Goal: Use online tool/utility: Utilize a website feature to perform a specific function

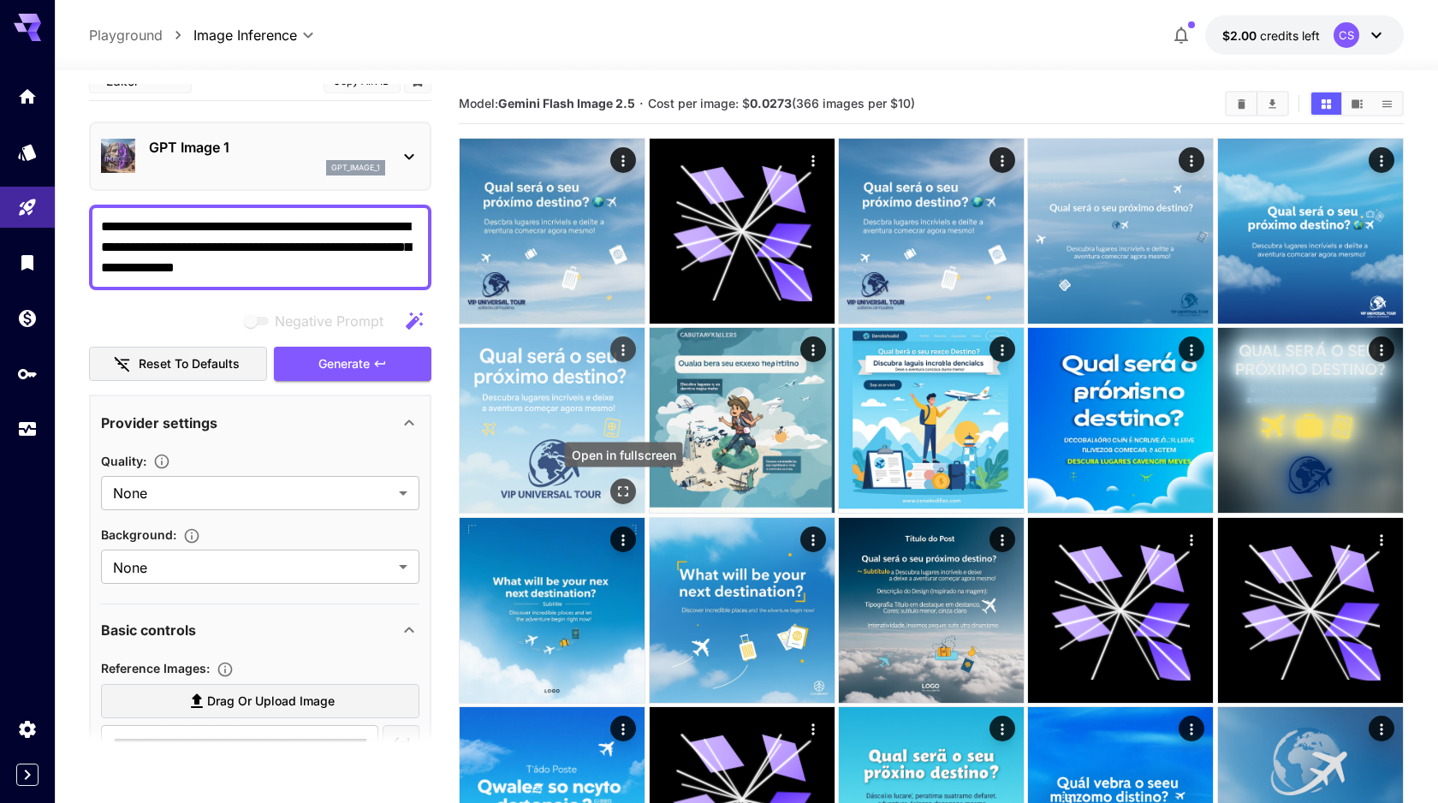
click at [621, 490] on icon "Open in fullscreen" at bounding box center [623, 491] width 17 height 17
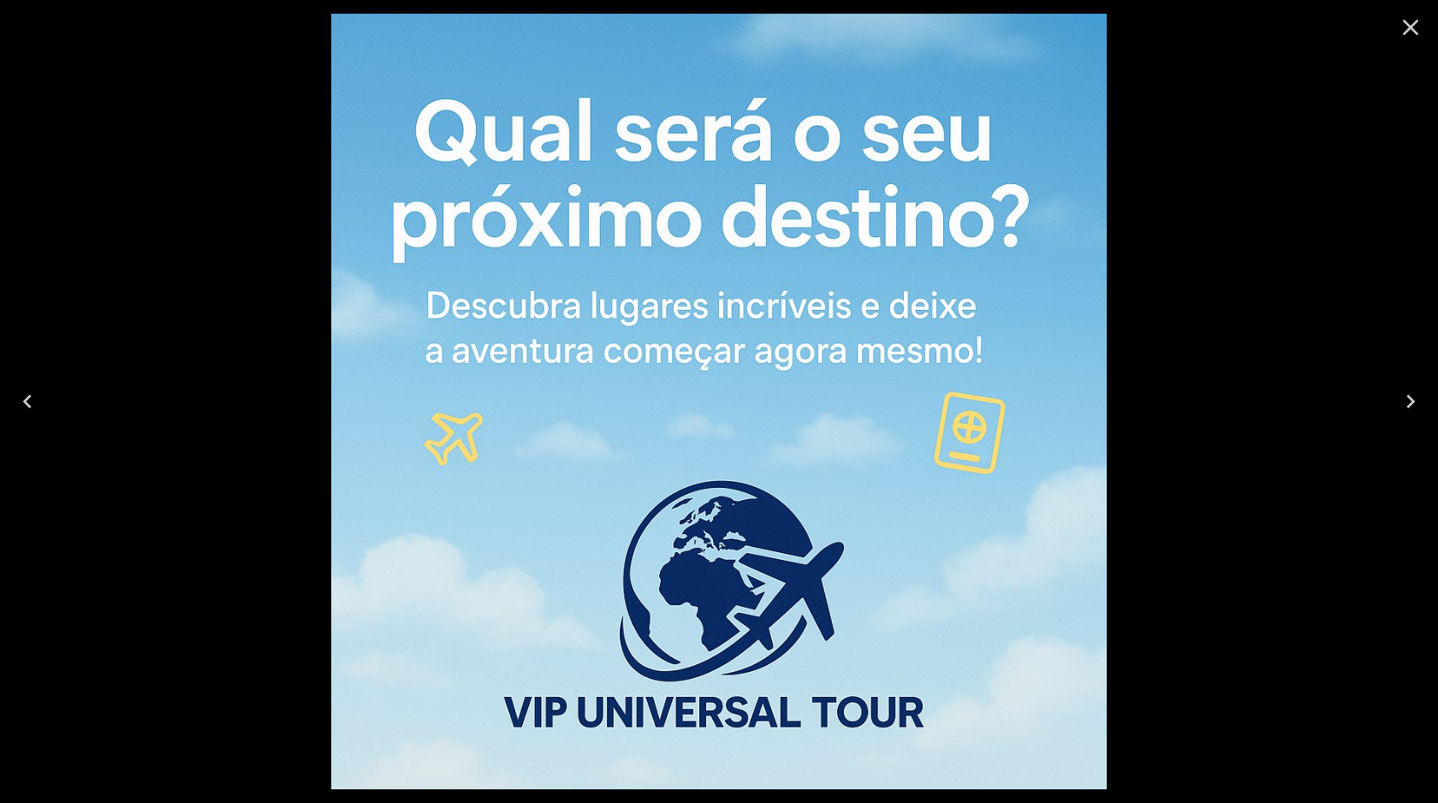
click at [1409, 34] on icon "Close" at bounding box center [1410, 27] width 27 height 27
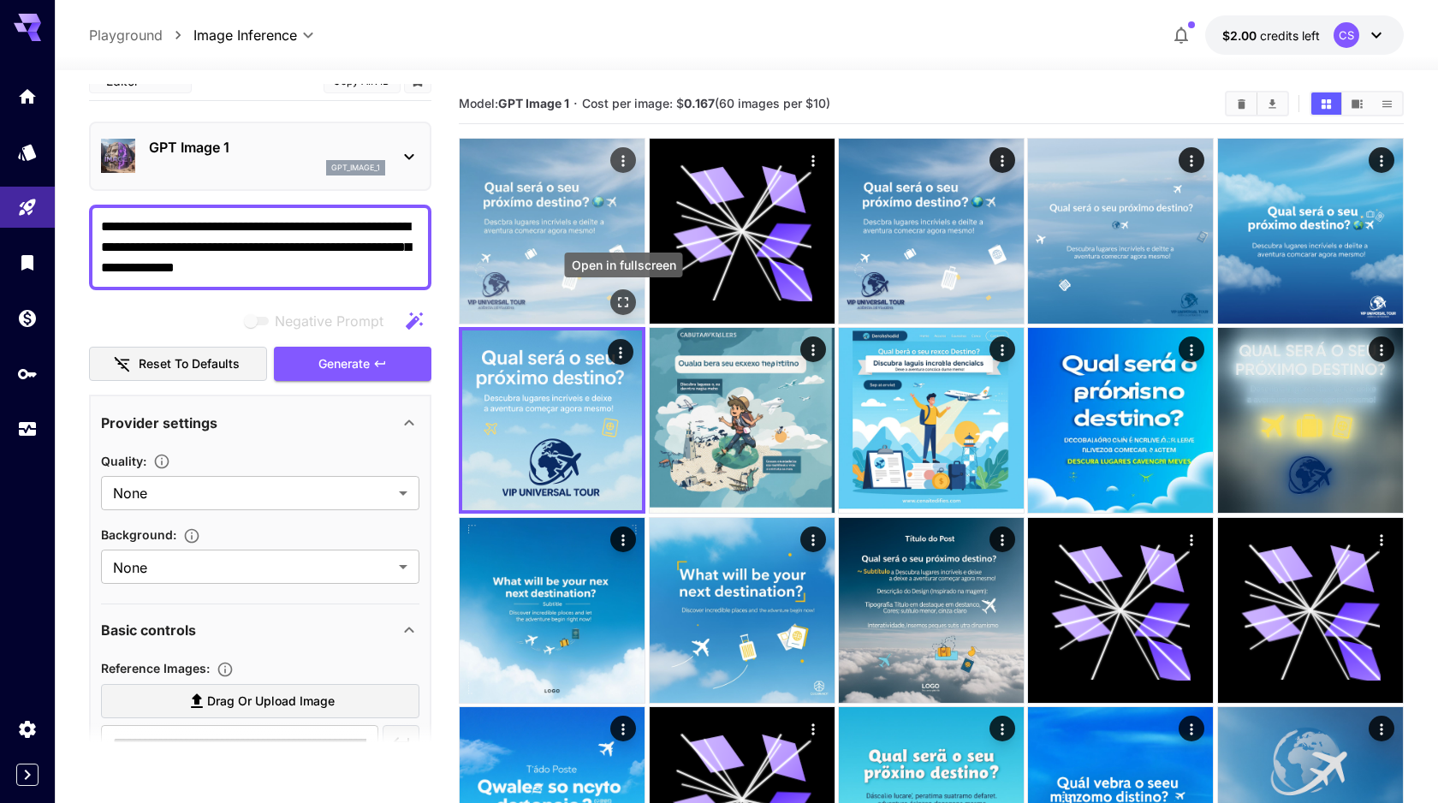
click at [626, 305] on icon "Open in fullscreen" at bounding box center [623, 302] width 17 height 17
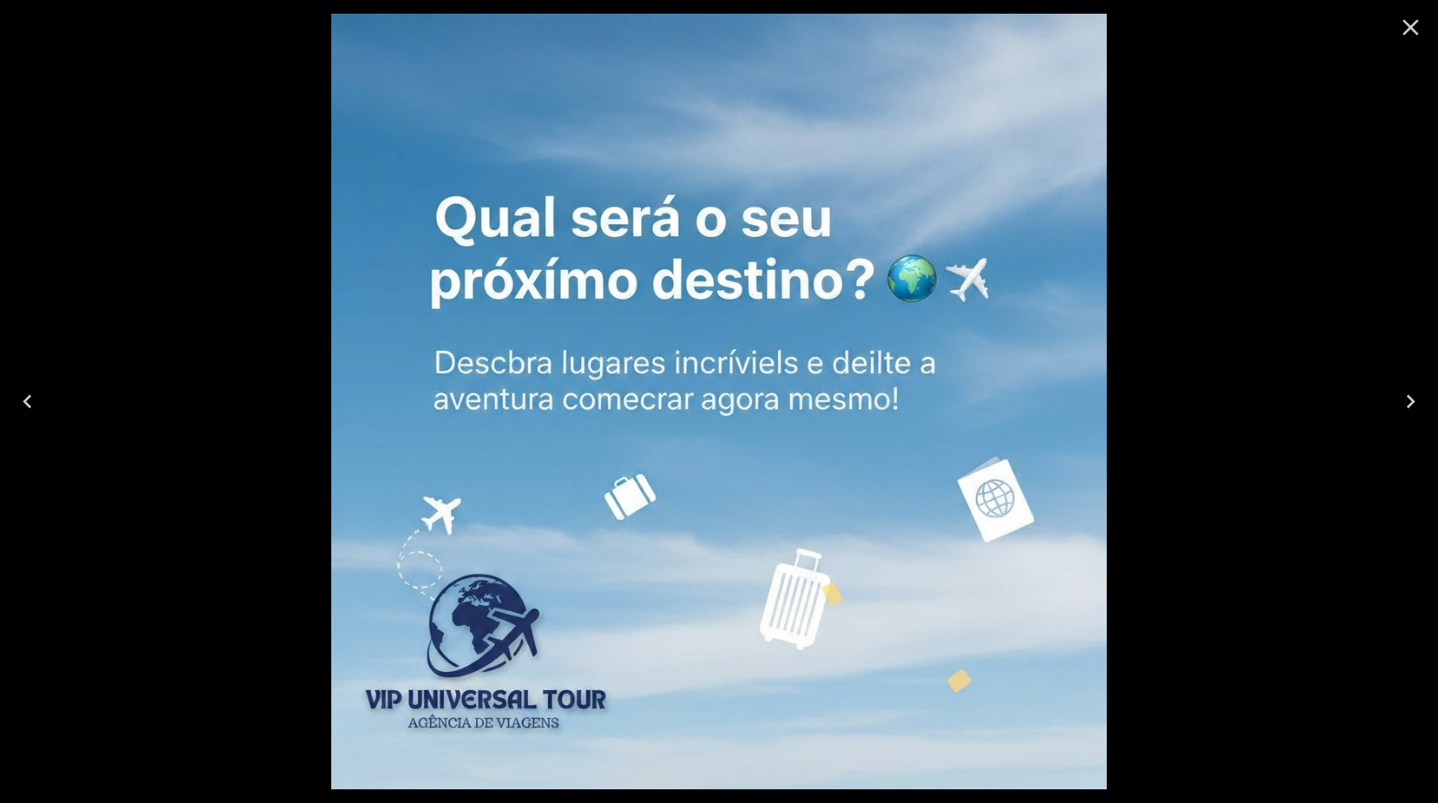
click at [1423, 25] on icon "Close" at bounding box center [1410, 27] width 27 height 27
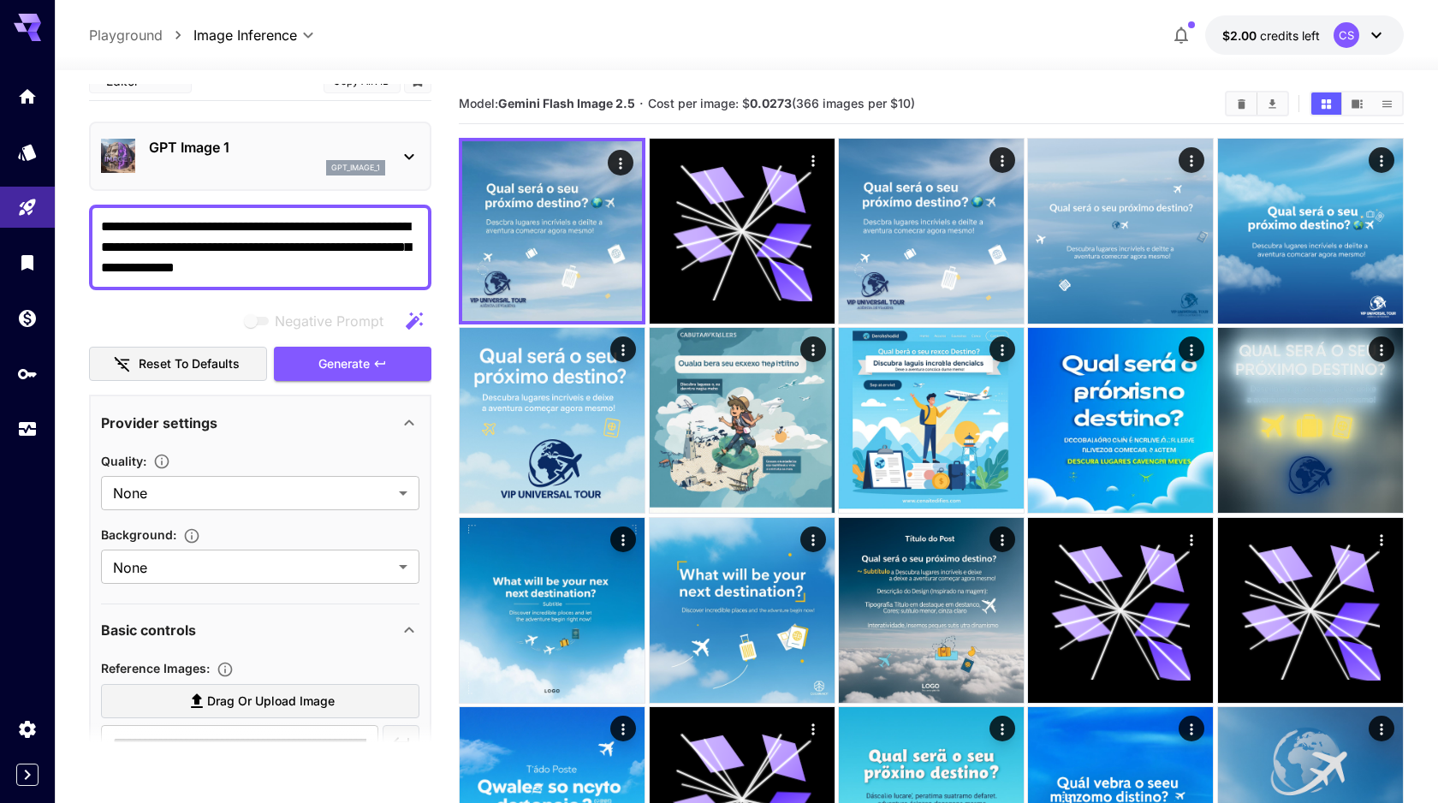
click at [345, 161] on div "gpt_image_1" at bounding box center [355, 167] width 59 height 15
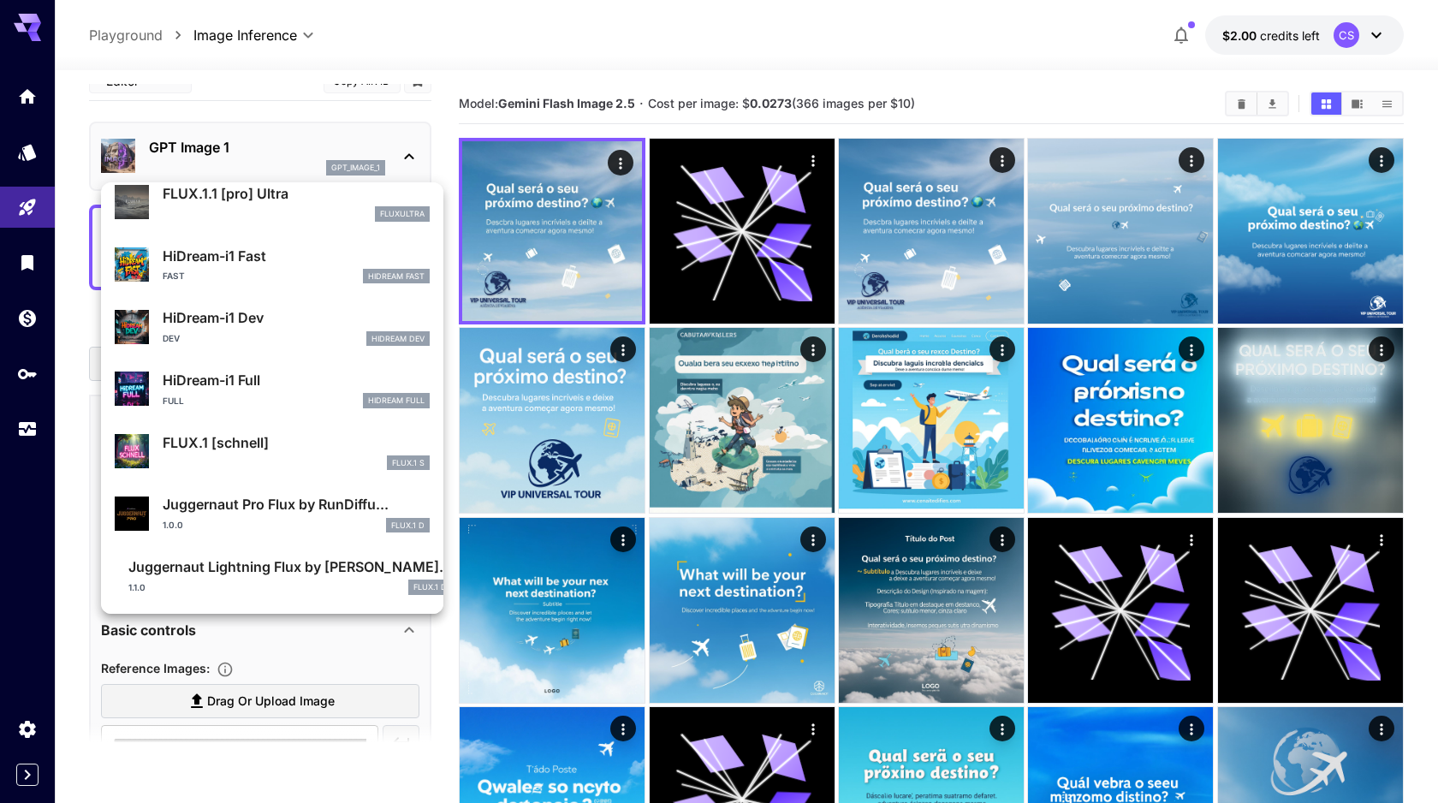
scroll to position [1320, 0]
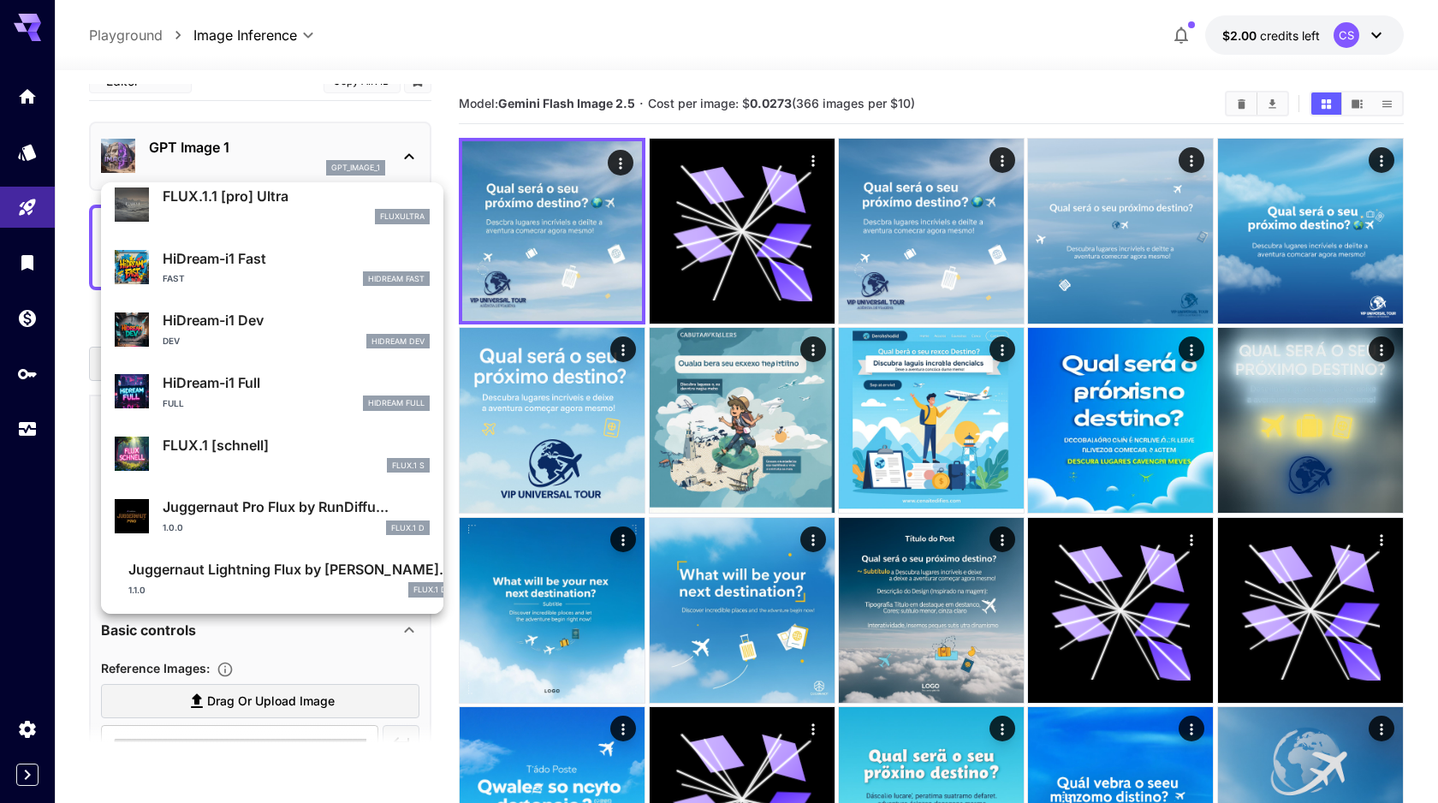
click at [300, 377] on p "HiDream-i1 Full" at bounding box center [296, 382] width 267 height 21
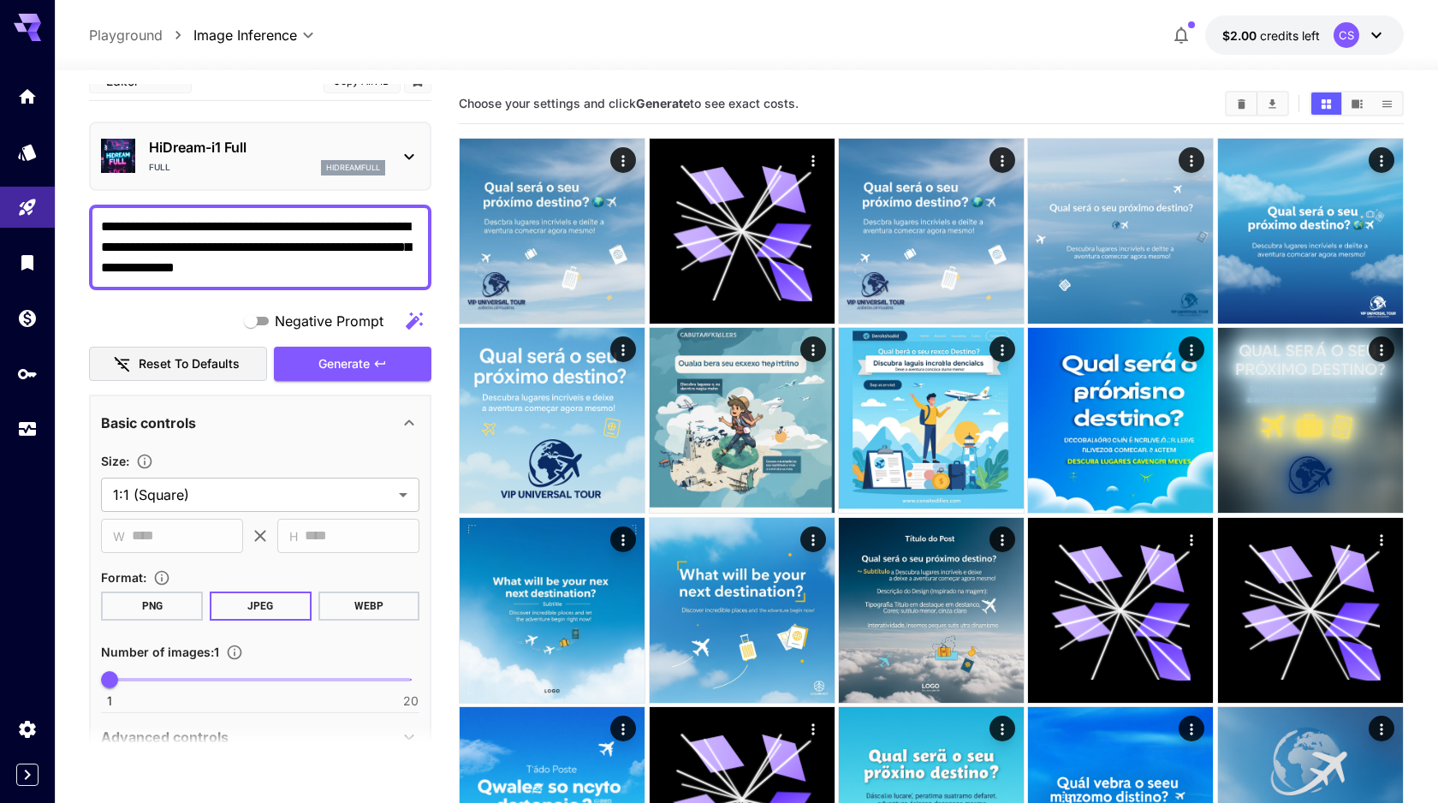
click at [294, 268] on textarea "**********" at bounding box center [260, 248] width 318 height 62
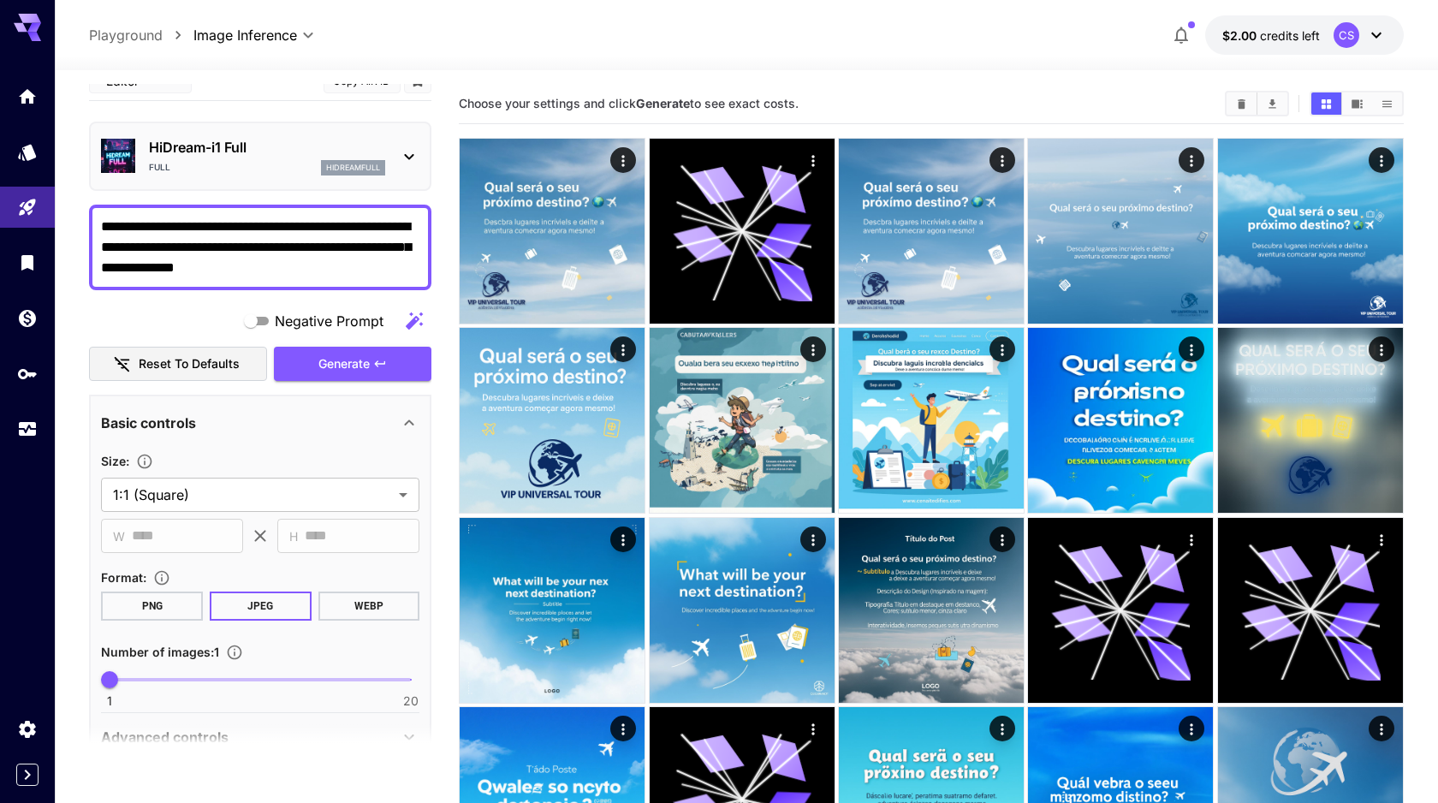
paste textarea "**********"
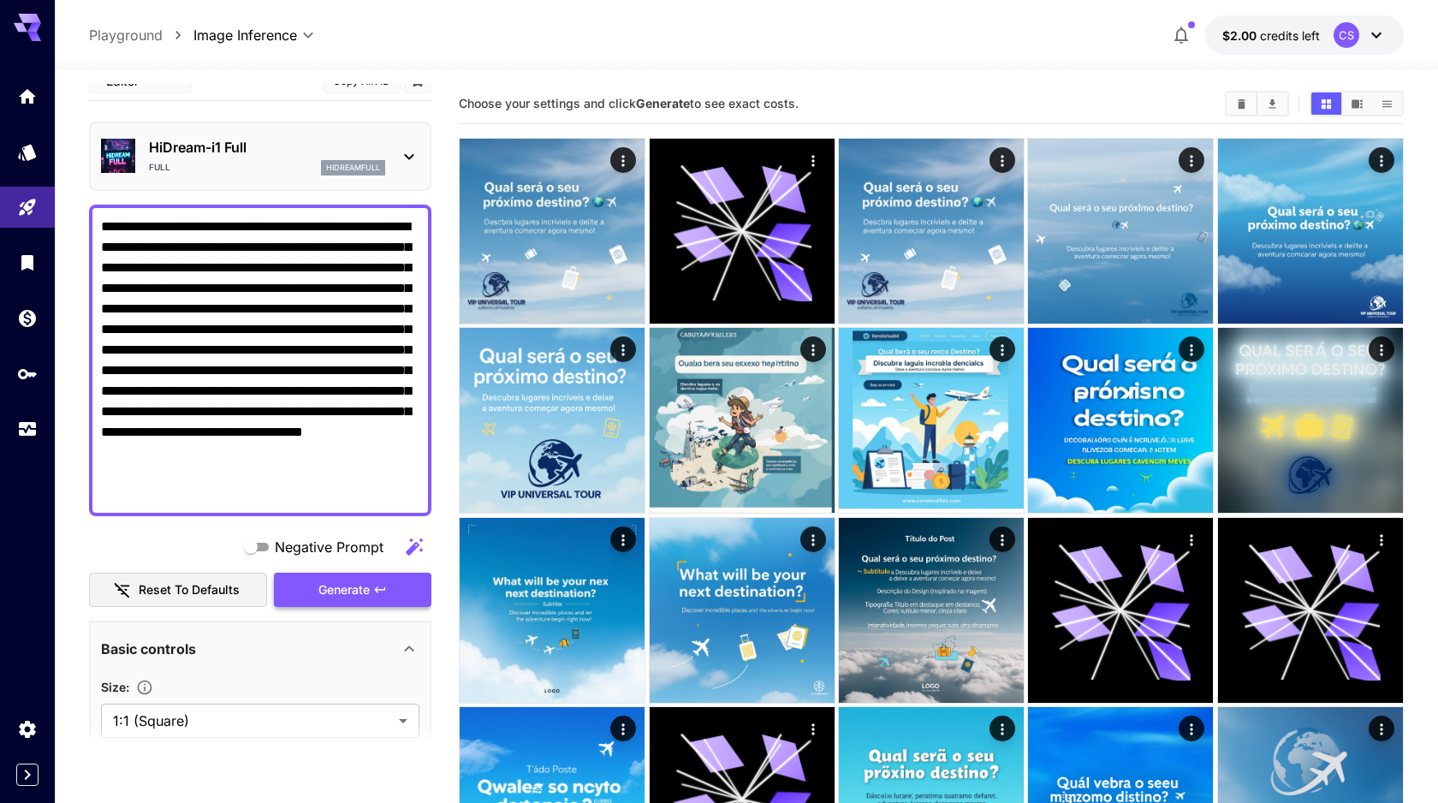
type textarea "**********"
click at [363, 590] on span "Generate" at bounding box center [343, 590] width 51 height 21
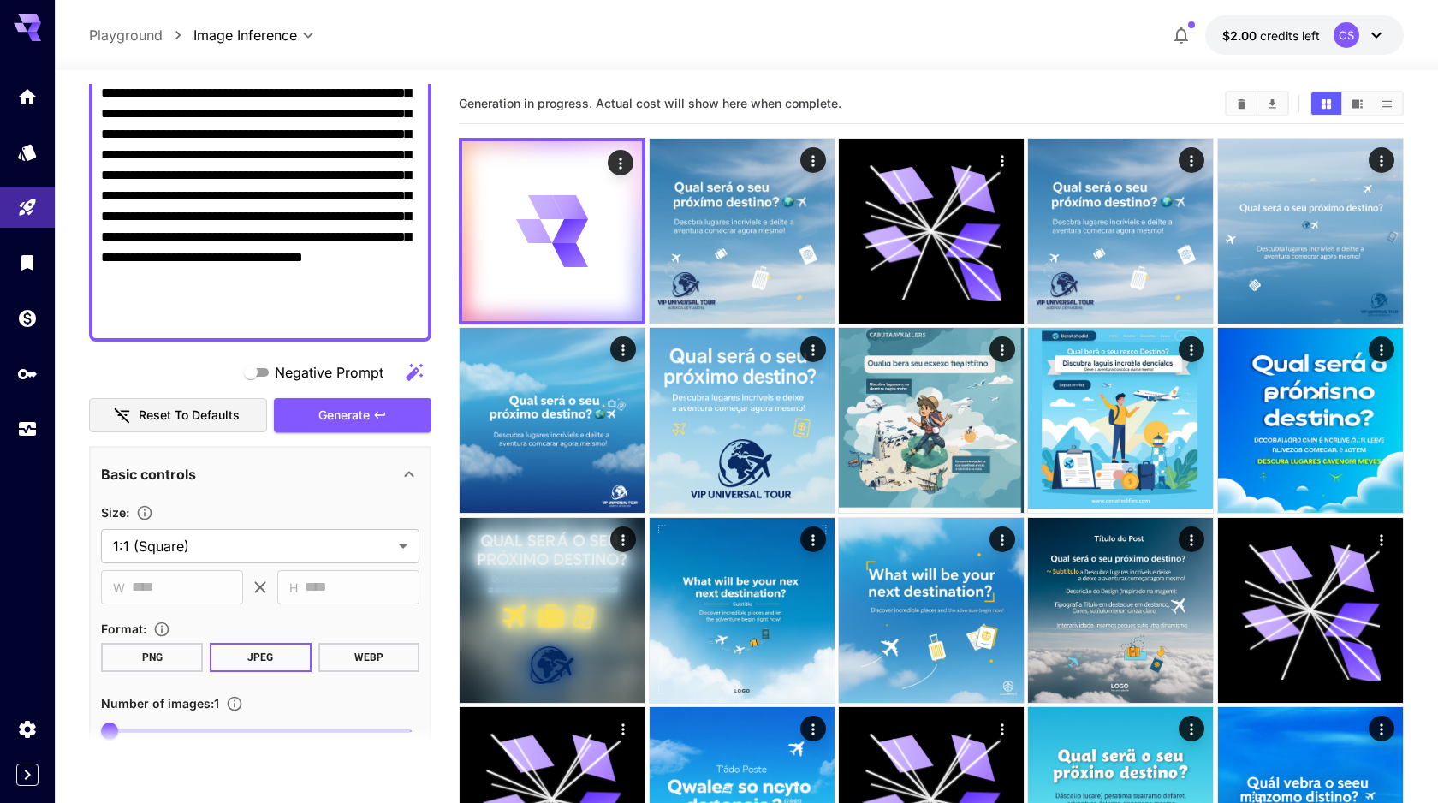
scroll to position [178, 0]
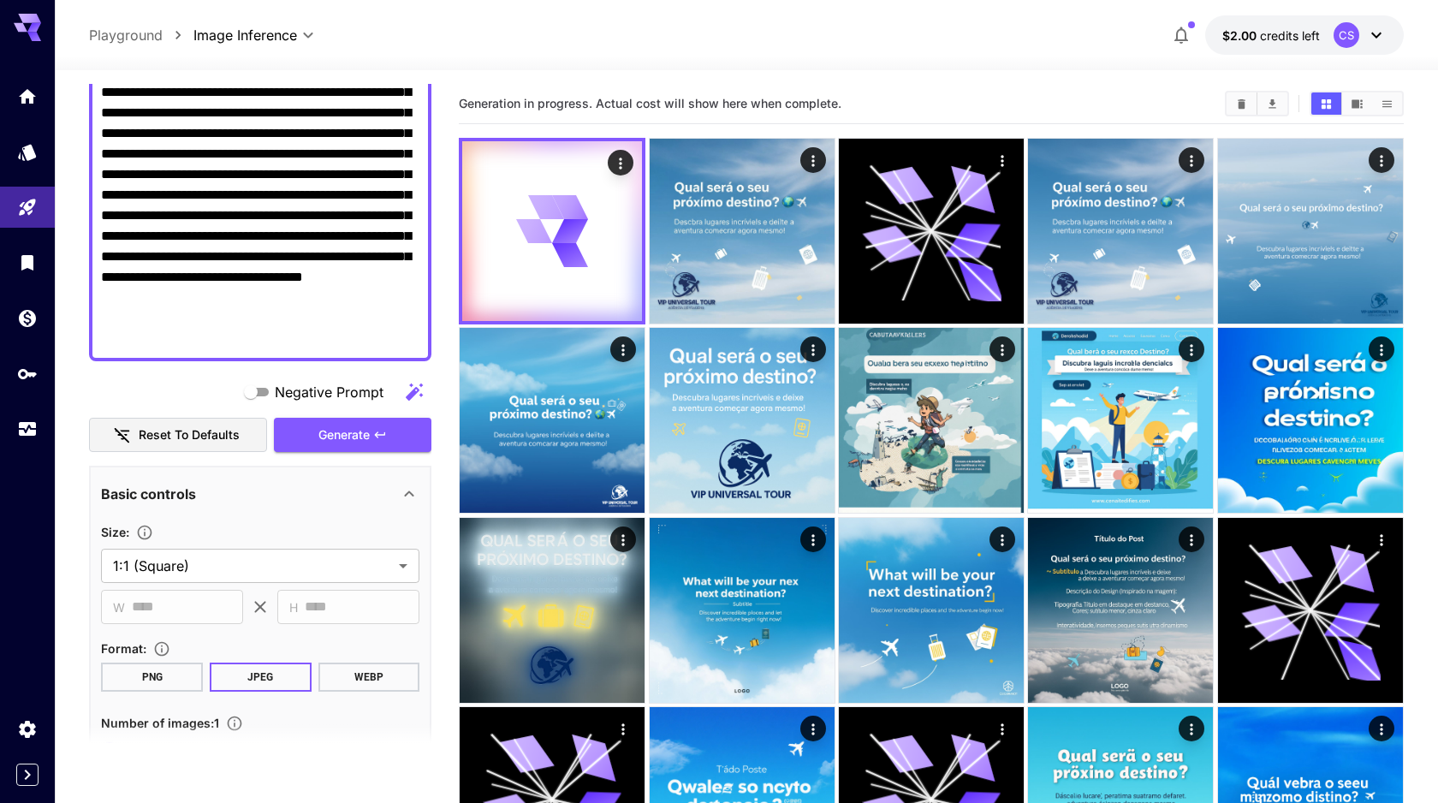
click at [413, 397] on icon "button" at bounding box center [414, 392] width 21 height 21
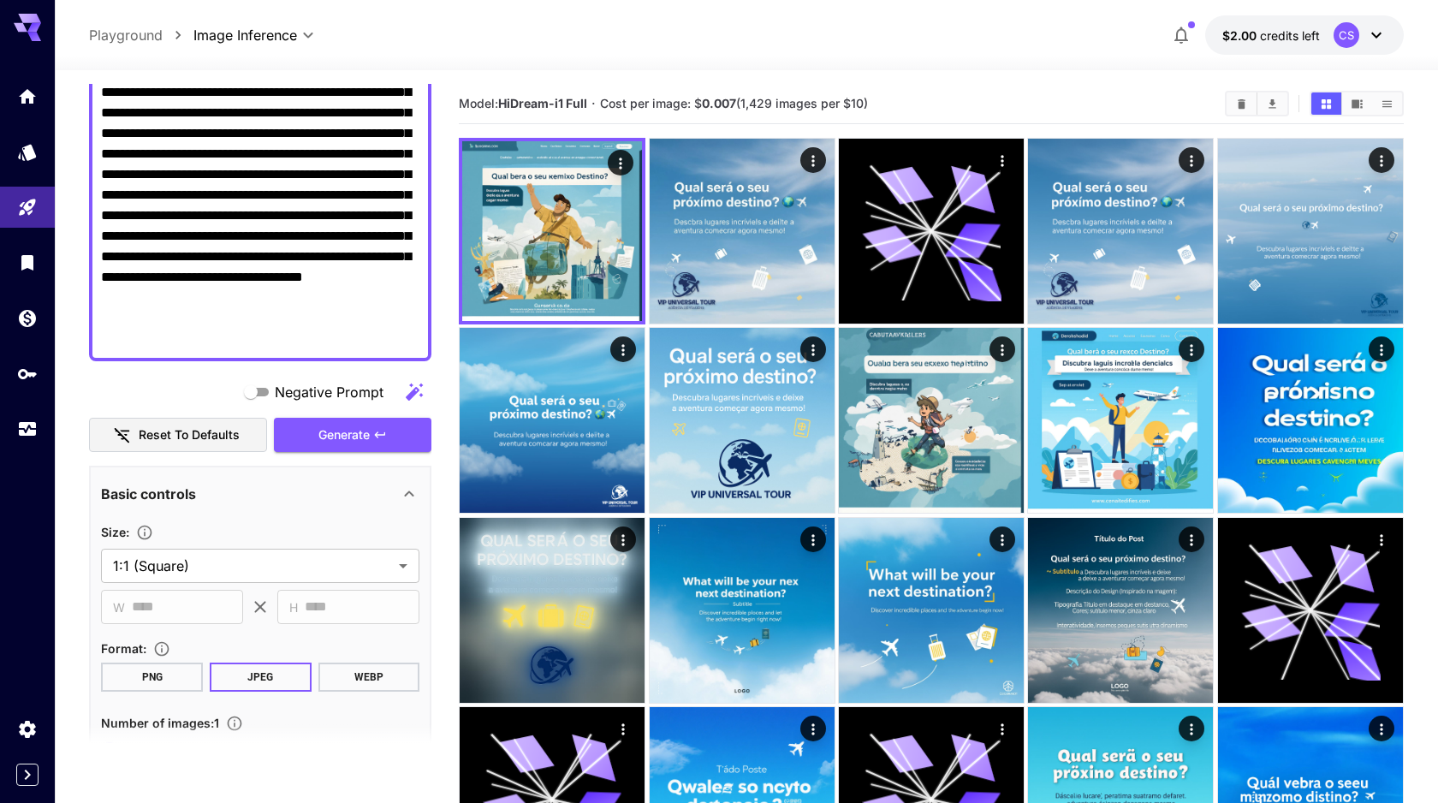
click at [413, 397] on icon "button" at bounding box center [414, 392] width 21 height 21
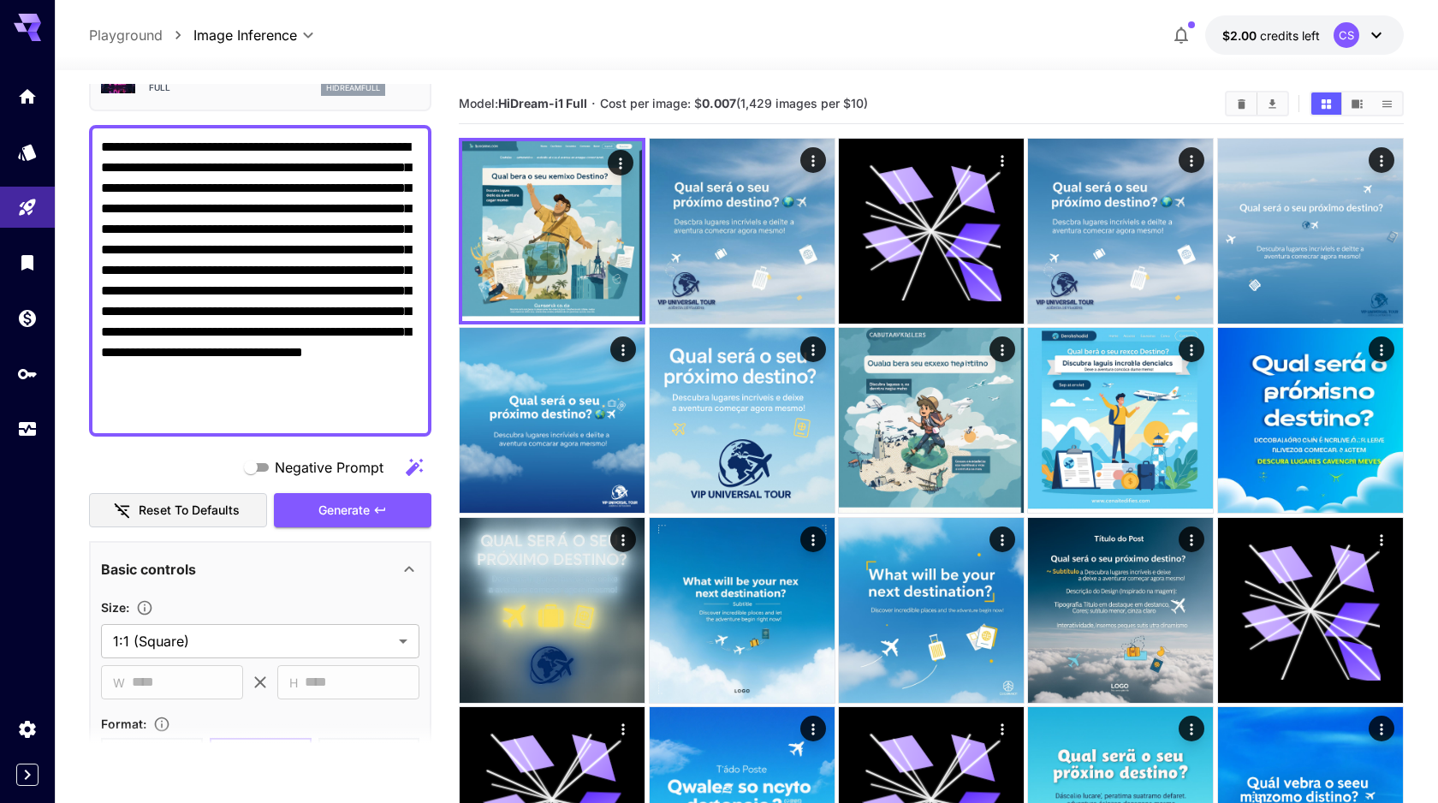
scroll to position [96, 0]
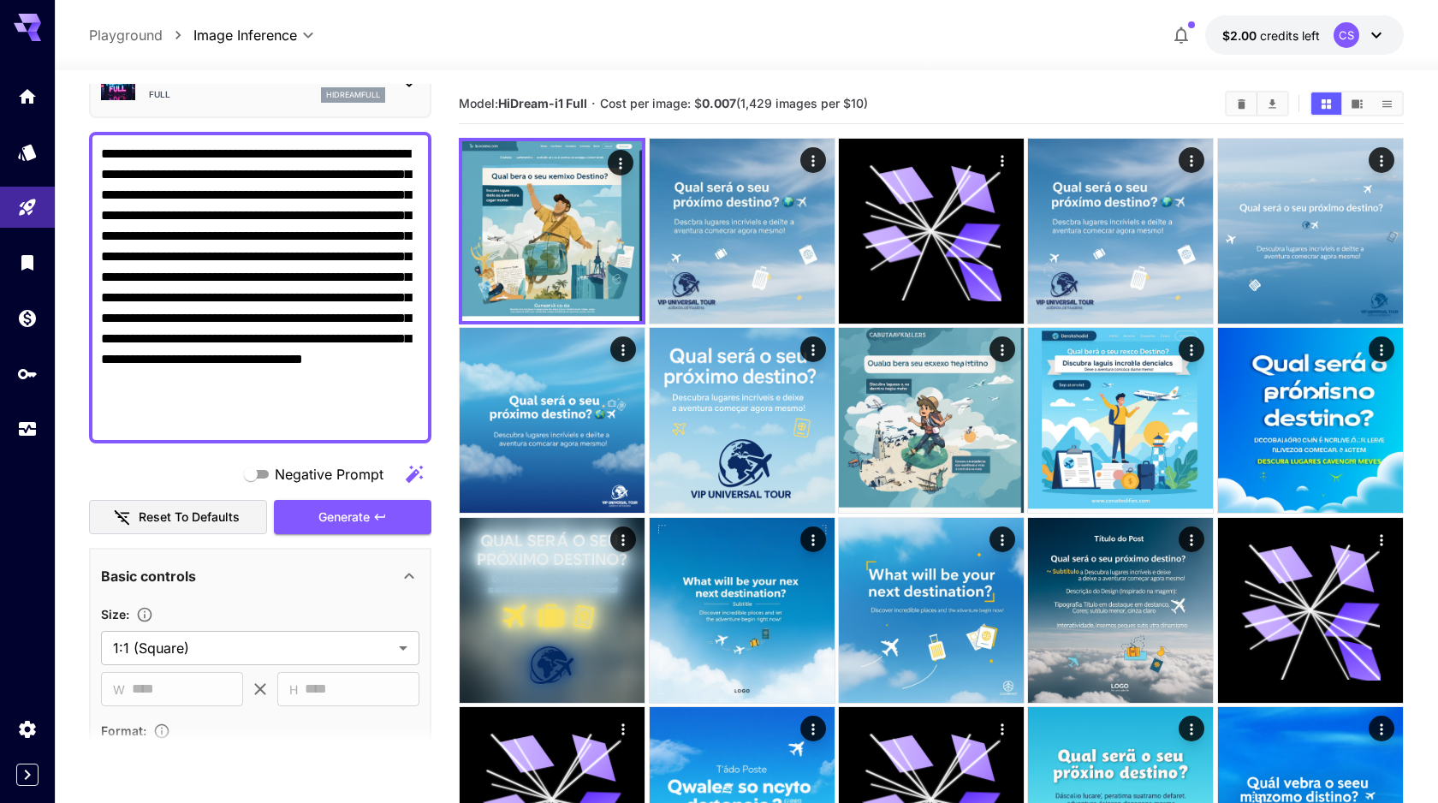
click at [414, 476] on icon "button" at bounding box center [414, 473] width 17 height 17
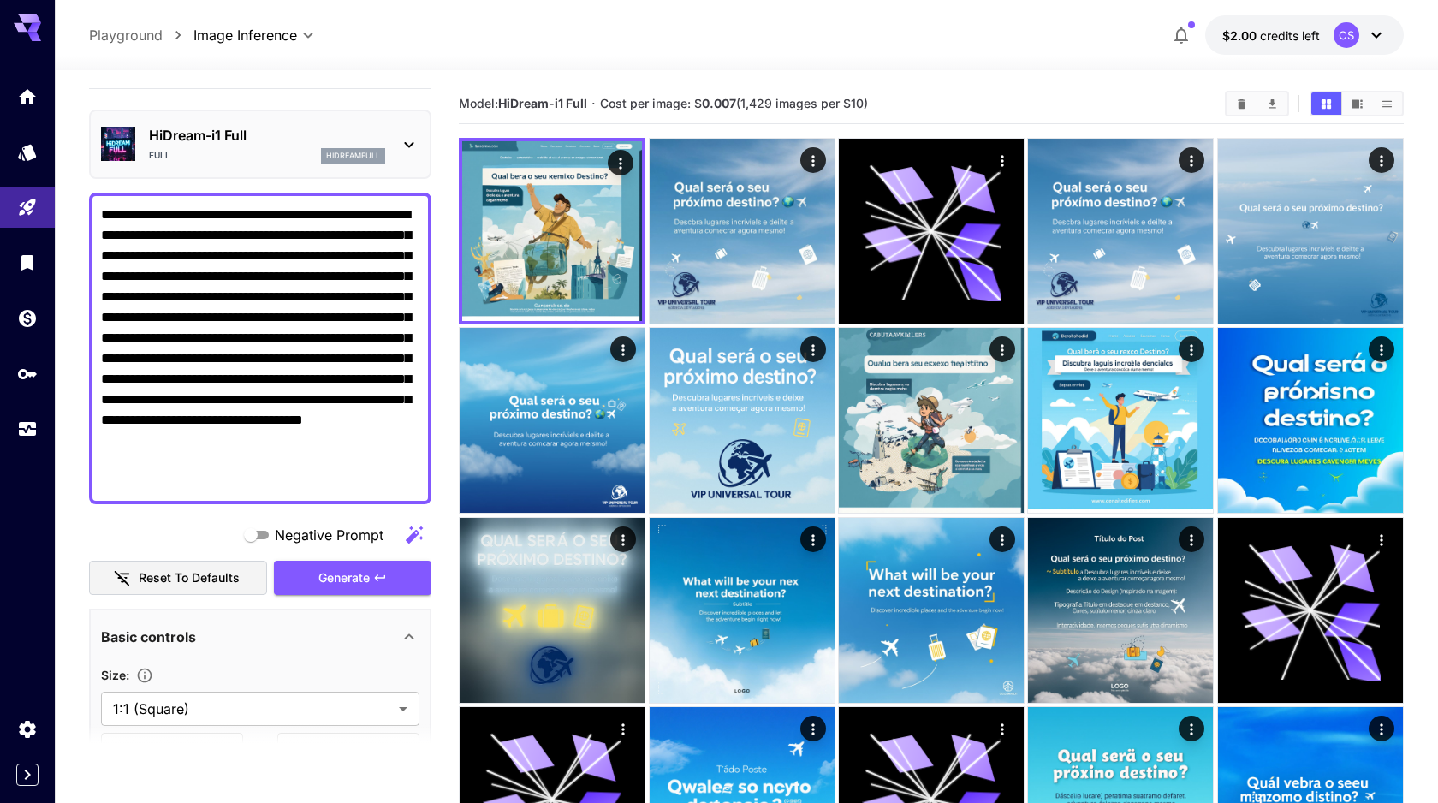
scroll to position [21, 0]
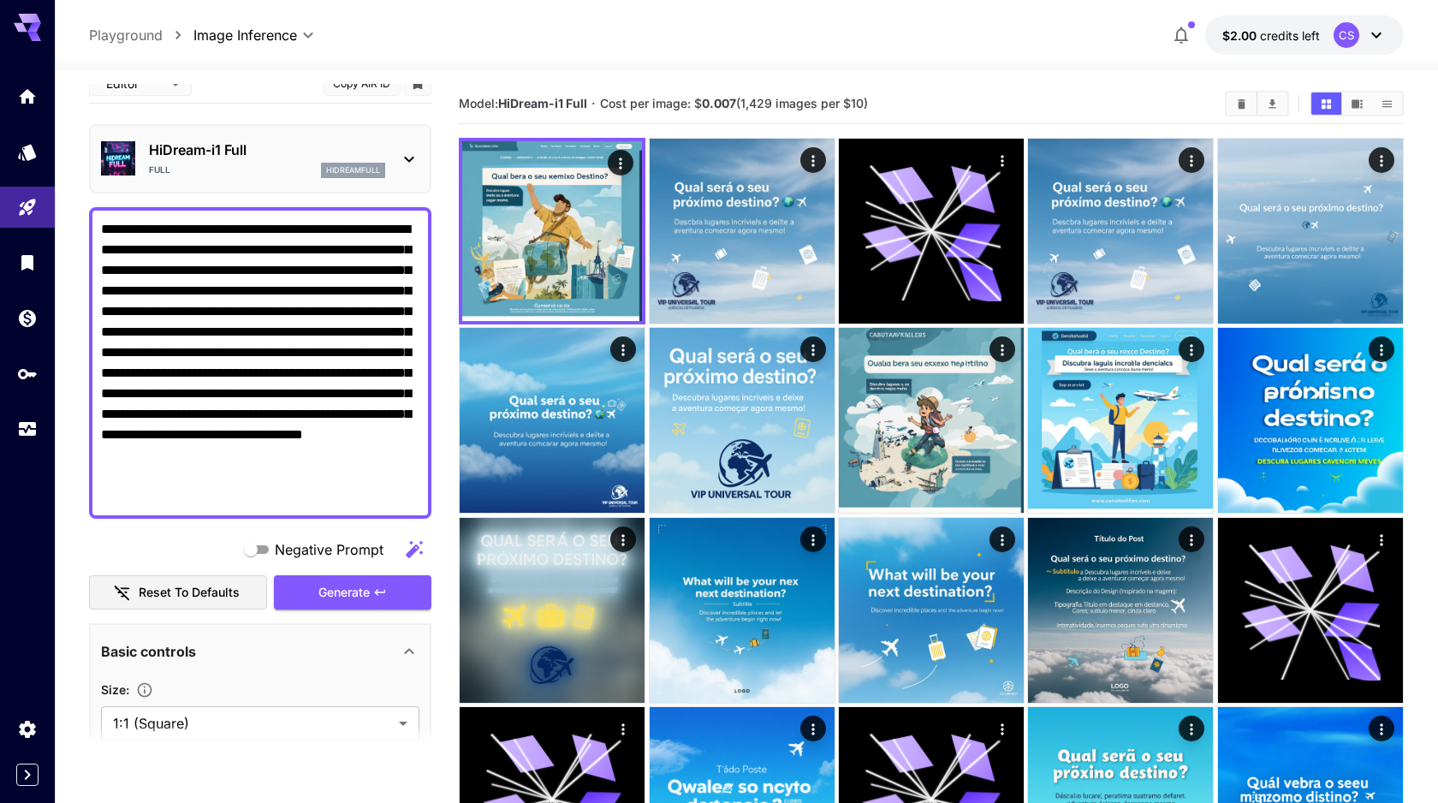
click at [390, 174] on div "HiDream-i1 Full Full hidreamfull" at bounding box center [260, 159] width 318 height 52
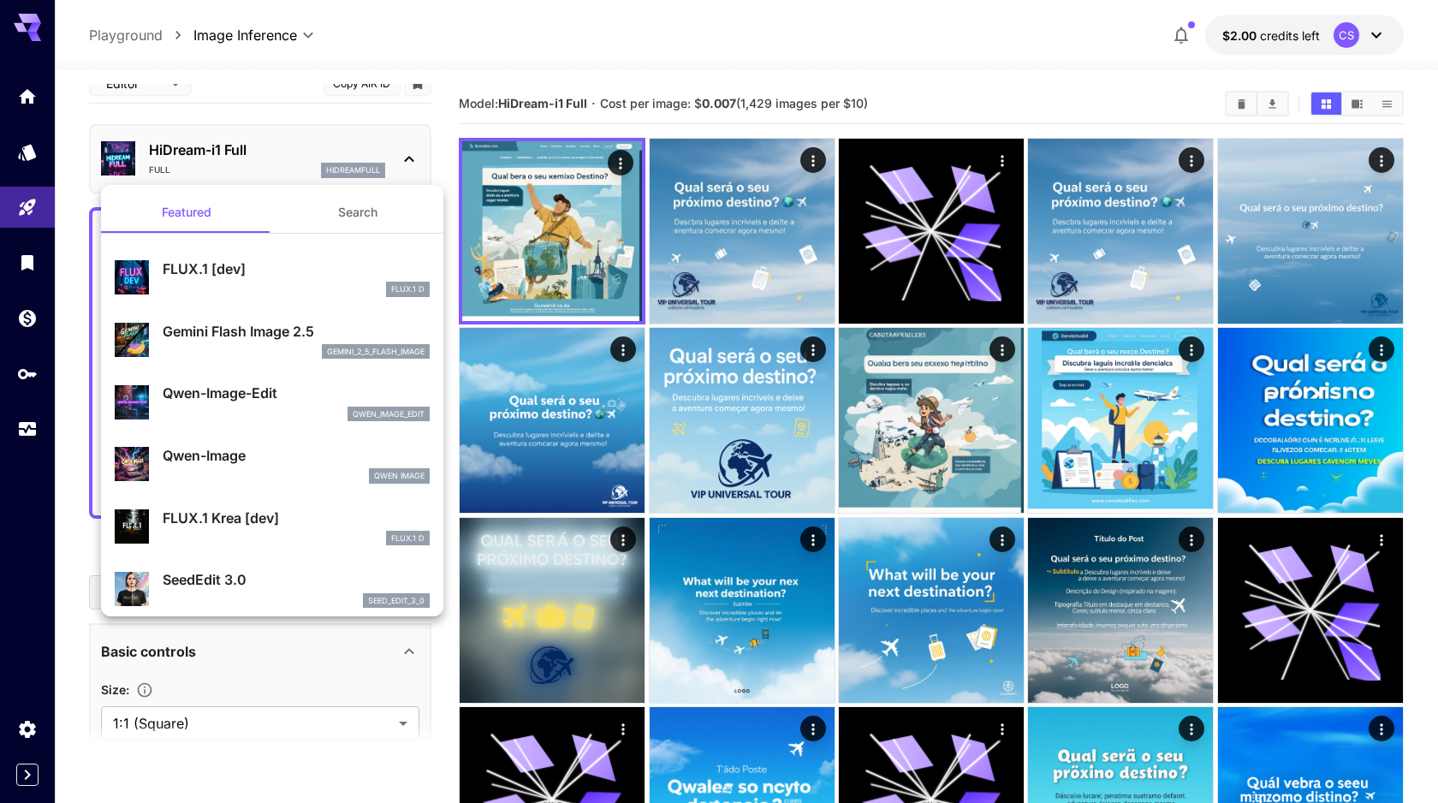
click at [417, 173] on div at bounding box center [719, 401] width 1438 height 803
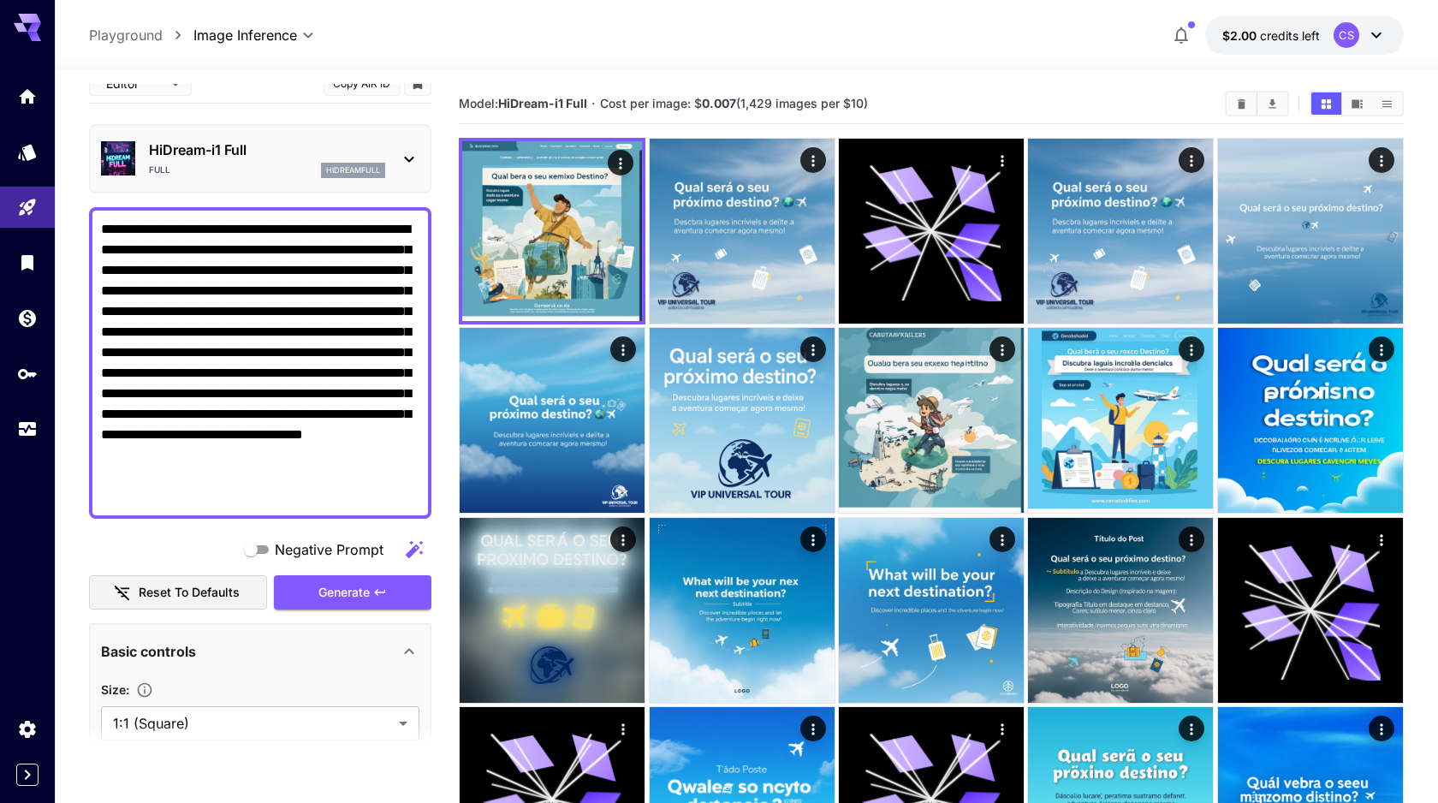
scroll to position [0, 0]
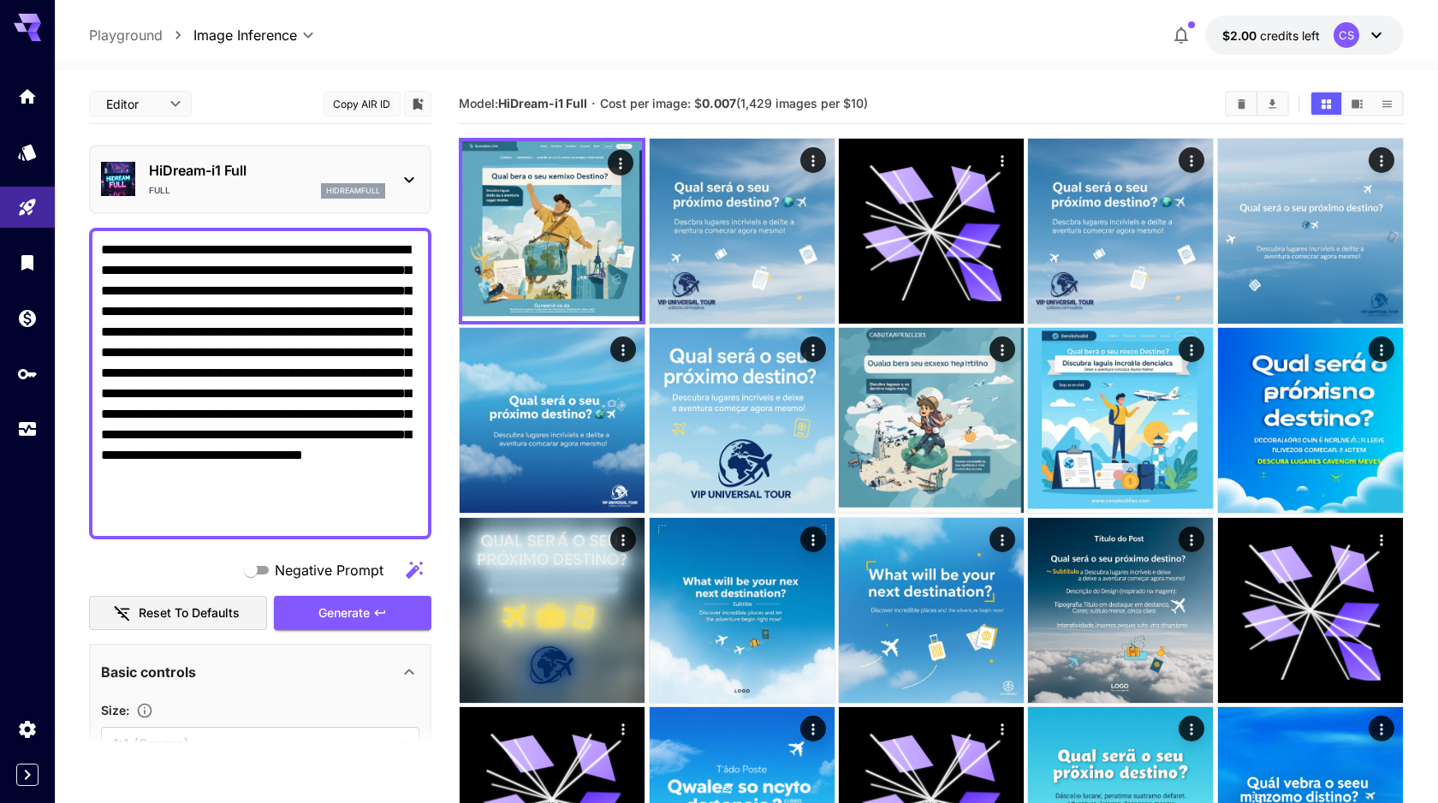
click at [168, 104] on div at bounding box center [719, 401] width 1438 height 803
click at [391, 187] on div "HiDream-i1 Full Full hidreamfull" at bounding box center [260, 179] width 318 height 52
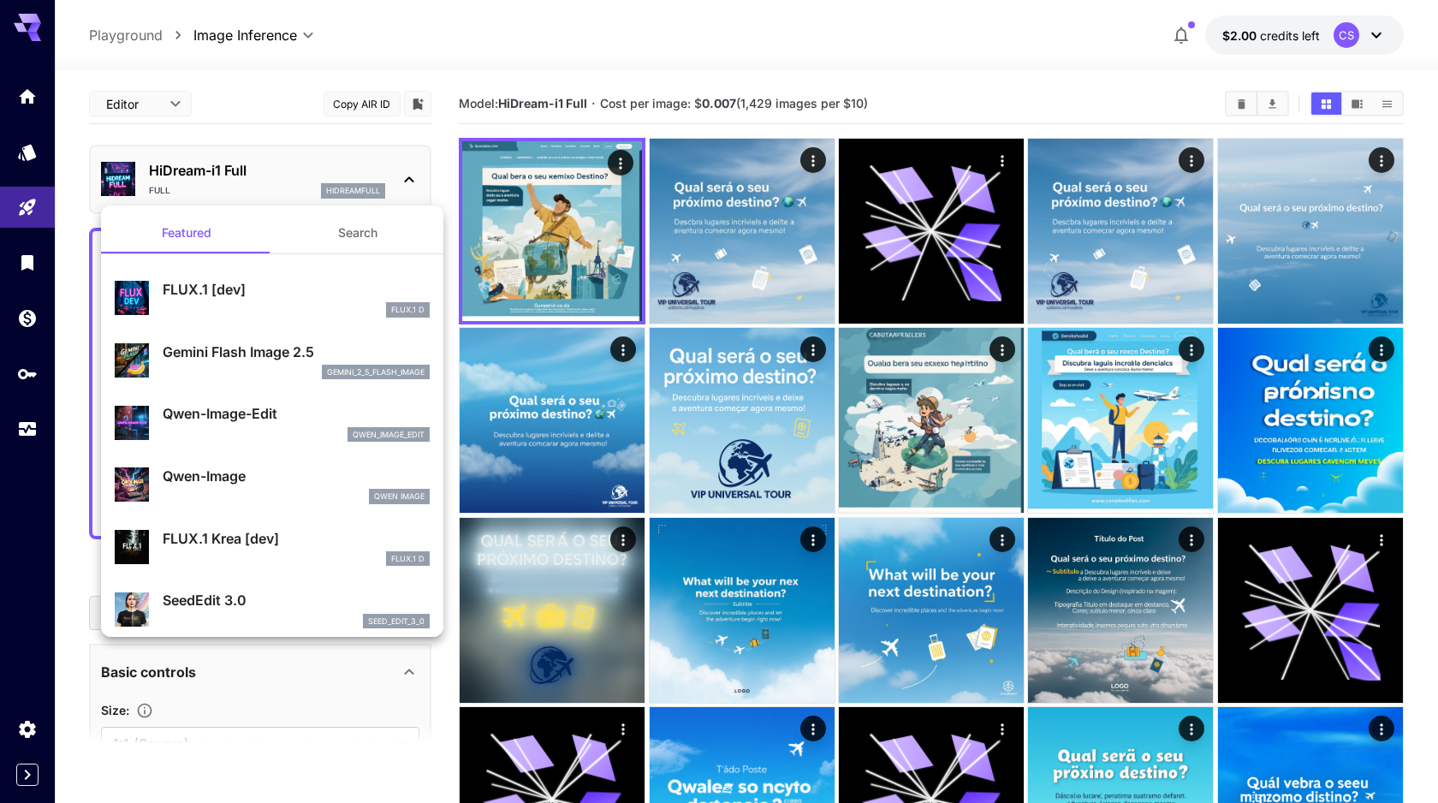
click at [277, 347] on p "Gemini Flash Image 2.5" at bounding box center [296, 352] width 267 height 21
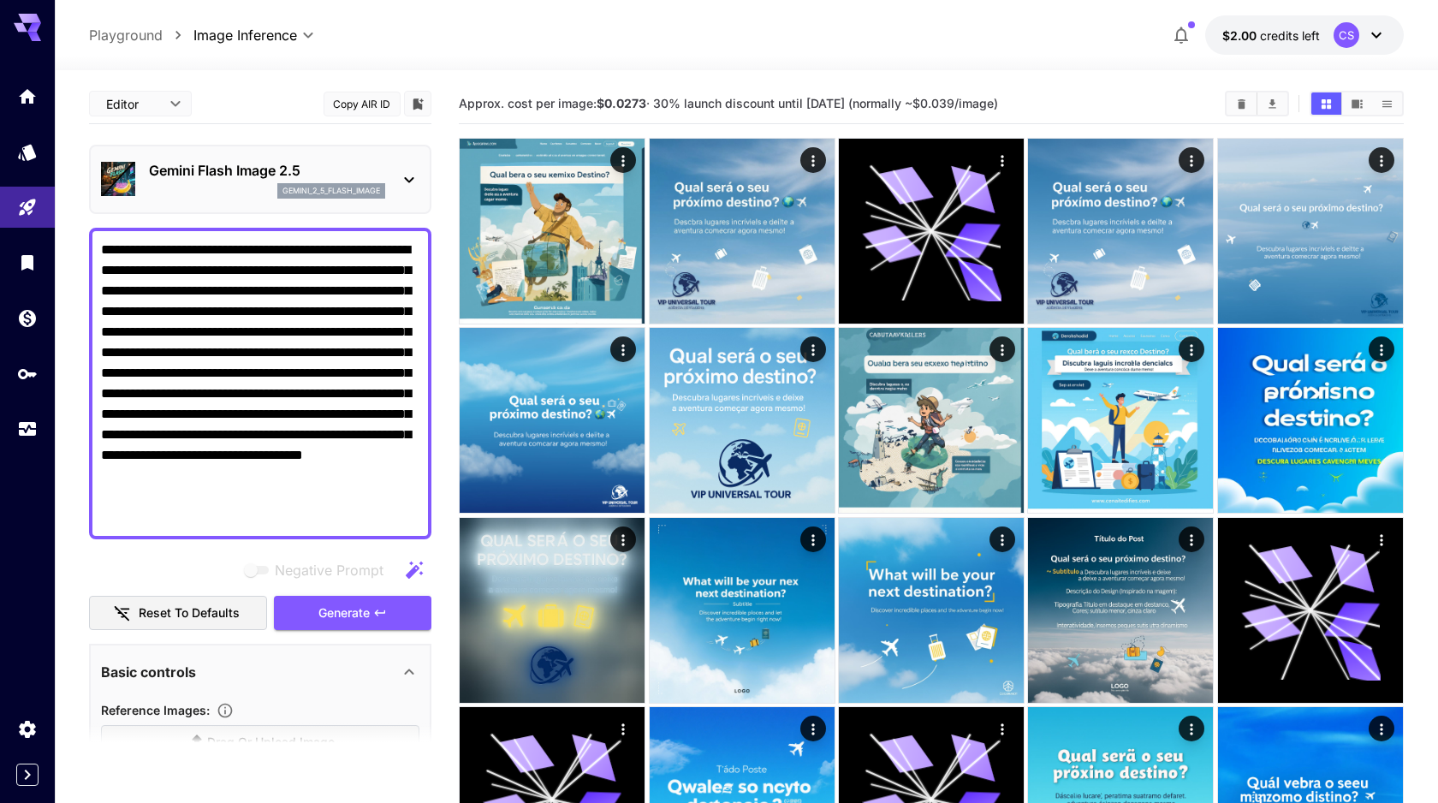
click at [374, 169] on p "Gemini Flash Image 2.5" at bounding box center [267, 170] width 236 height 21
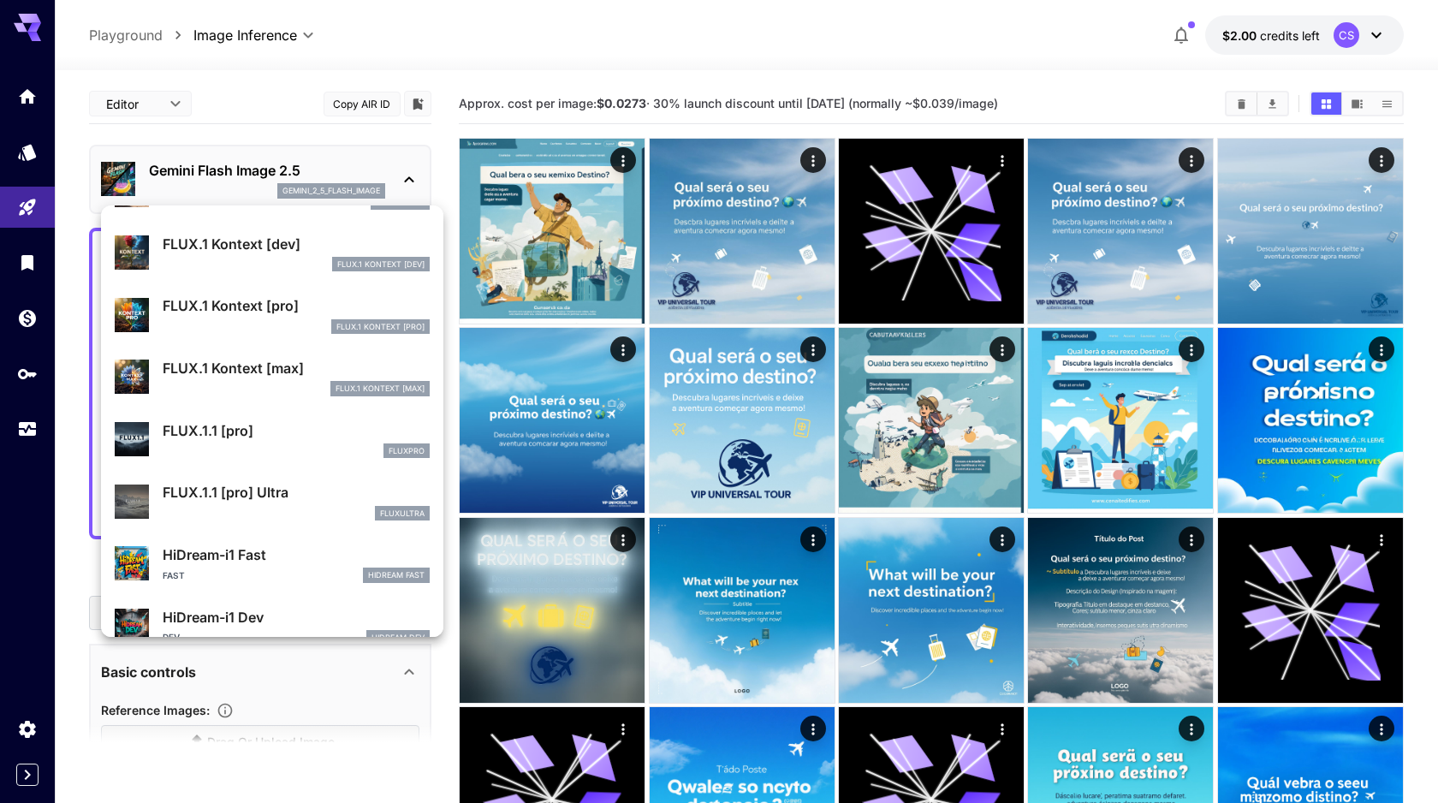
scroll to position [1044, 0]
click at [265, 501] on p "FLUX.1.1 [pro] Ultra" at bounding box center [296, 493] width 267 height 21
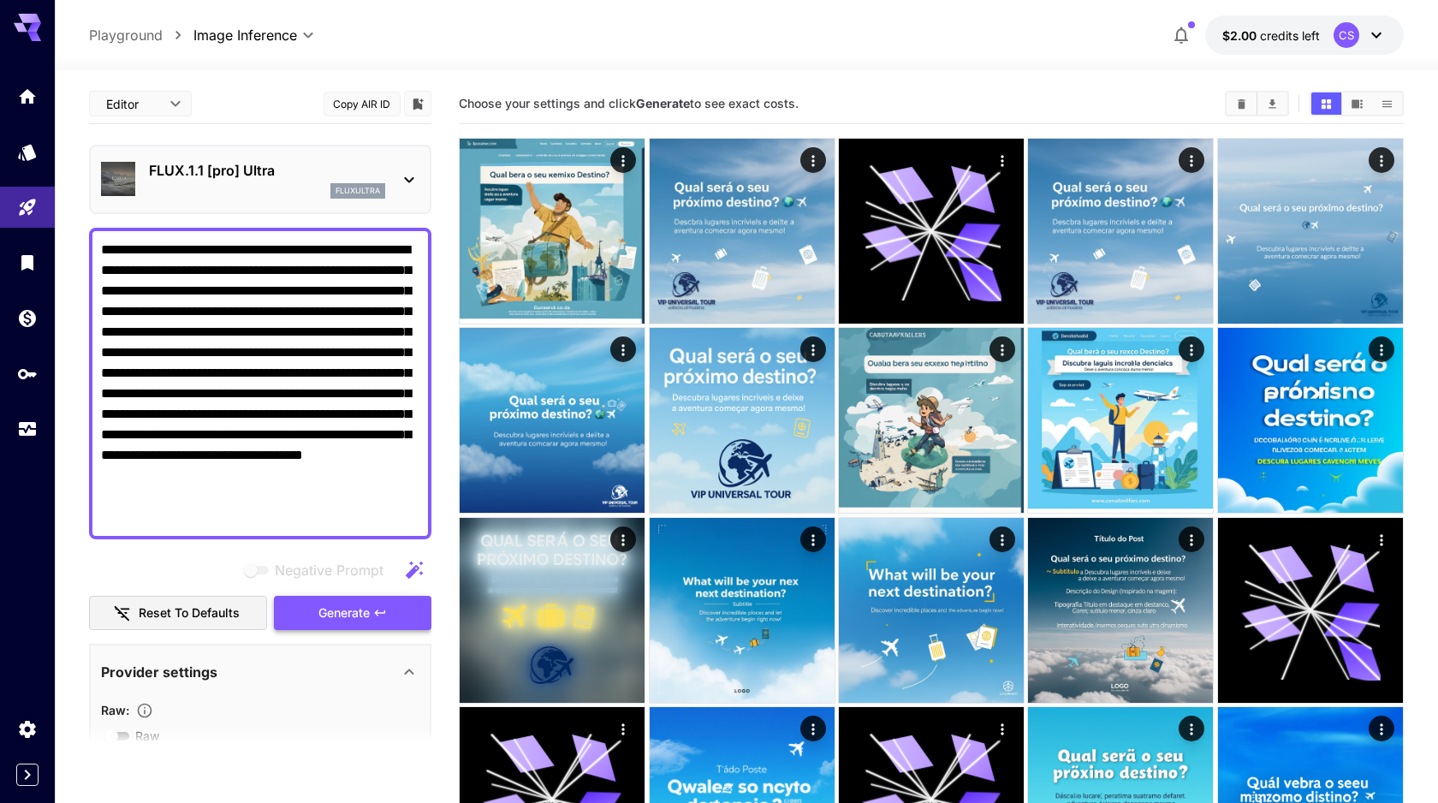
click at [335, 617] on span "Generate" at bounding box center [343, 613] width 51 height 21
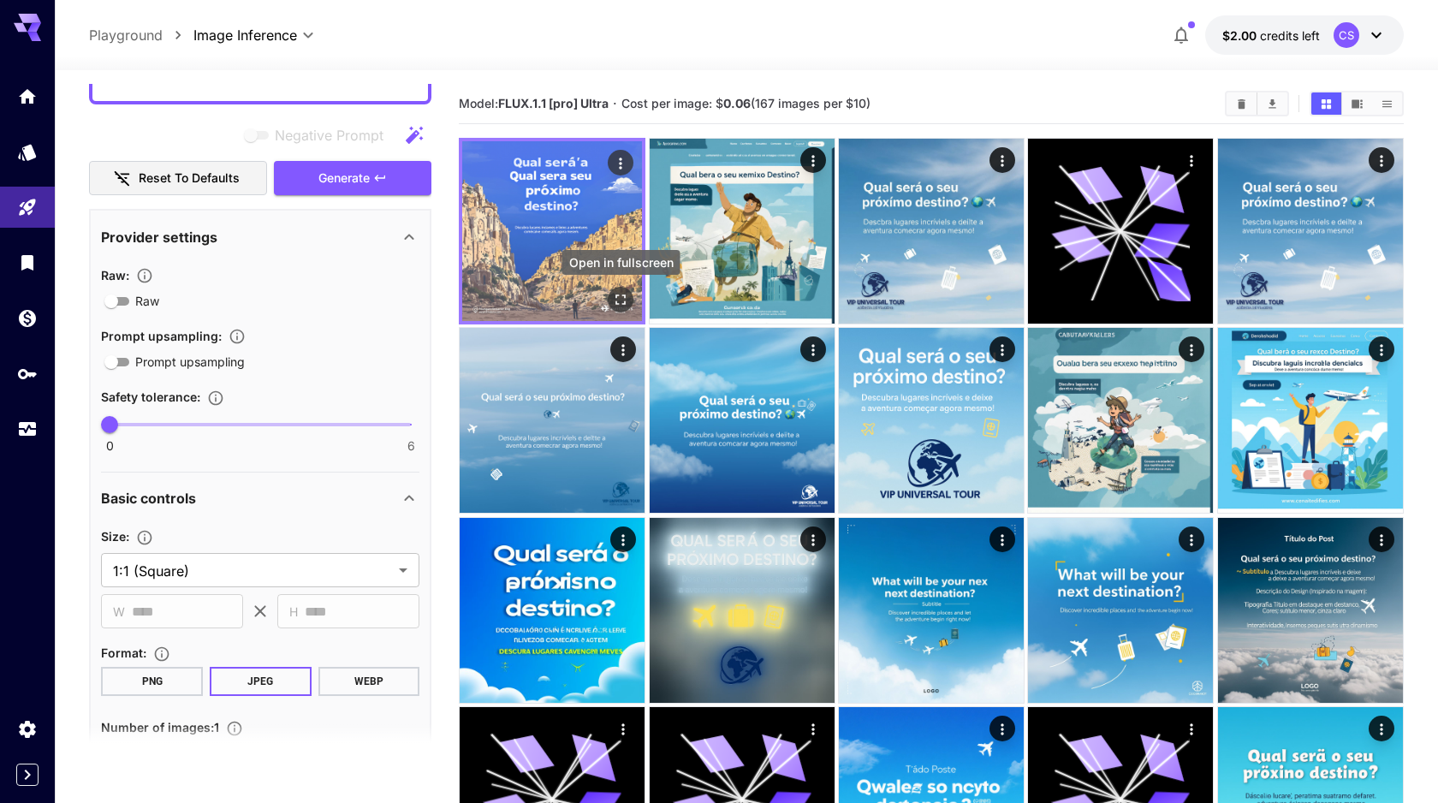
click at [619, 301] on icon "Open in fullscreen" at bounding box center [620, 299] width 17 height 17
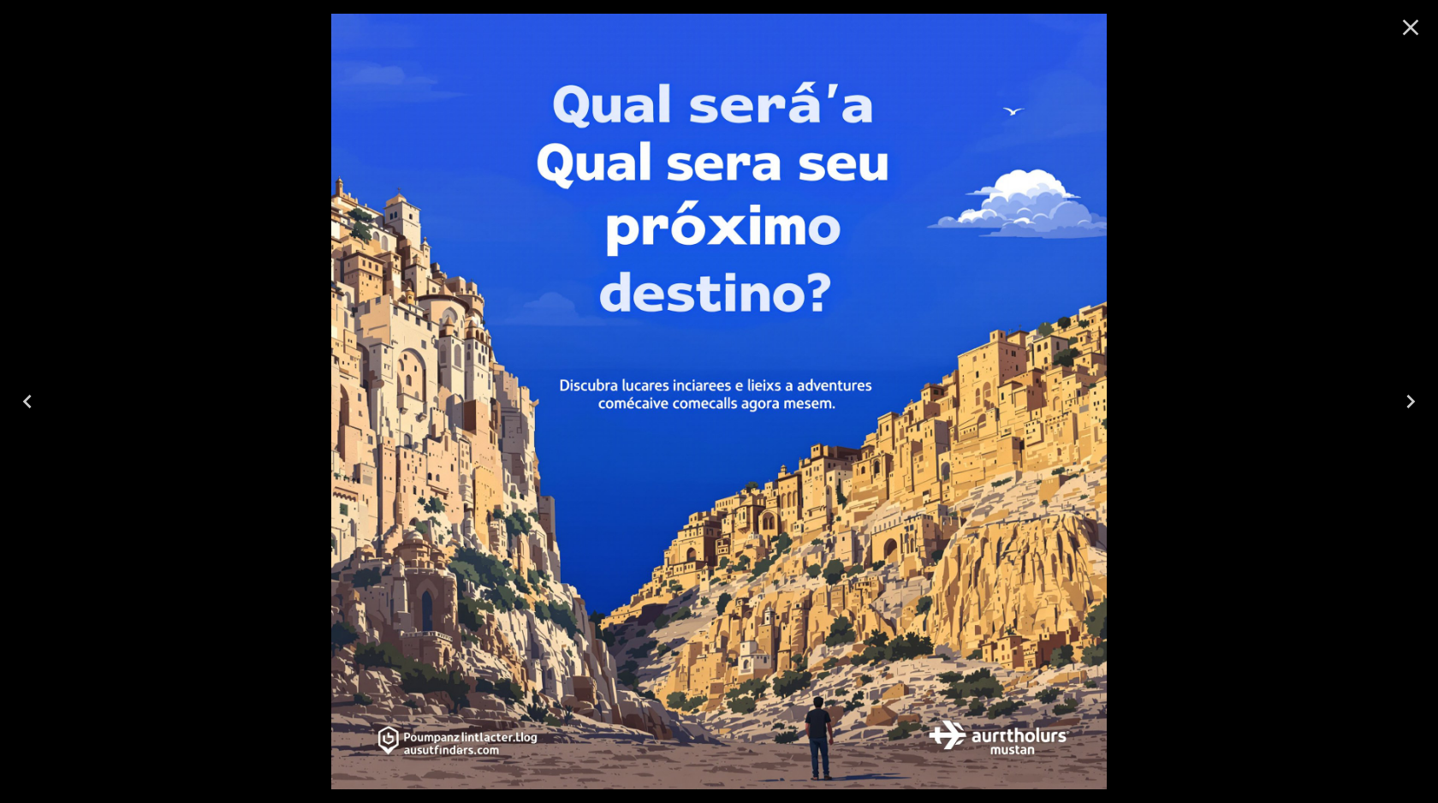
click at [1413, 33] on icon "Close" at bounding box center [1410, 27] width 27 height 27
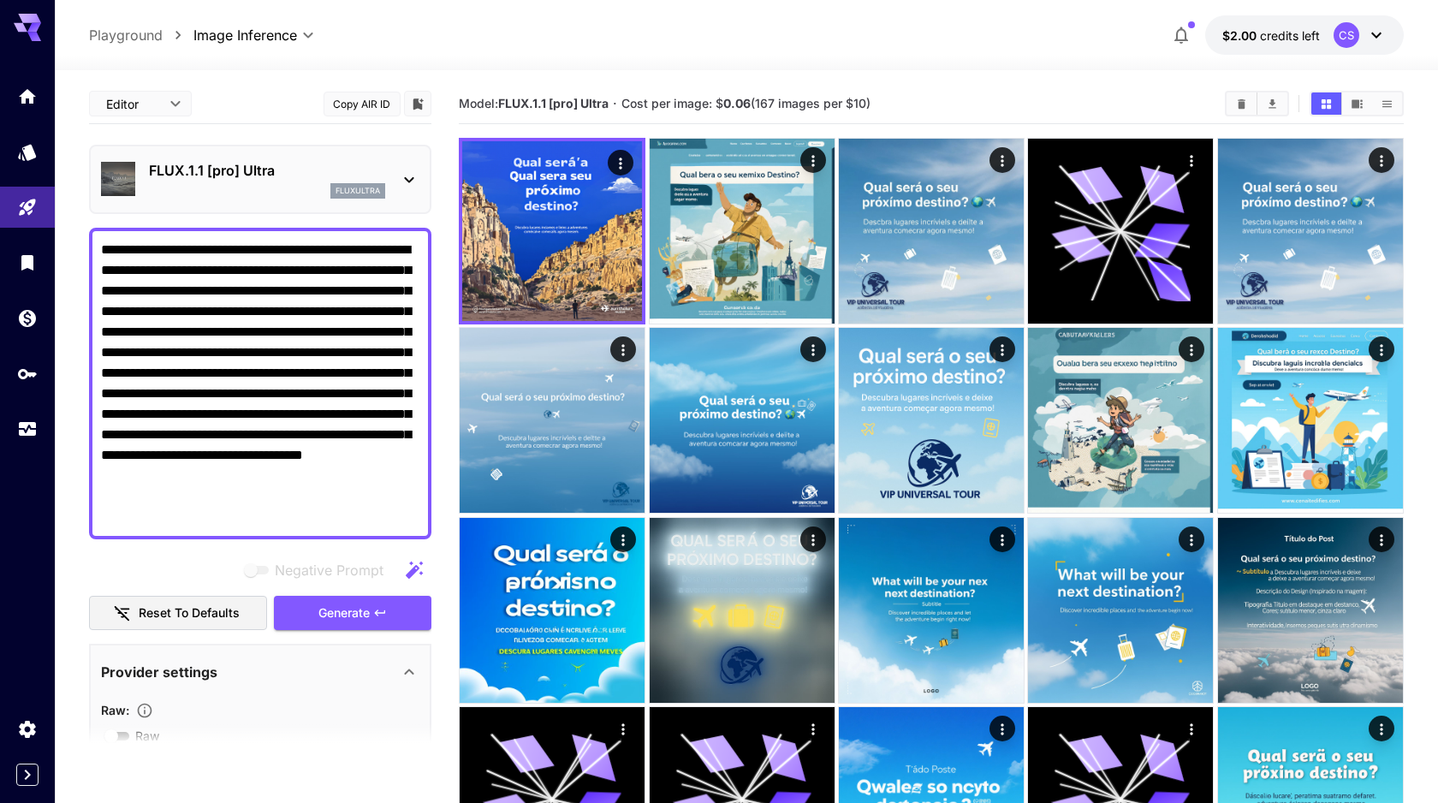
click at [367, 192] on p "fluxultra" at bounding box center [358, 191] width 45 height 12
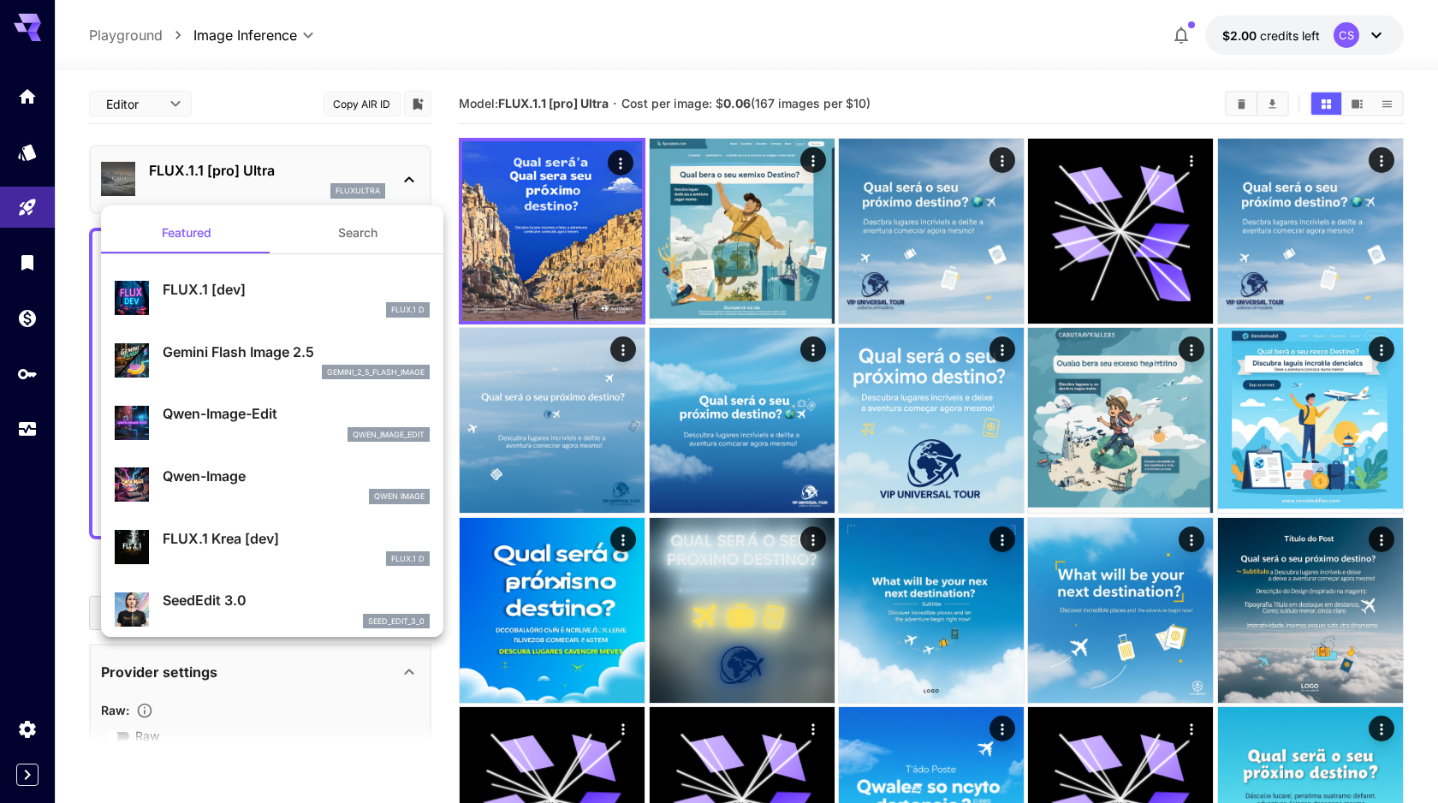
click at [268, 367] on div "gemini_2_5_flash_image" at bounding box center [296, 372] width 267 height 15
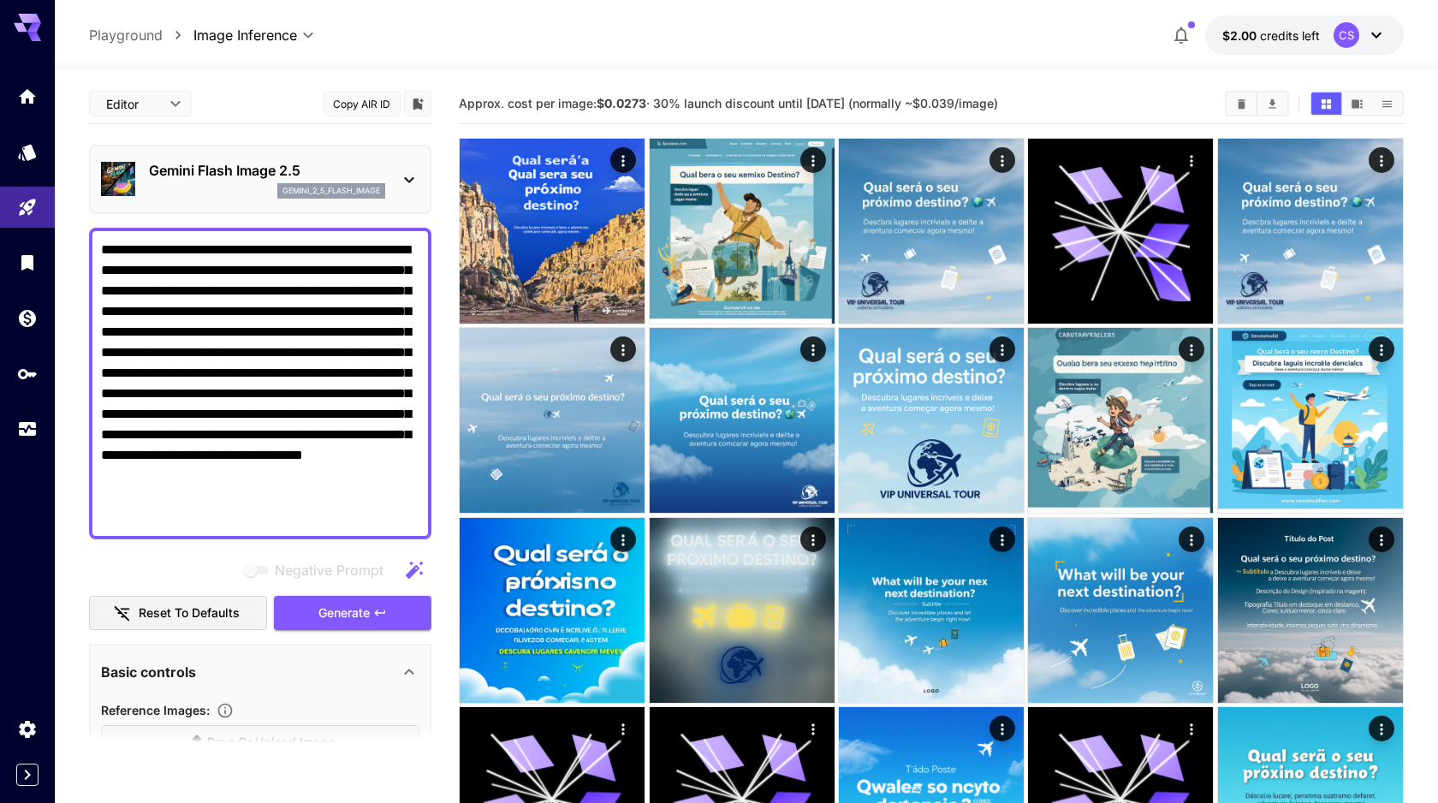
click at [287, 189] on p "gemini_2_5_flash_image" at bounding box center [331, 191] width 98 height 12
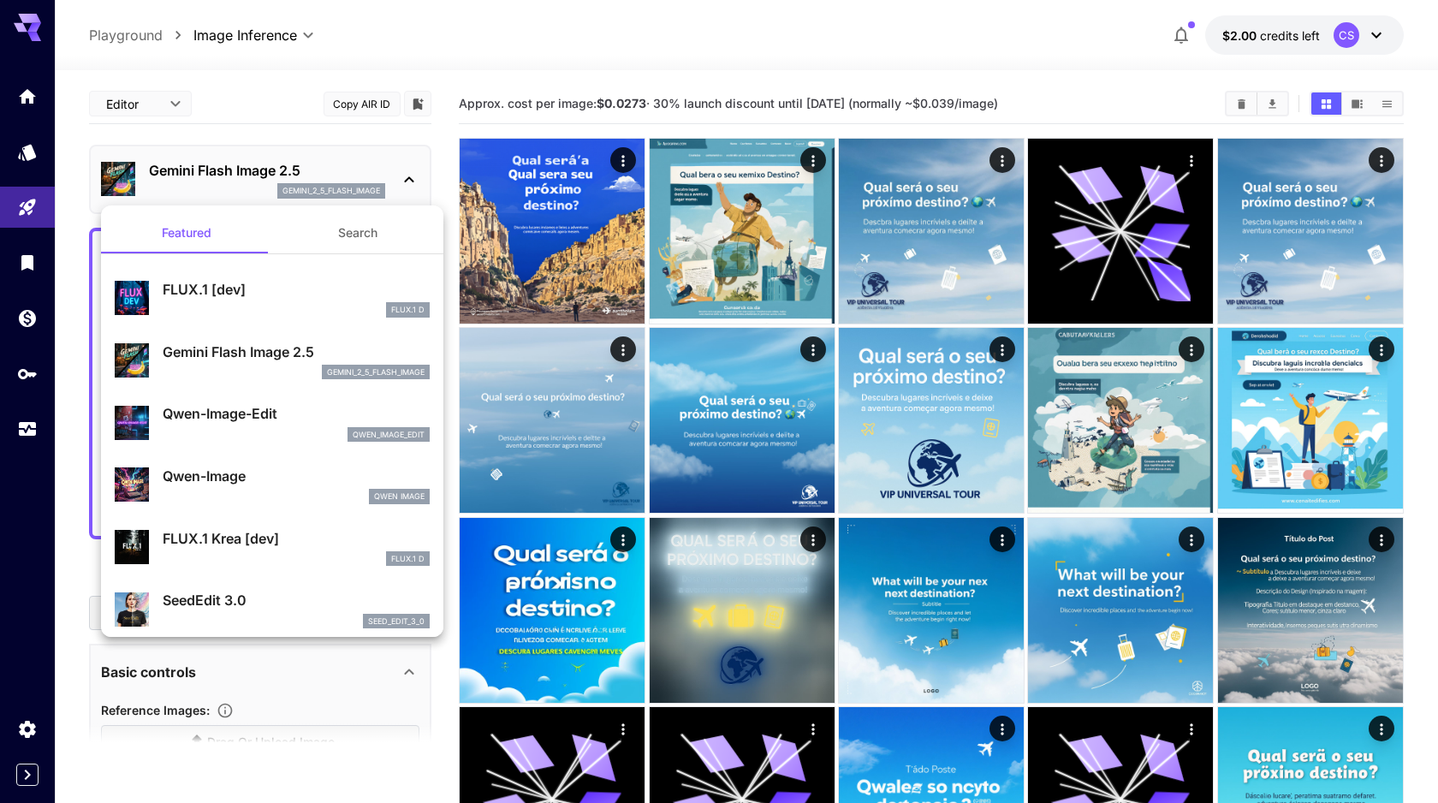
click at [241, 476] on p "Qwen-Image" at bounding box center [296, 476] width 267 height 21
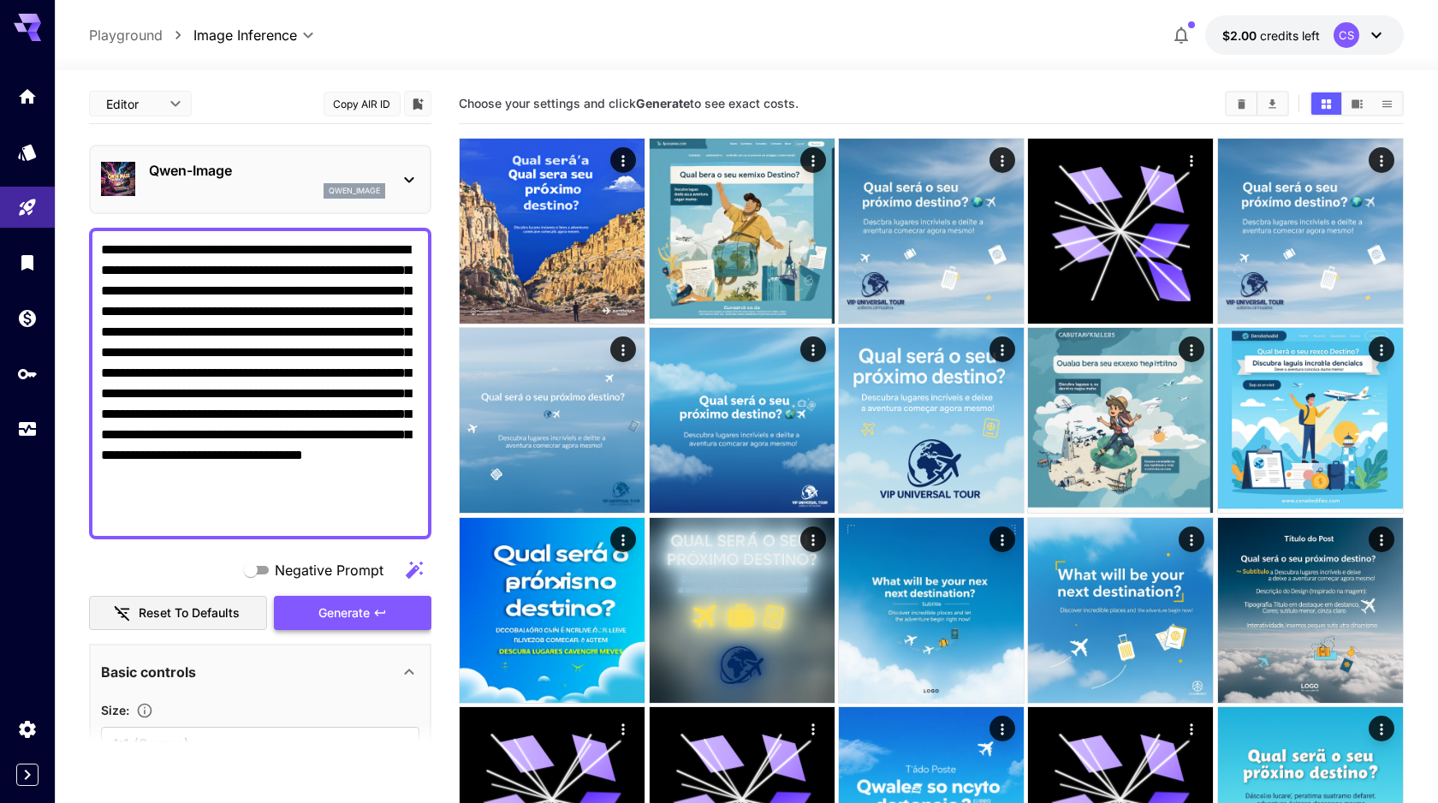
click at [375, 614] on icon "button" at bounding box center [380, 613] width 14 height 14
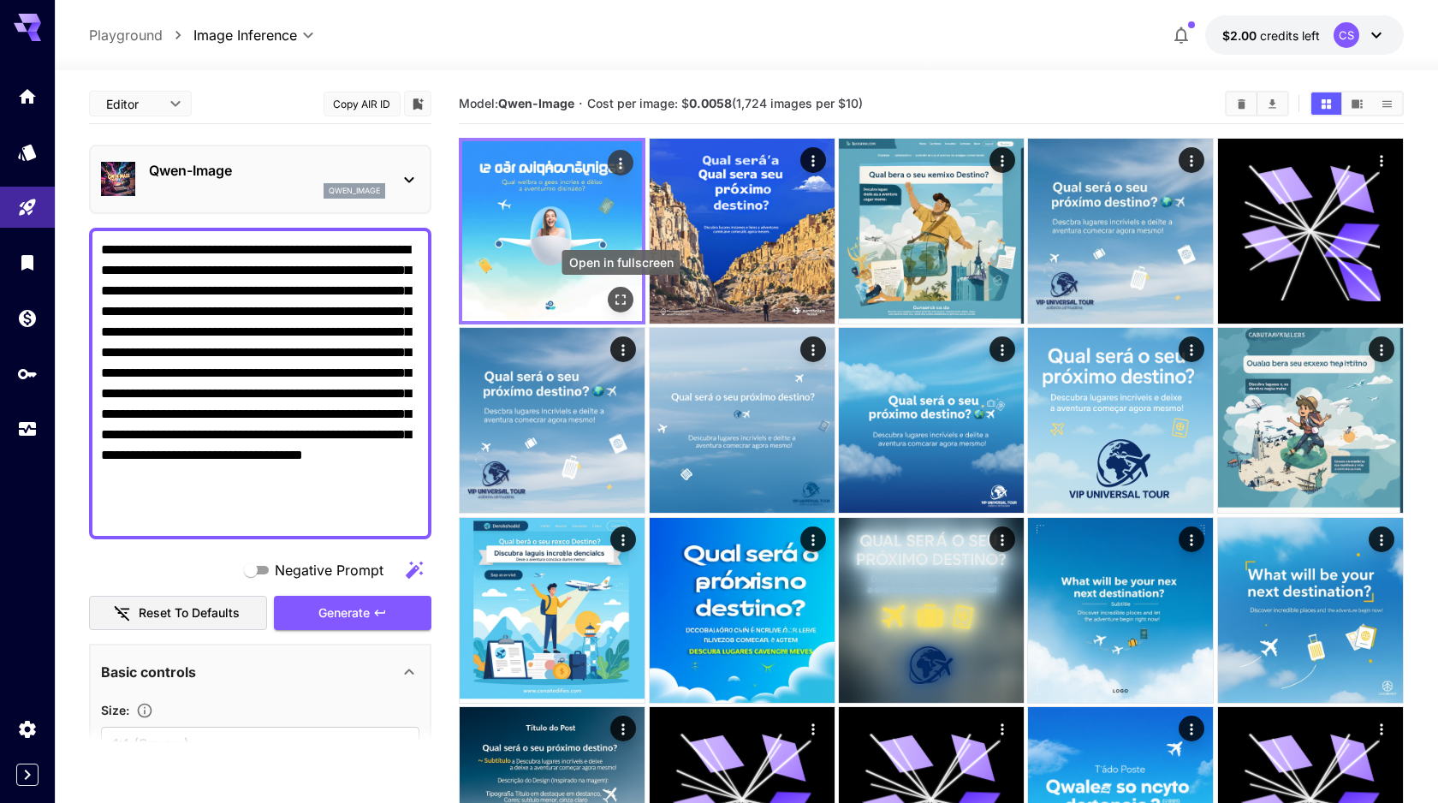
click at [627, 306] on icon "Open in fullscreen" at bounding box center [620, 299] width 17 height 17
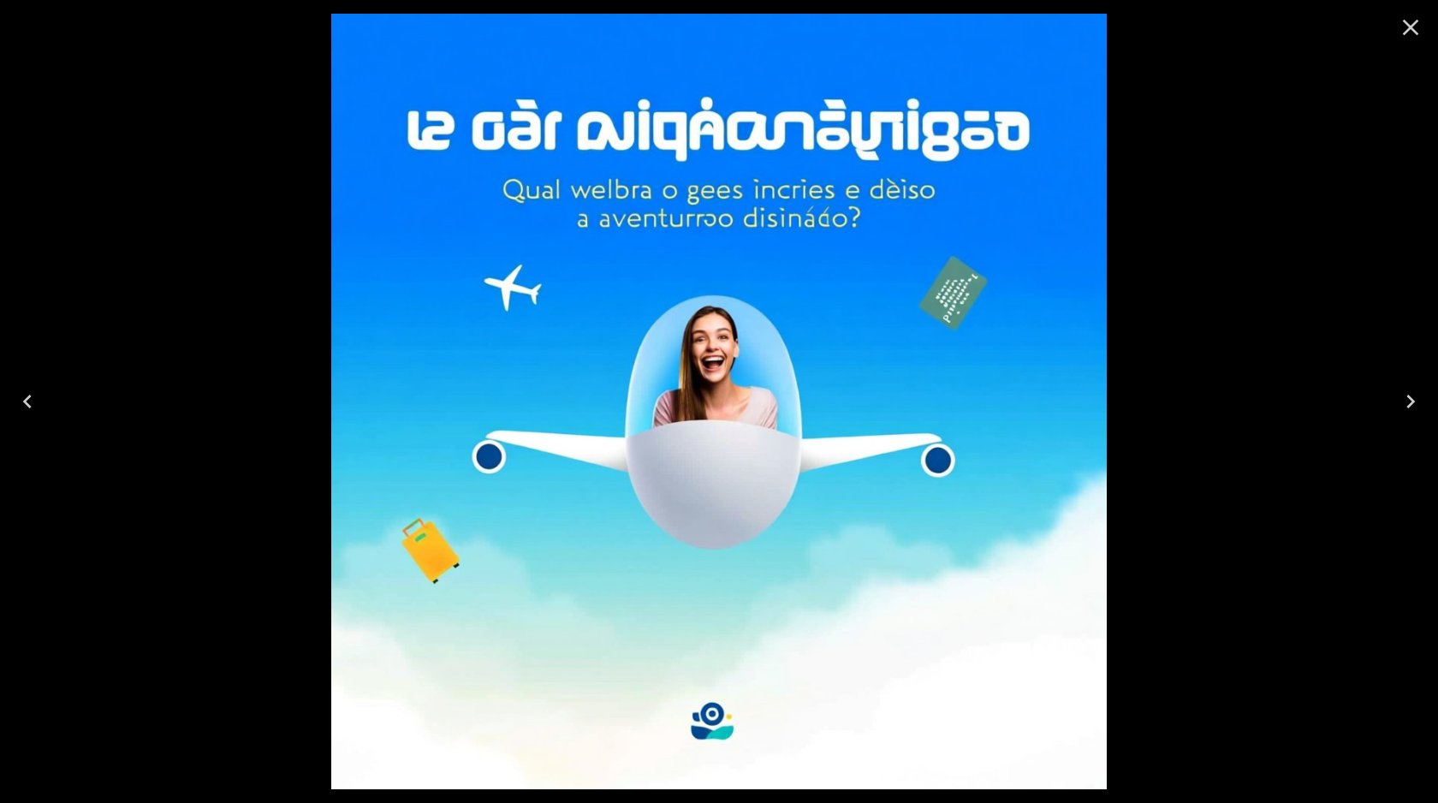
click at [1409, 39] on icon "Close" at bounding box center [1410, 27] width 27 height 27
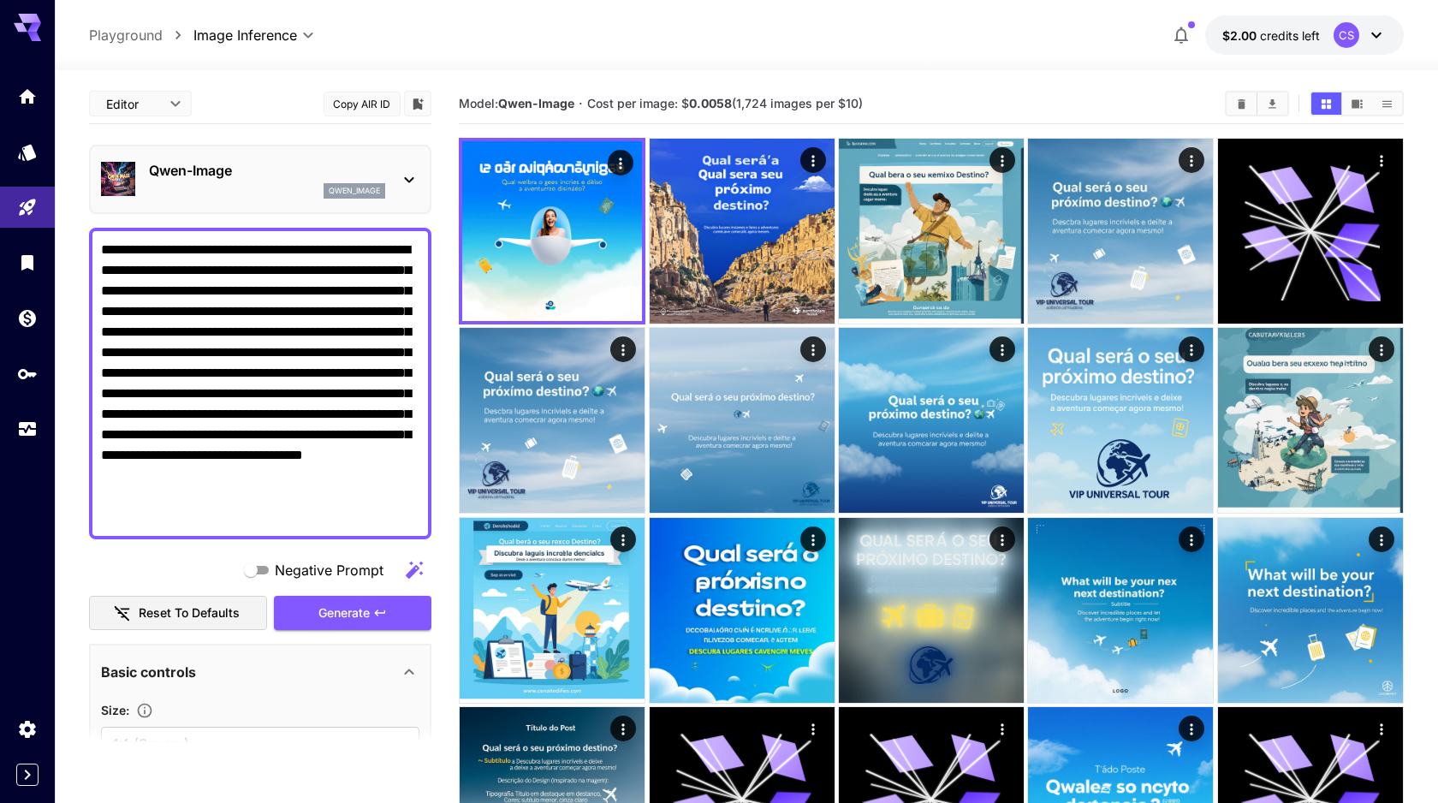
click at [302, 187] on div "qwen_image" at bounding box center [267, 190] width 236 height 15
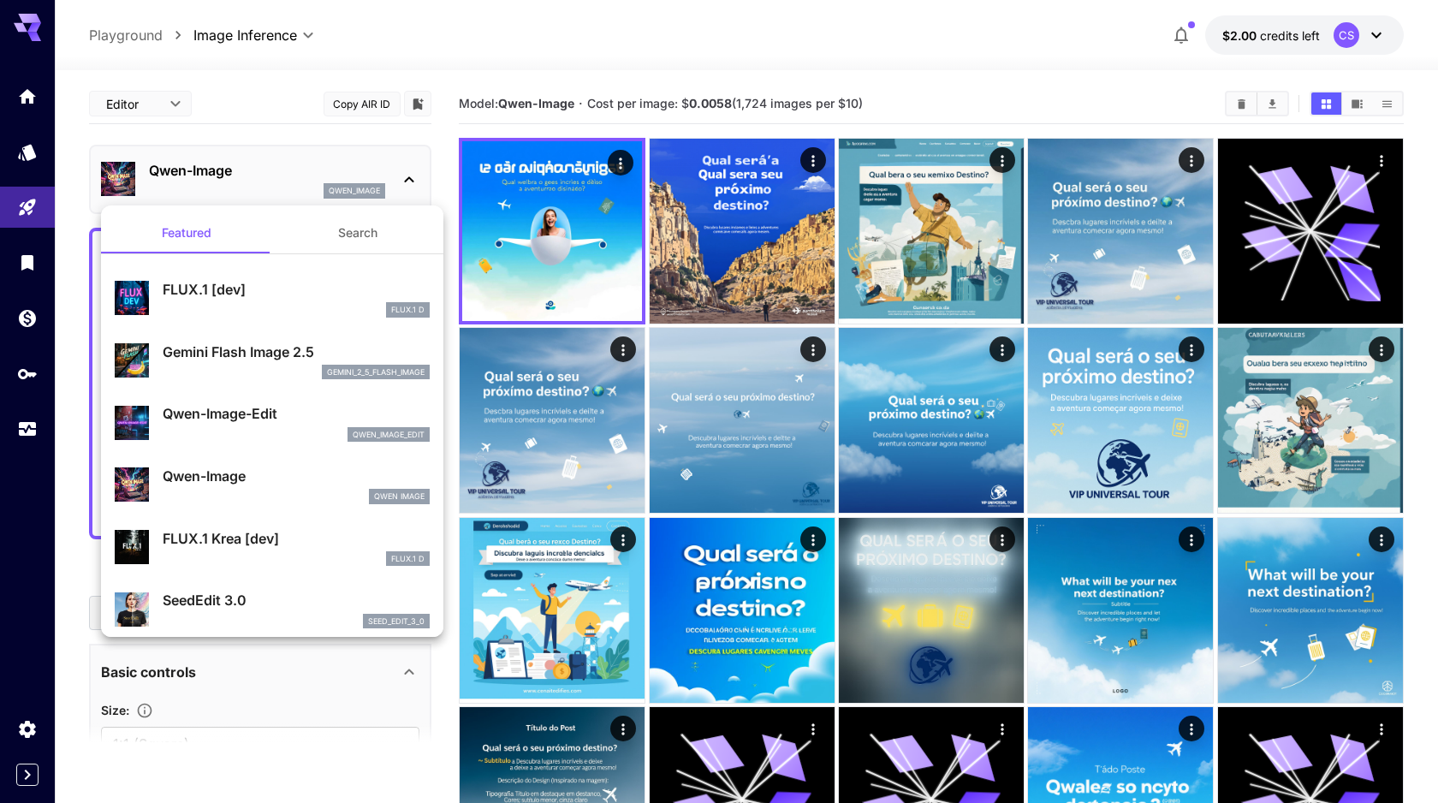
click at [266, 351] on p "Gemini Flash Image 2.5" at bounding box center [296, 352] width 267 height 21
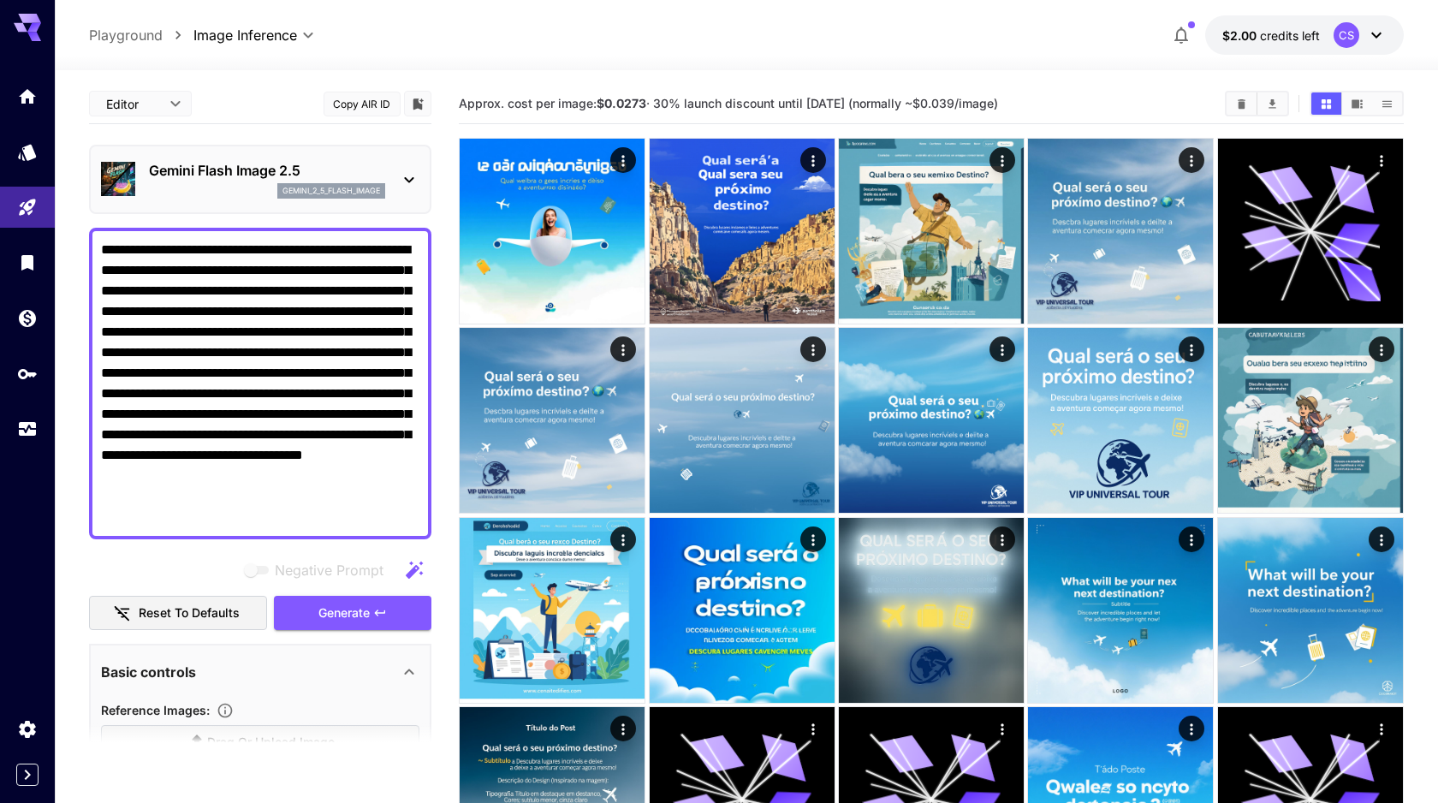
click at [333, 190] on p "gemini_2_5_flash_image" at bounding box center [331, 191] width 98 height 12
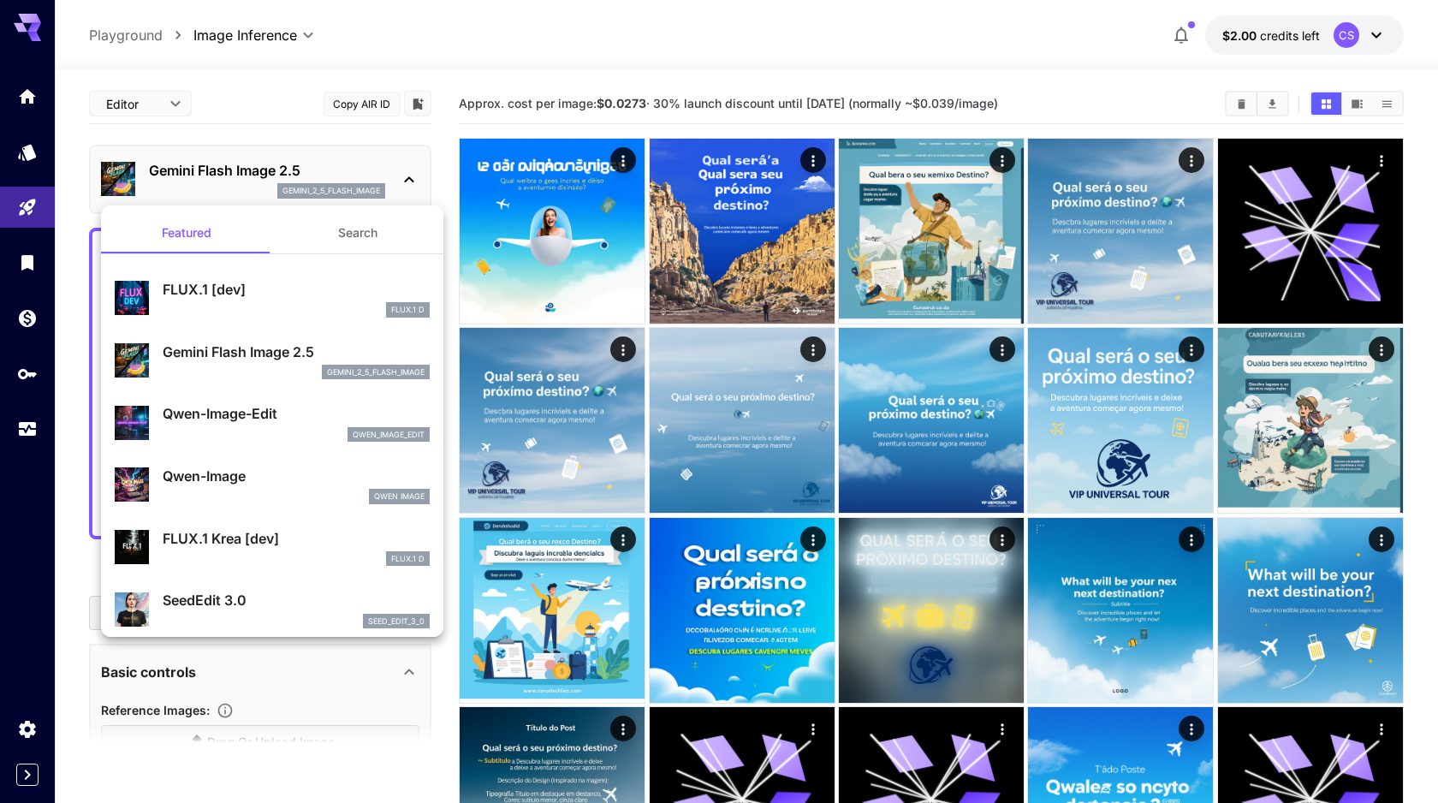
click at [357, 231] on button "Search" at bounding box center [357, 232] width 171 height 41
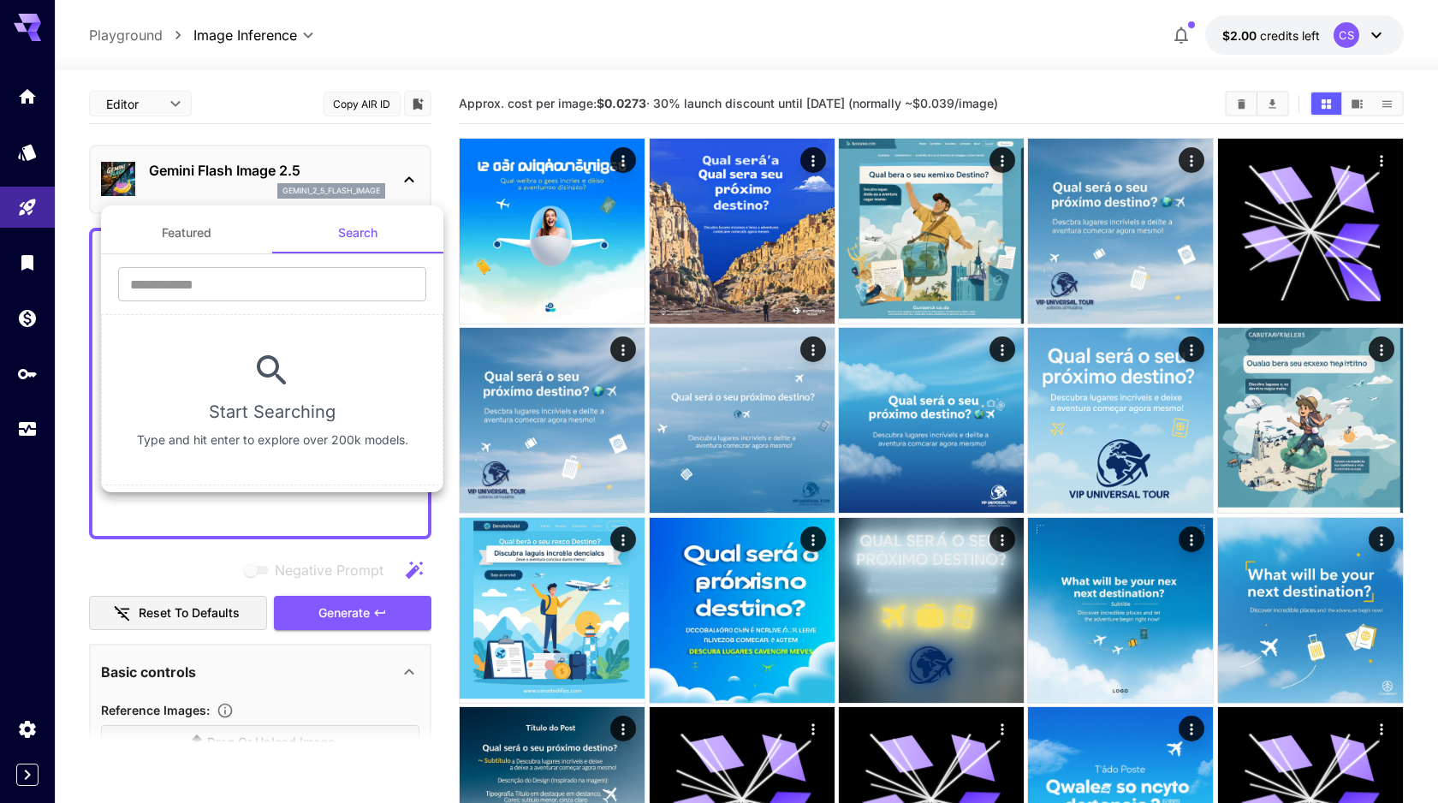
click at [205, 236] on button "Featured" at bounding box center [186, 232] width 171 height 41
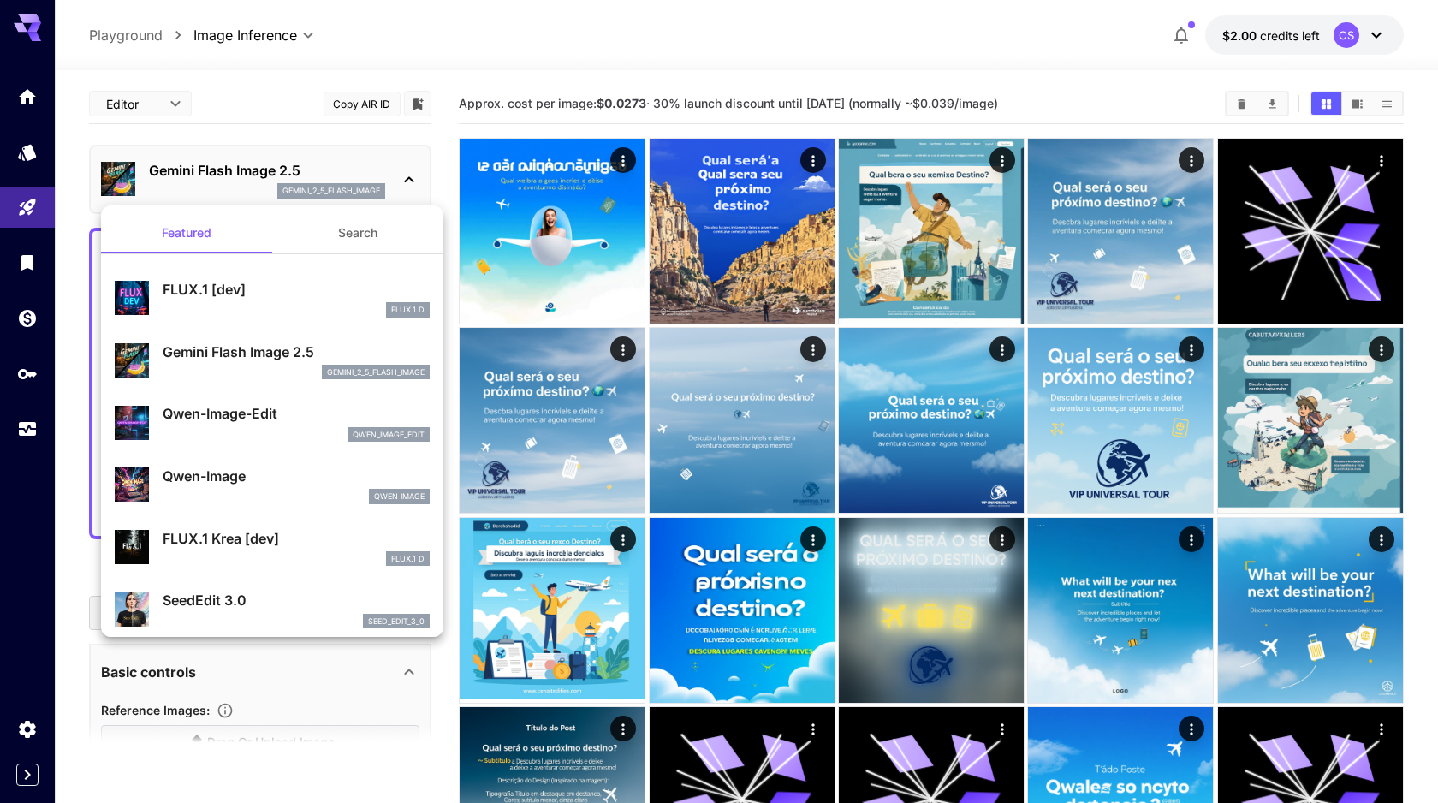
click at [263, 358] on p "Gemini Flash Image 2.5" at bounding box center [296, 352] width 267 height 21
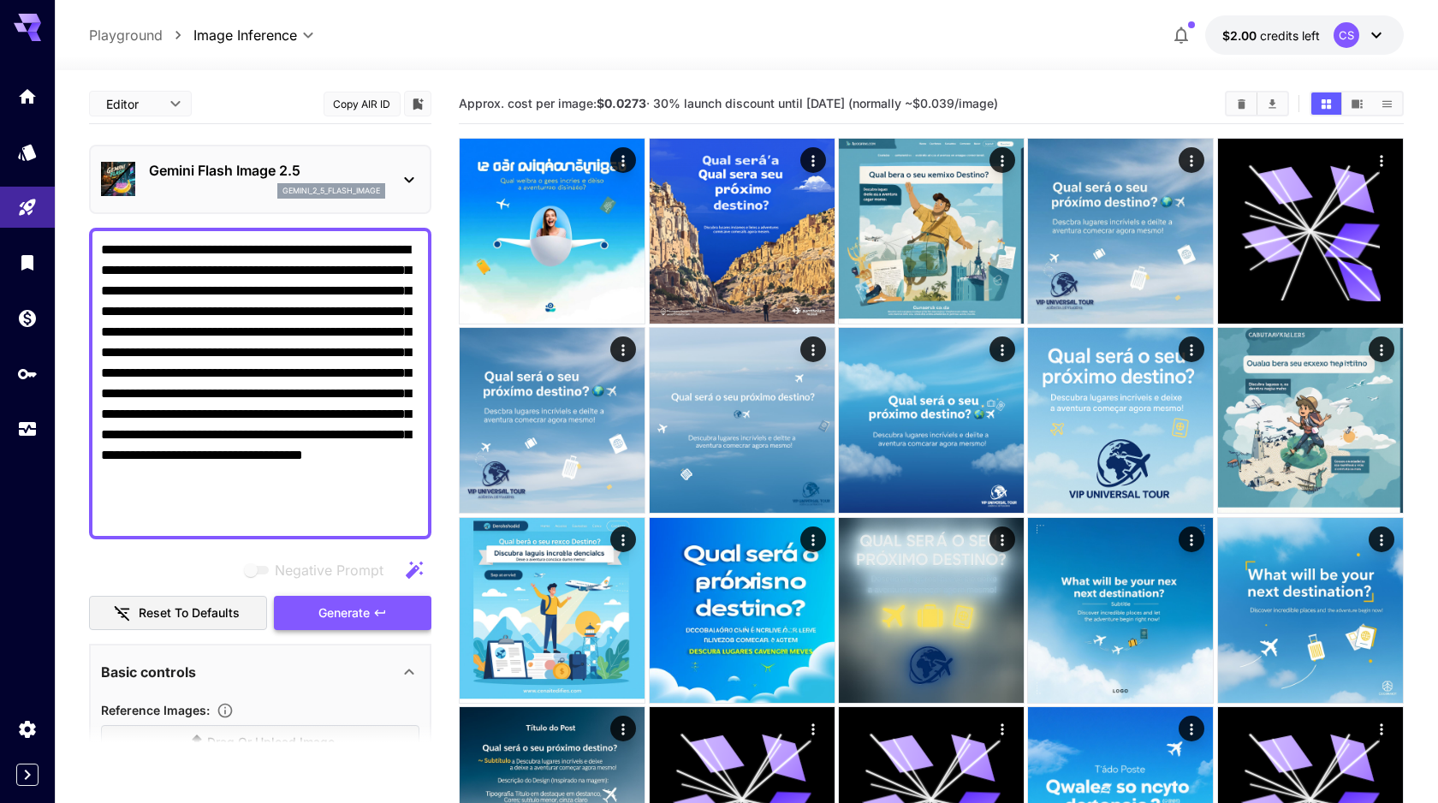
click at [356, 611] on span "Generate" at bounding box center [343, 613] width 51 height 21
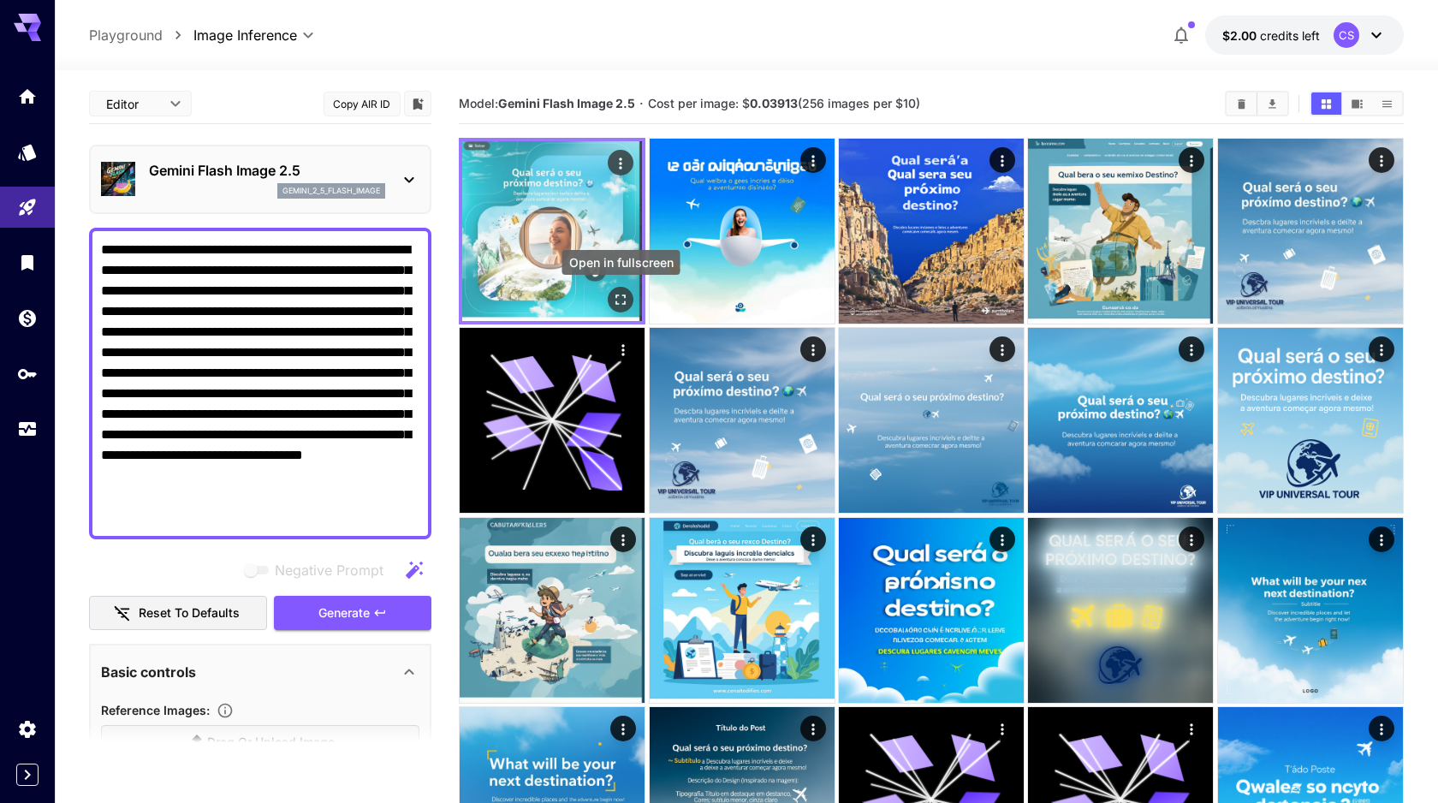
click at [626, 291] on icon "Open in fullscreen" at bounding box center [620, 299] width 17 height 17
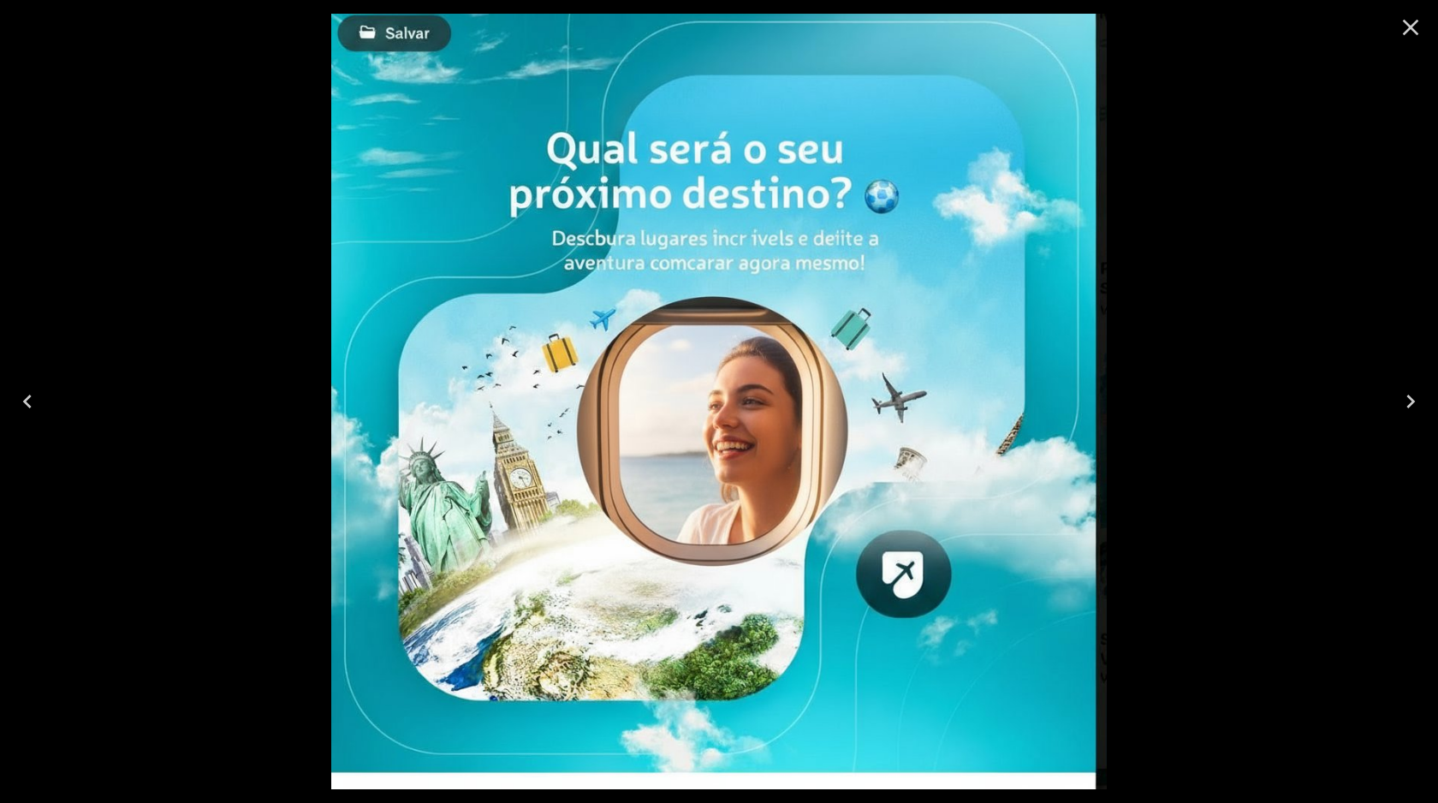
click at [1411, 22] on icon "Close" at bounding box center [1410, 27] width 27 height 27
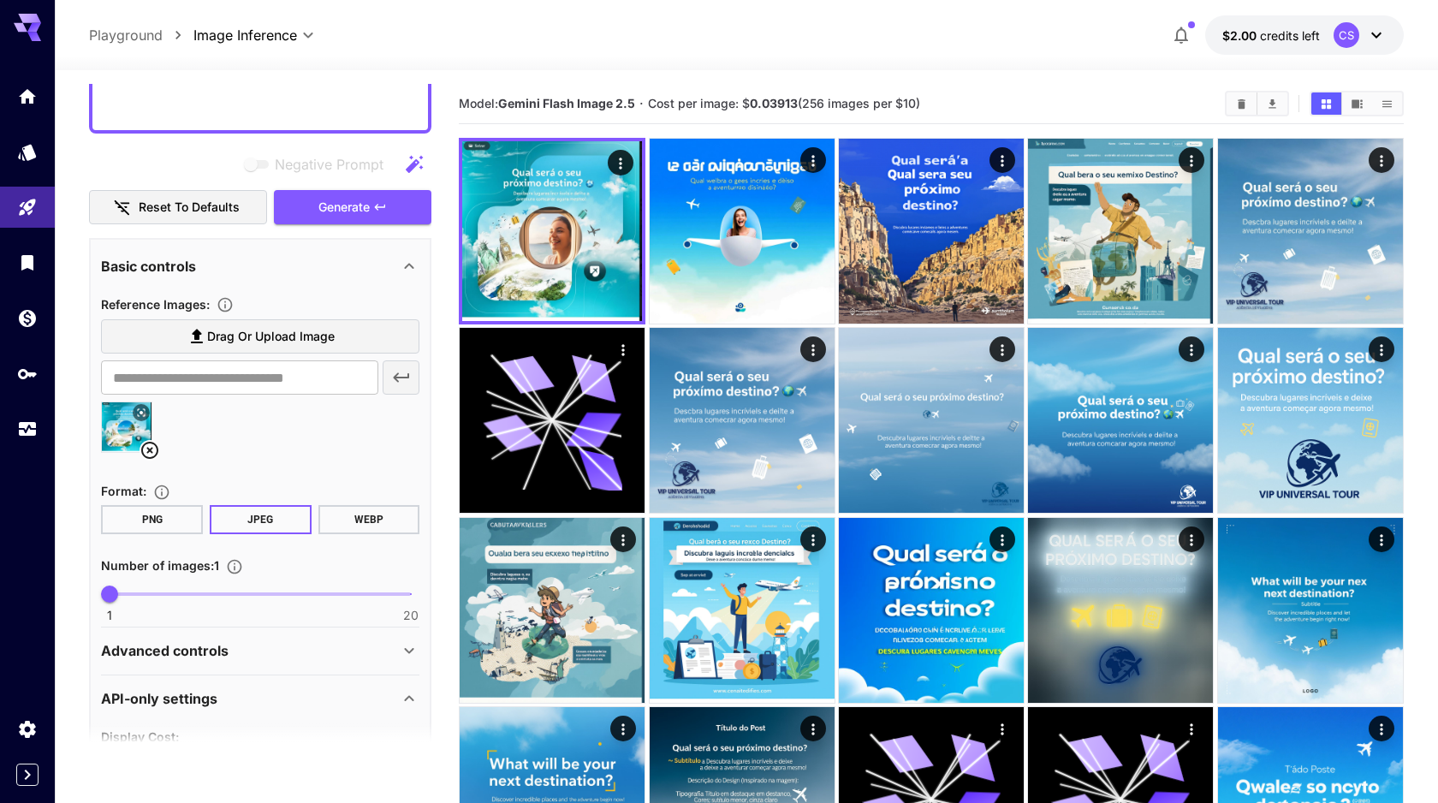
scroll to position [409, 0]
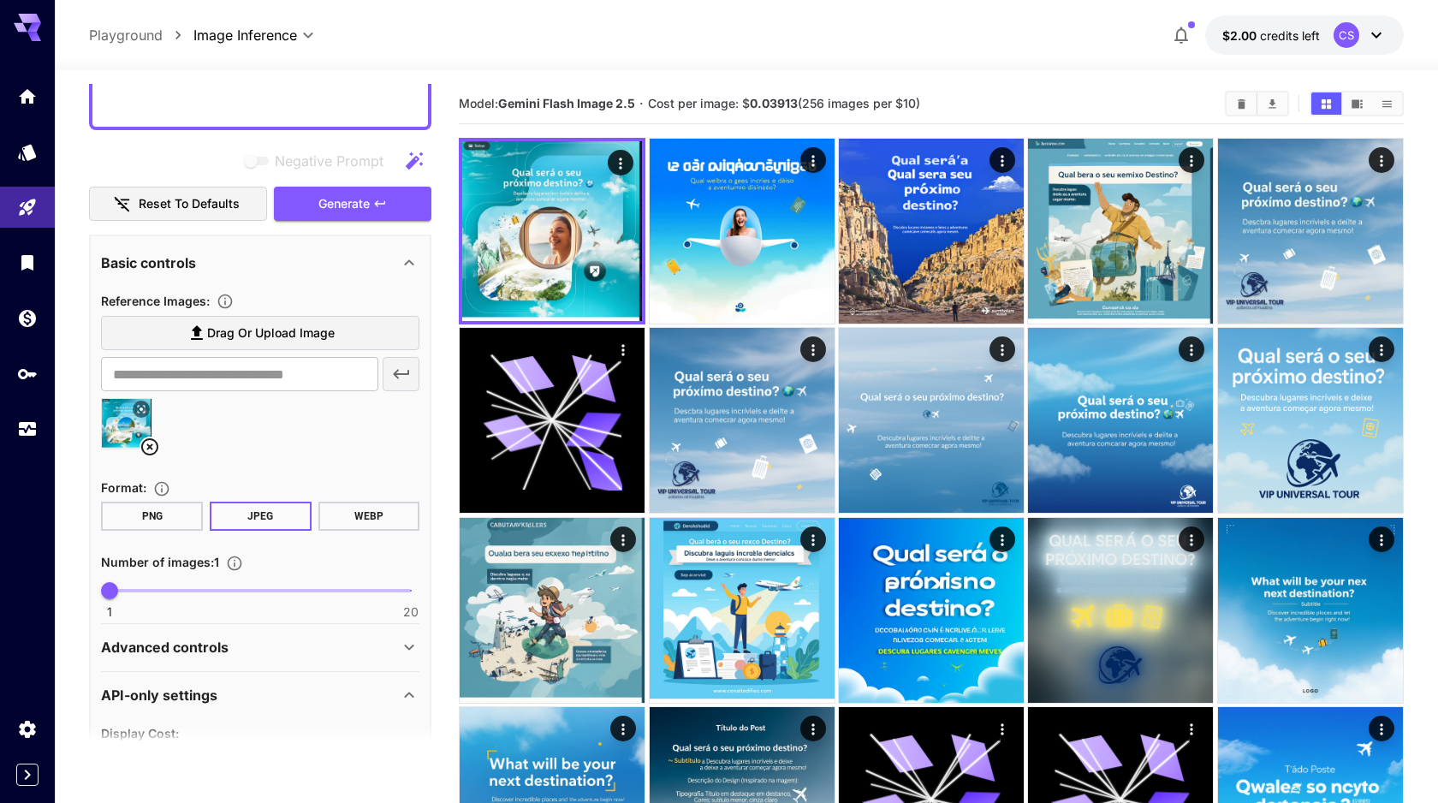
click at [148, 446] on icon at bounding box center [149, 446] width 17 height 17
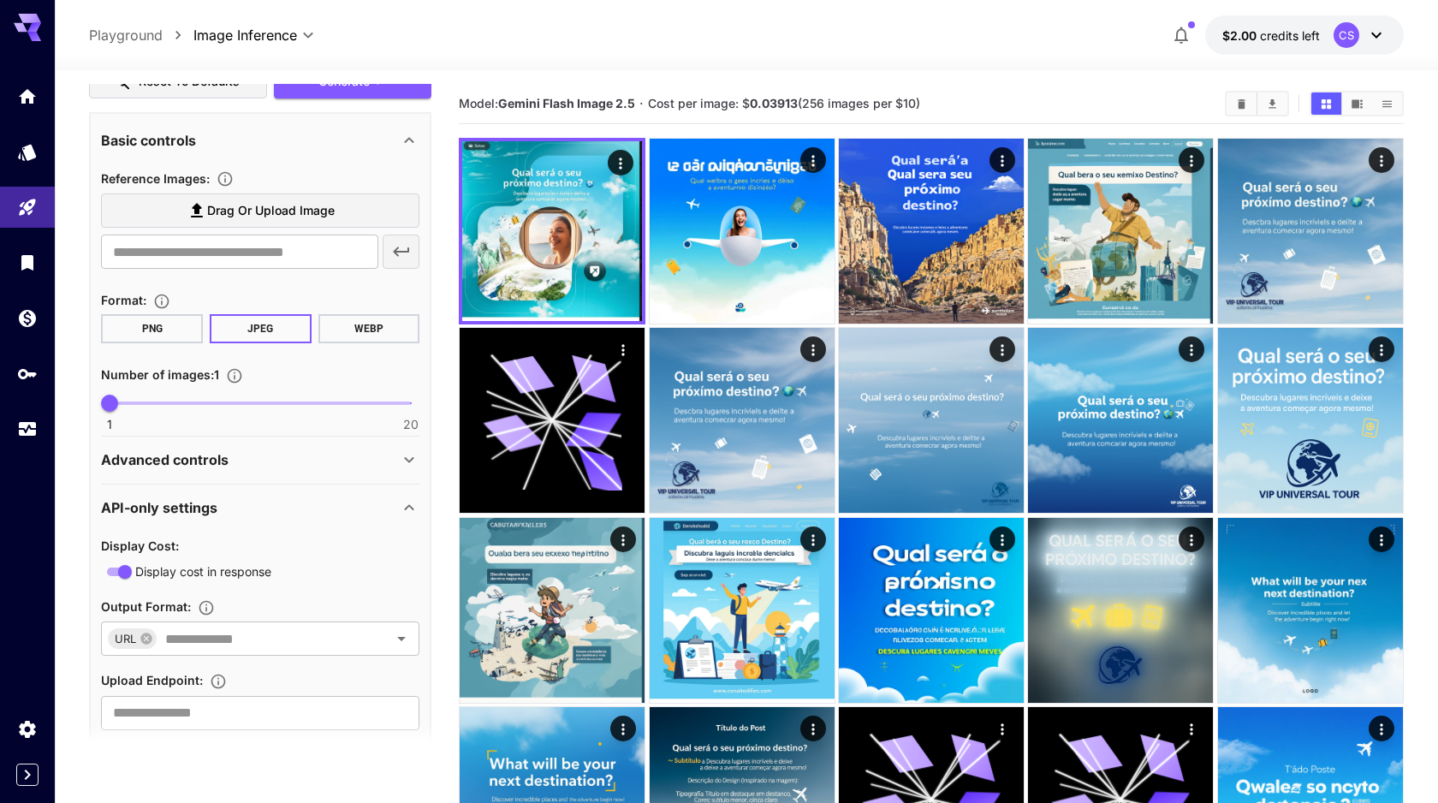
scroll to position [569, 0]
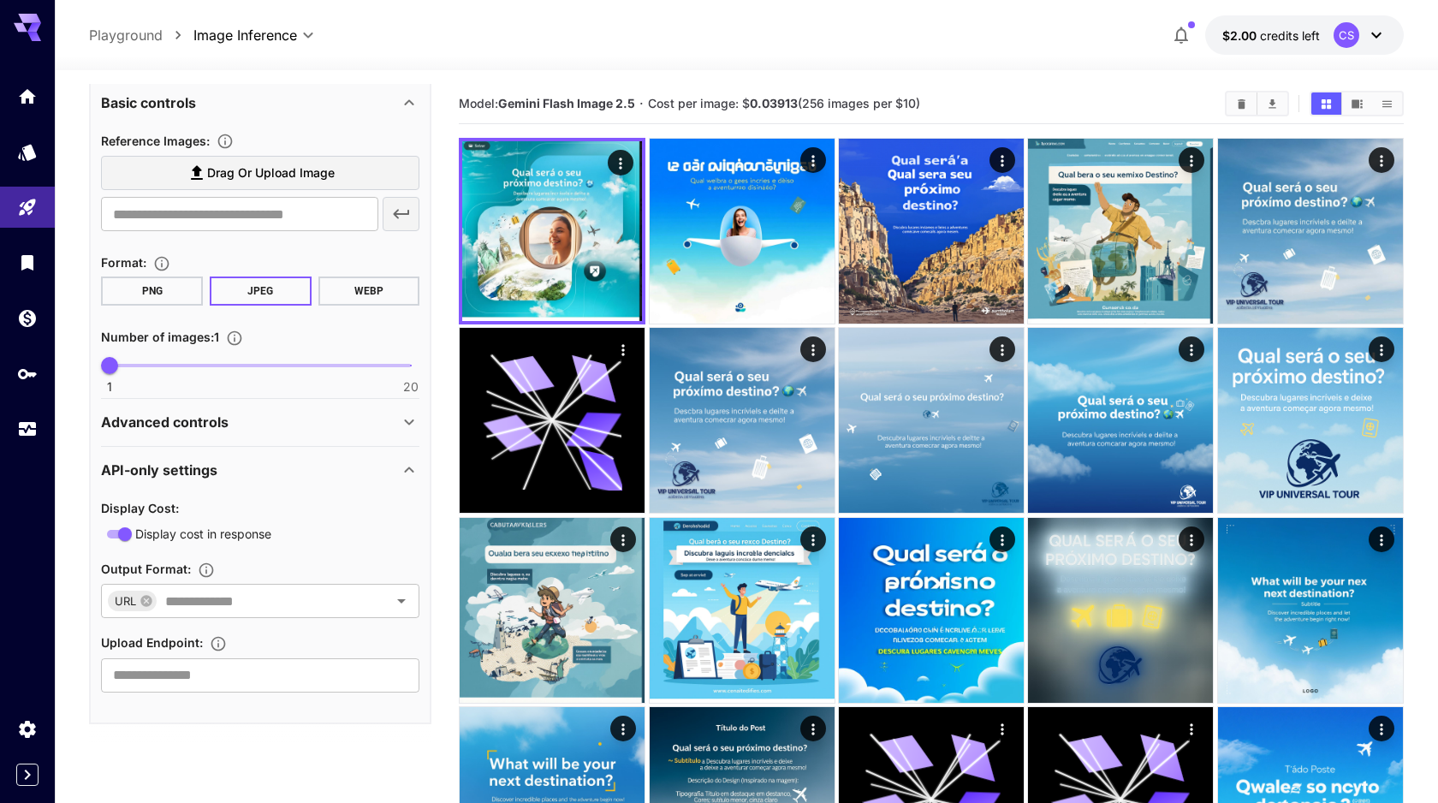
click at [276, 413] on div "Advanced controls" at bounding box center [250, 422] width 298 height 21
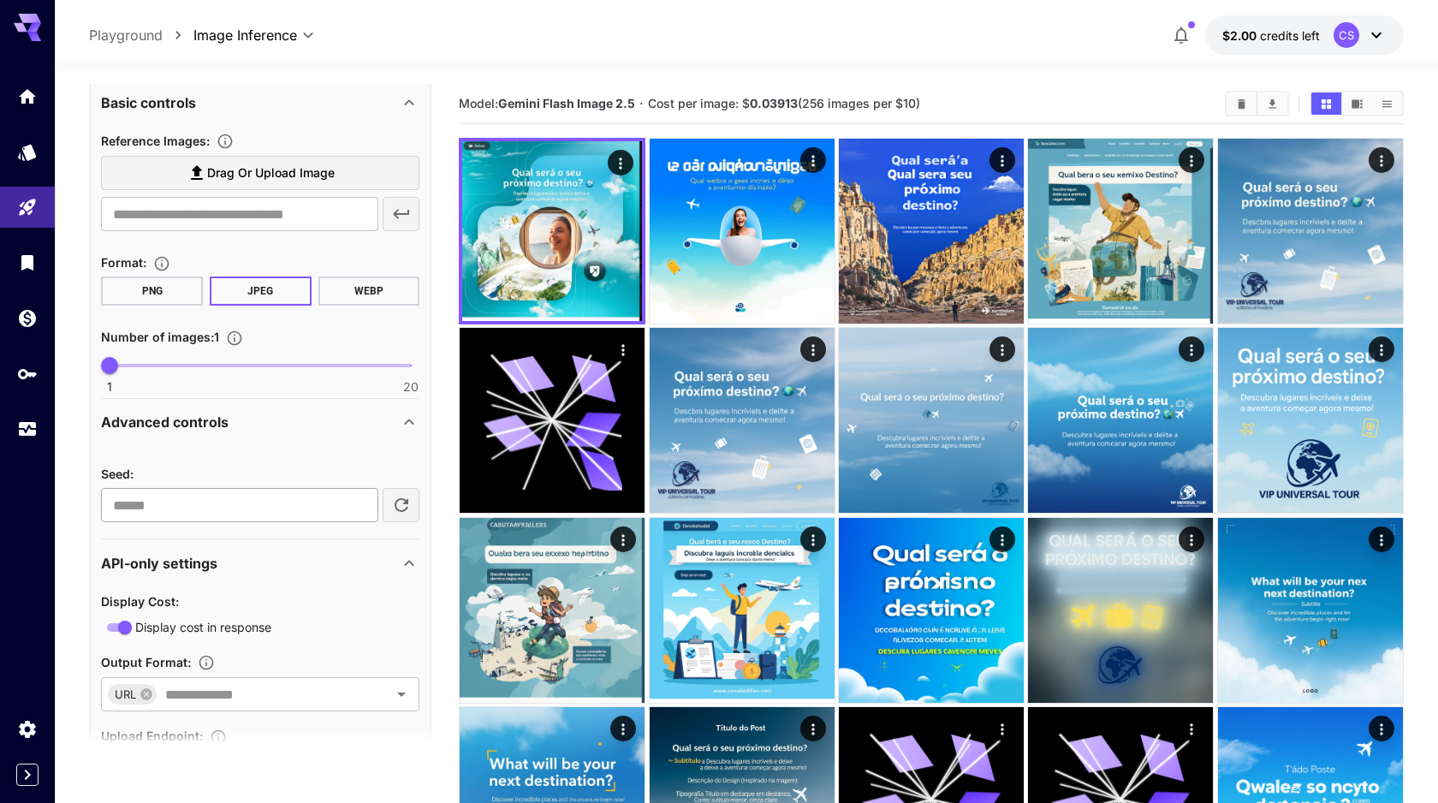
click at [298, 516] on input "**********" at bounding box center [239, 505] width 276 height 34
click at [396, 508] on icon "button" at bounding box center [402, 505] width 14 height 14
type input "**********"
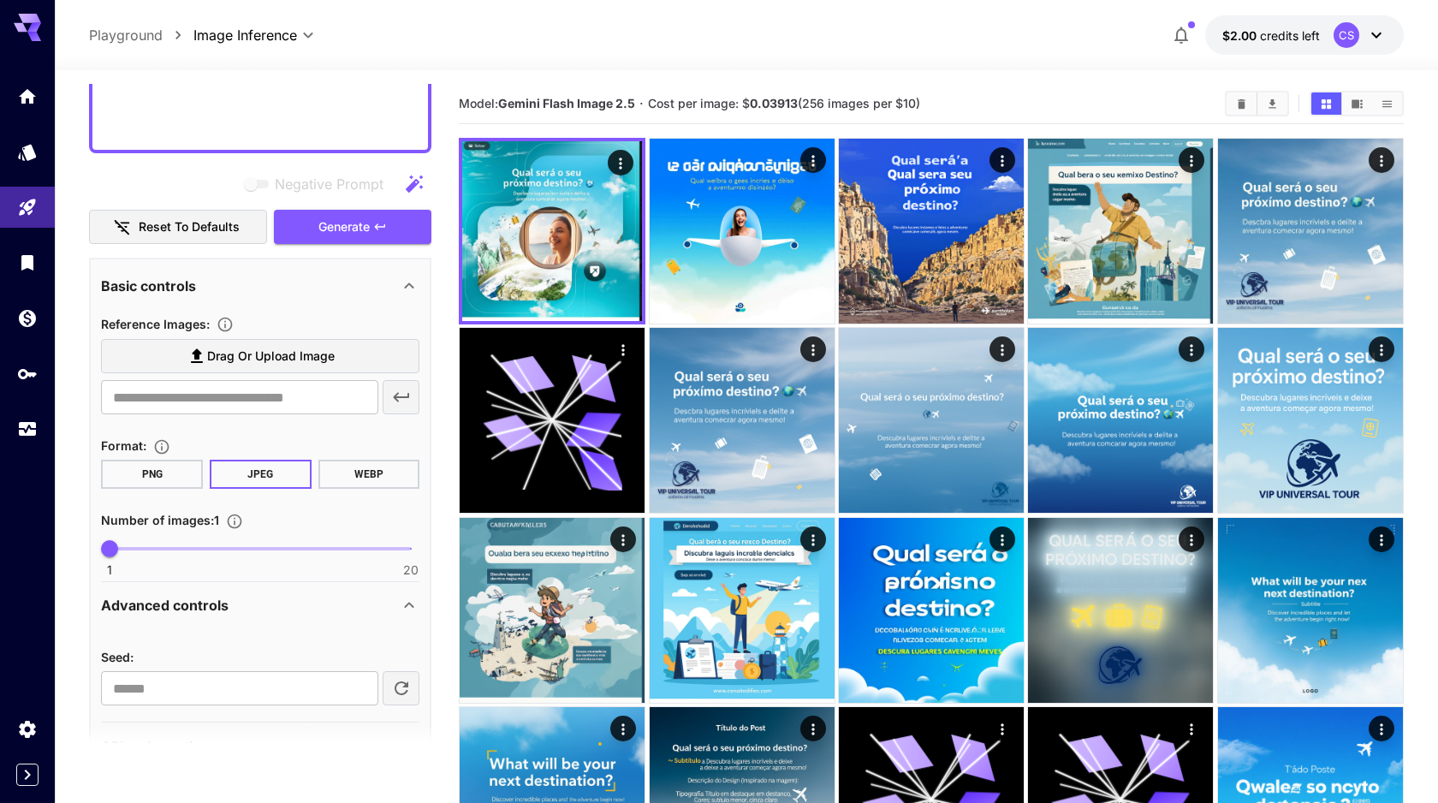
scroll to position [384, 0]
type input "*"
drag, startPoint x: 107, startPoint y: 558, endPoint x: 126, endPoint y: 552, distance: 19.8
click at [126, 552] on span "2" at bounding box center [125, 550] width 17 height 17
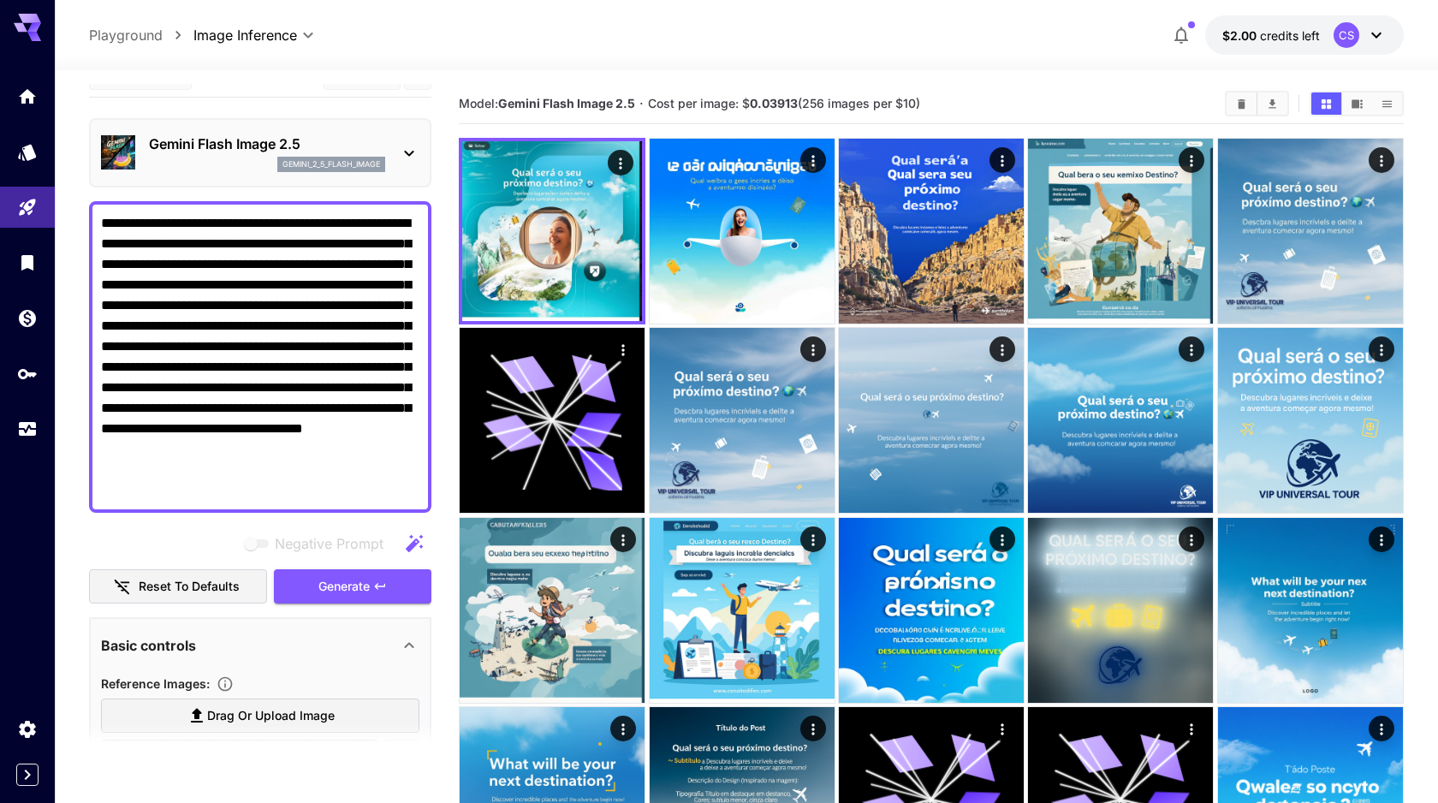
scroll to position [23, 0]
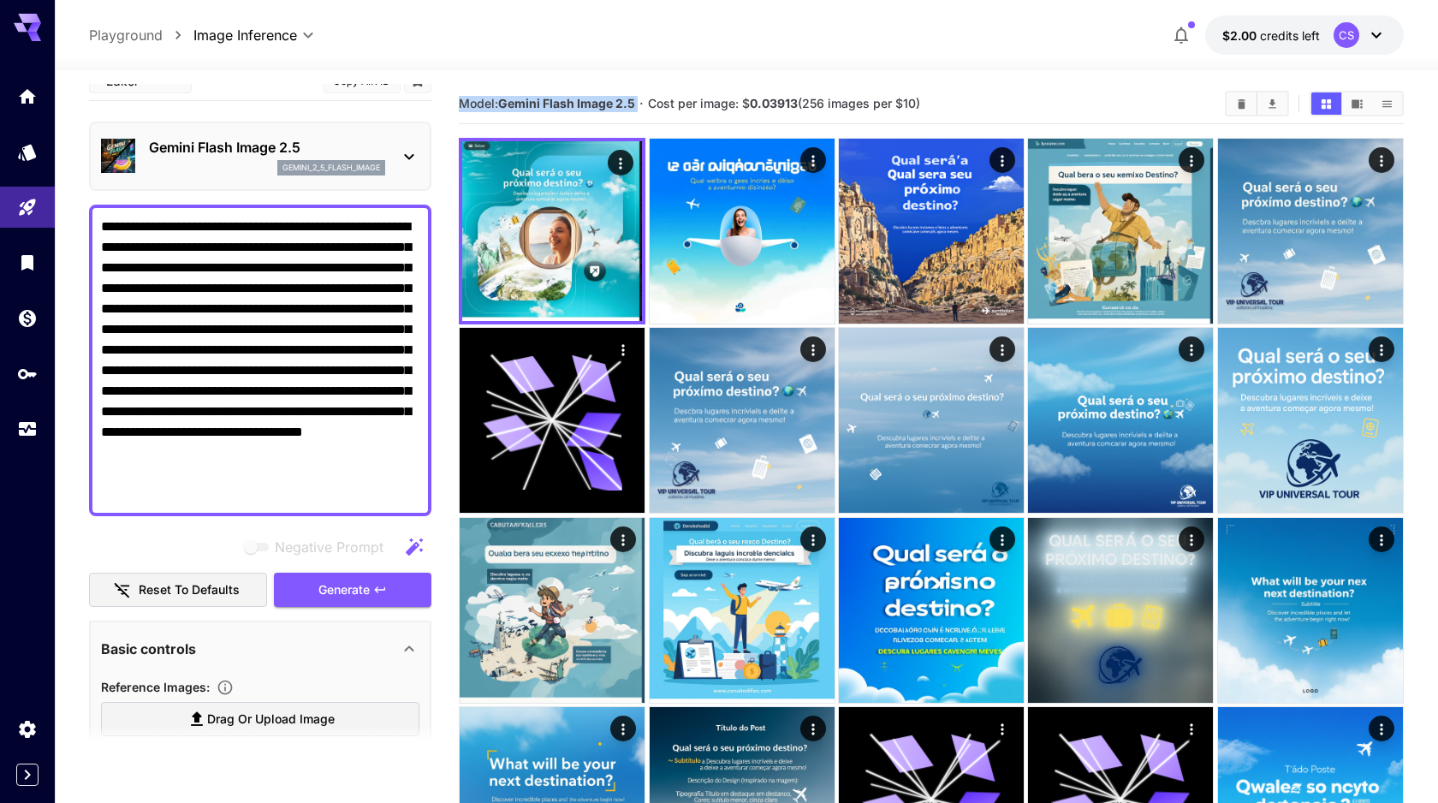
drag, startPoint x: 459, startPoint y: 102, endPoint x: 641, endPoint y: 104, distance: 182.4
click at [641, 104] on section "Model: Gemini Flash Image 2.5 · Cost per image: $ 0.03913 (256 images per $10)" at bounding box center [835, 103] width 752 height 21
copy span "Model: Gemini Flash Image 2.5"
click at [248, 296] on textarea "**********" at bounding box center [260, 361] width 318 height 288
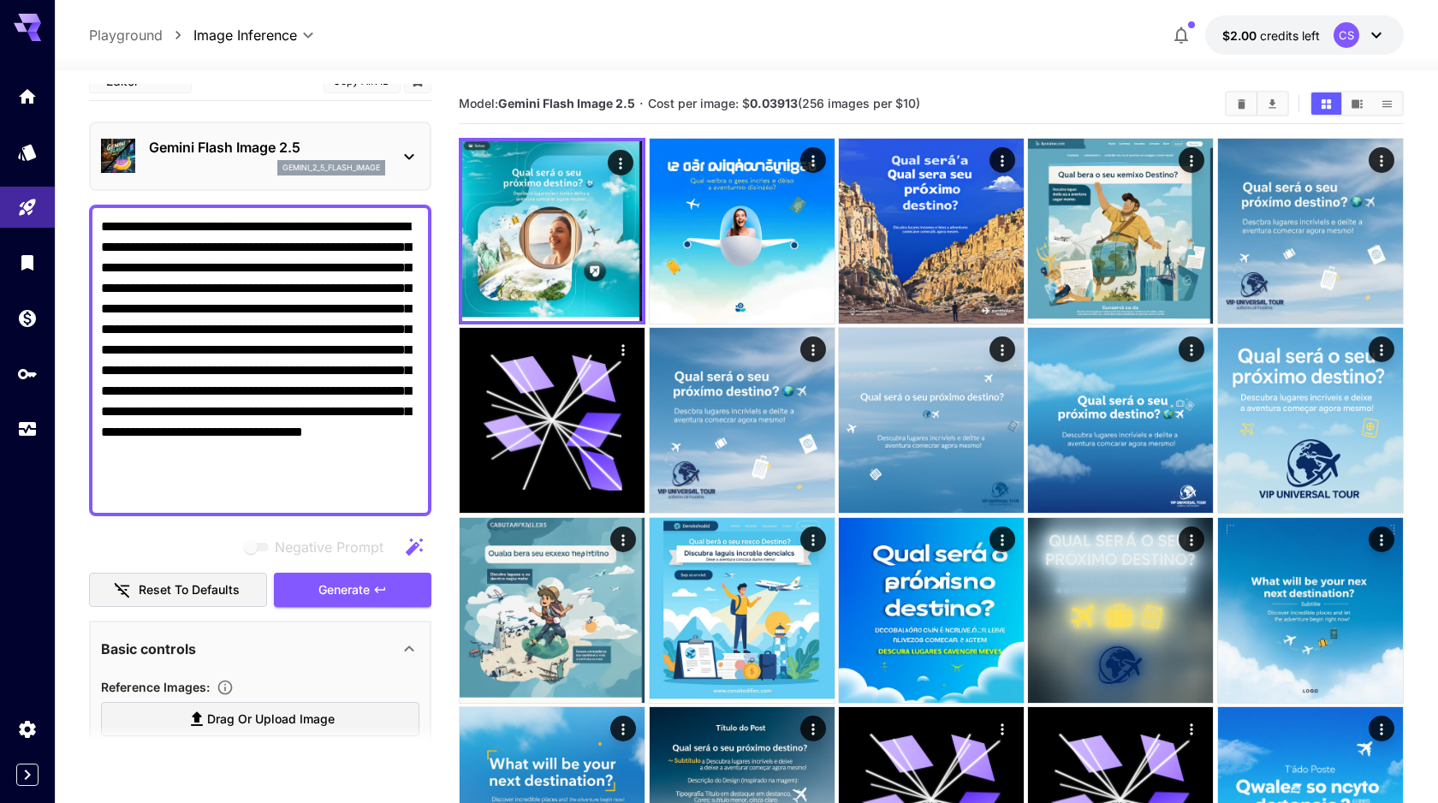
click at [248, 296] on textarea "**********" at bounding box center [260, 361] width 318 height 288
click at [35, 150] on icon "Models" at bounding box center [29, 149] width 18 height 16
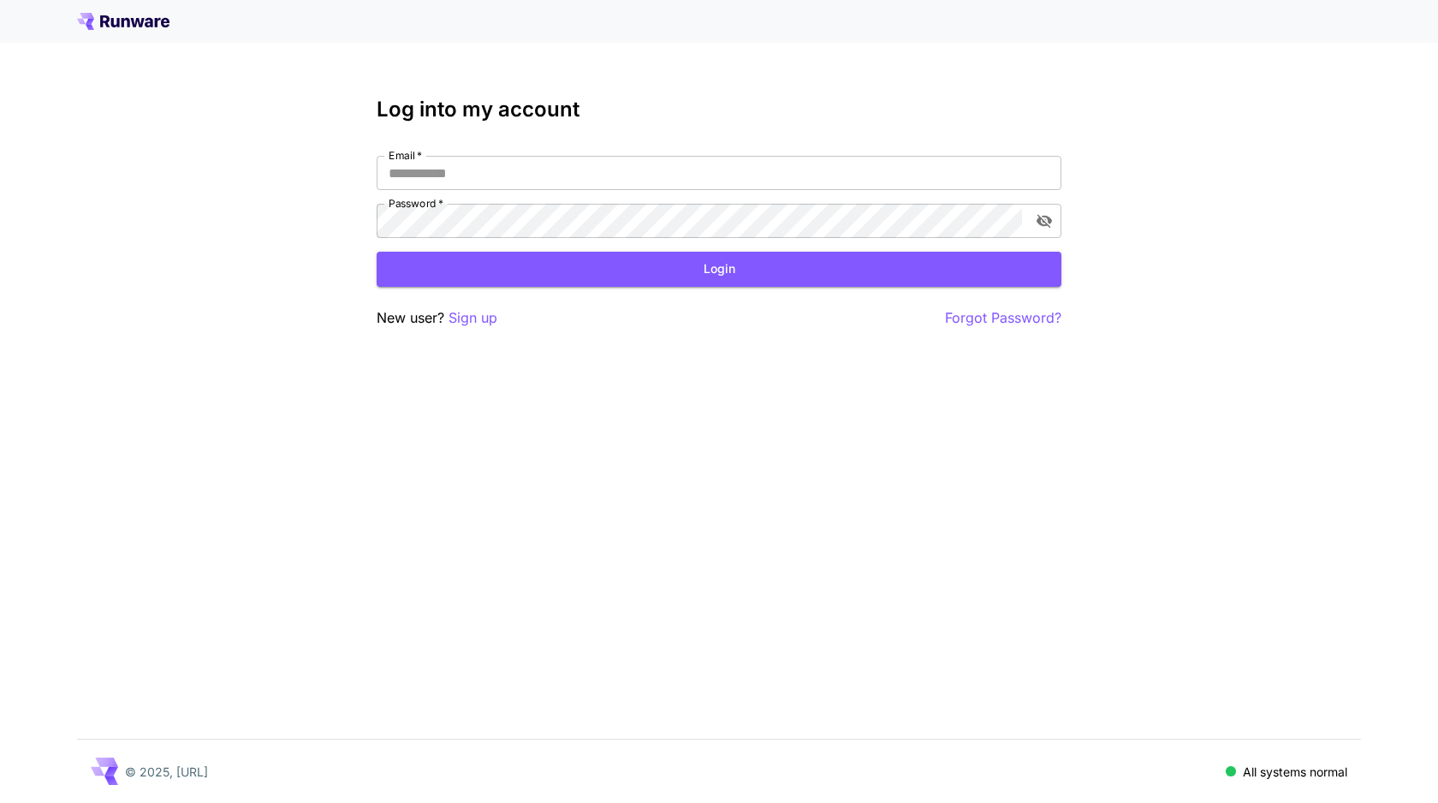
type input "**********"
click at [601, 268] on button "Login" at bounding box center [719, 269] width 685 height 35
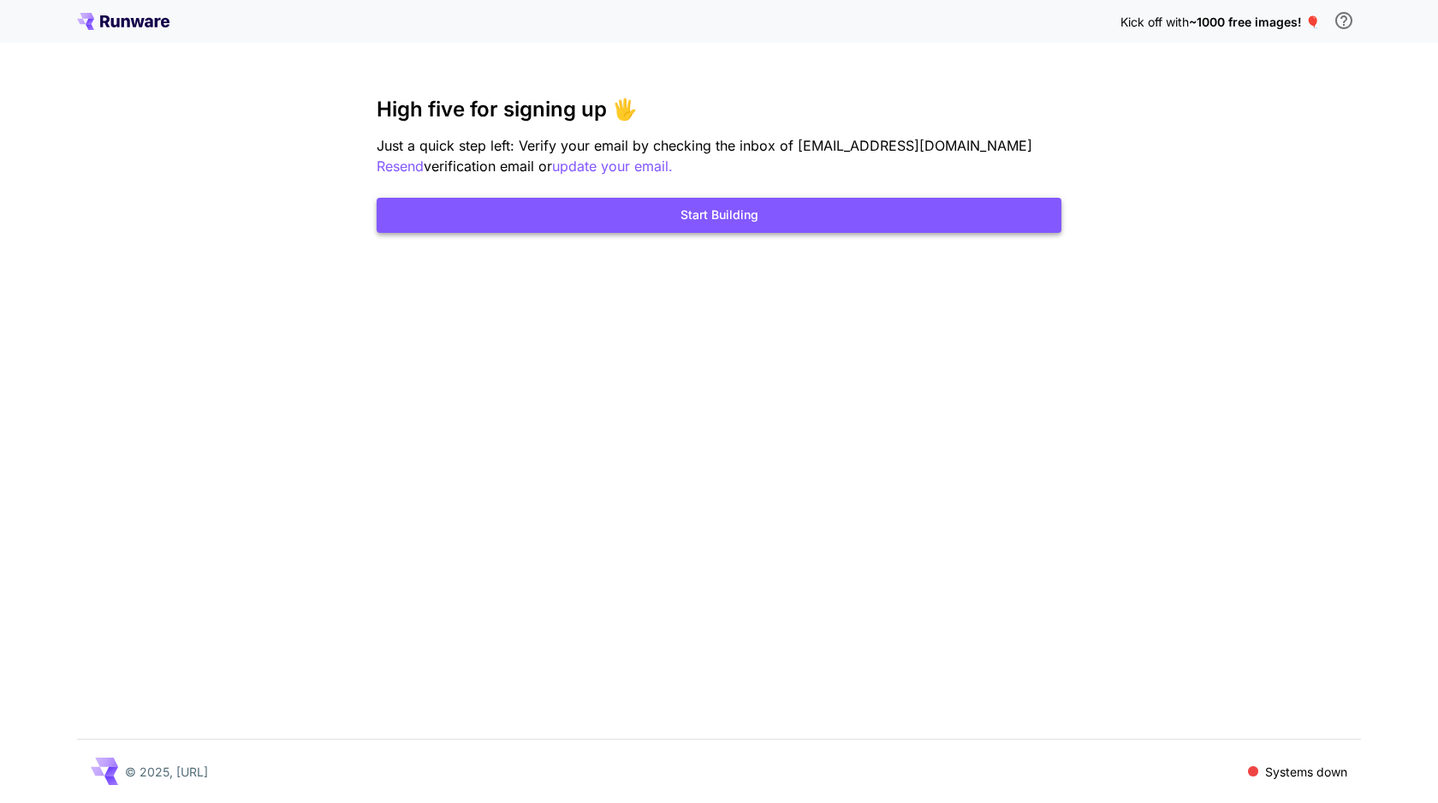
click at [753, 219] on button "Start Building" at bounding box center [719, 215] width 685 height 35
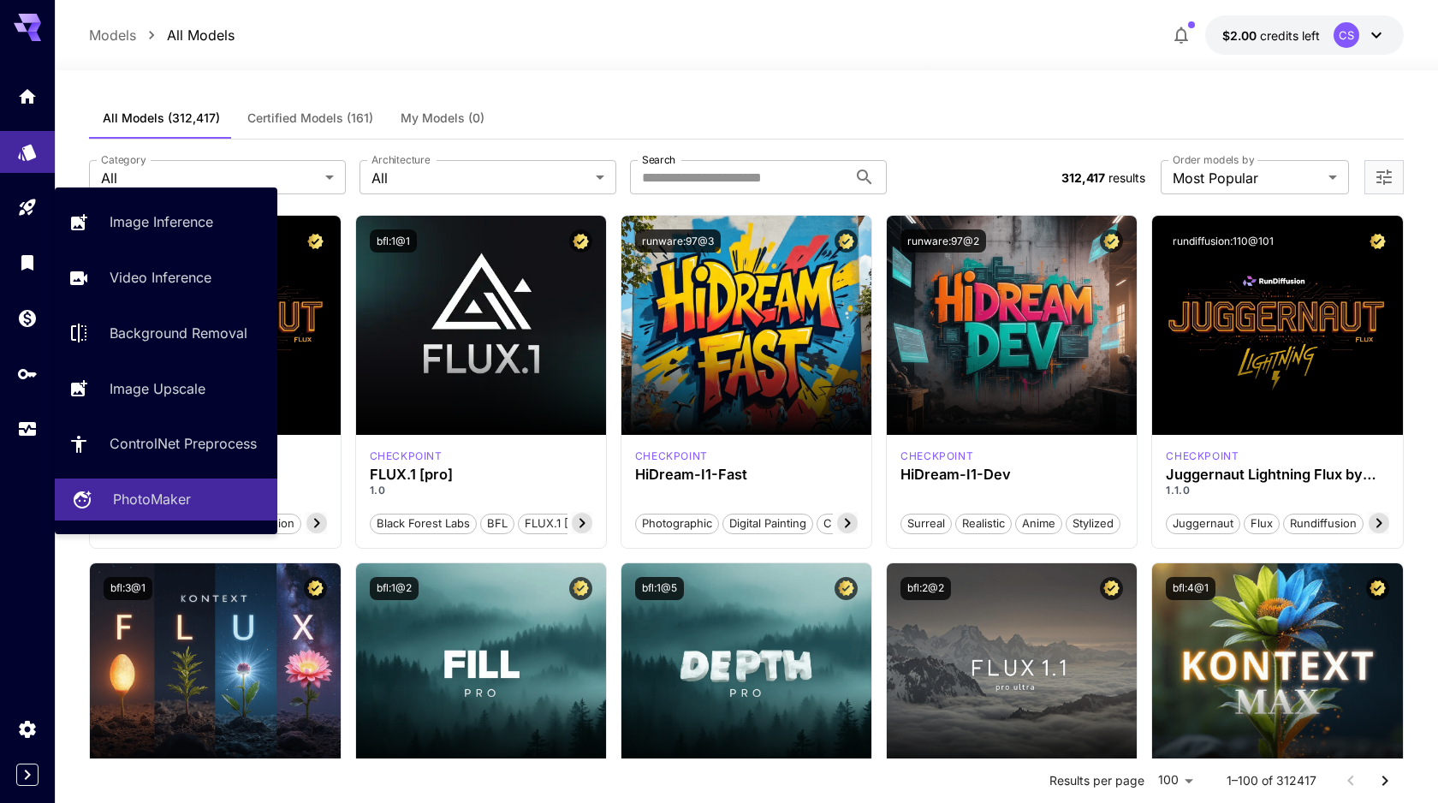
click at [146, 496] on p "PhotoMaker" at bounding box center [152, 499] width 78 height 21
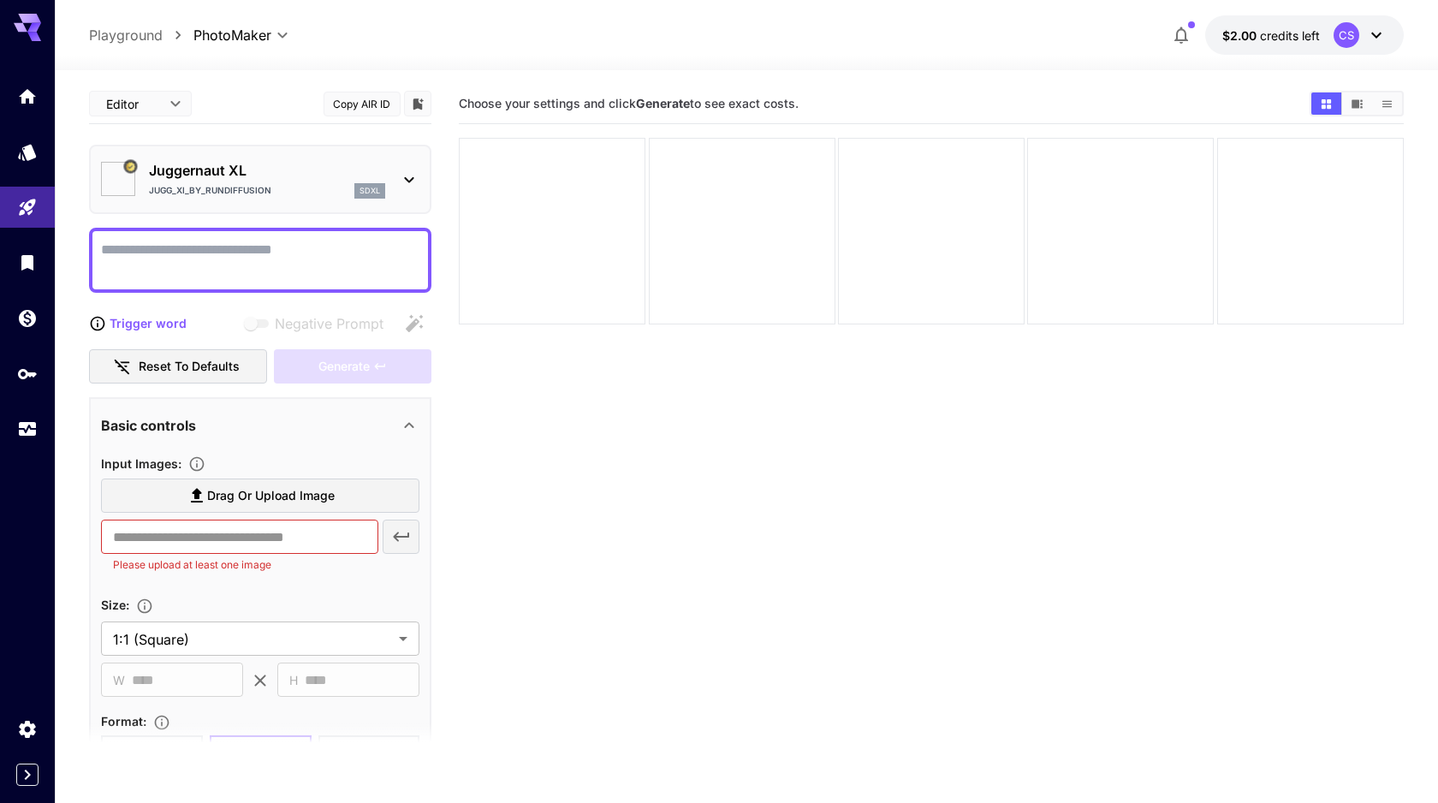
type input "*********"
type input "*******"
click at [404, 187] on icon at bounding box center [409, 179] width 21 height 21
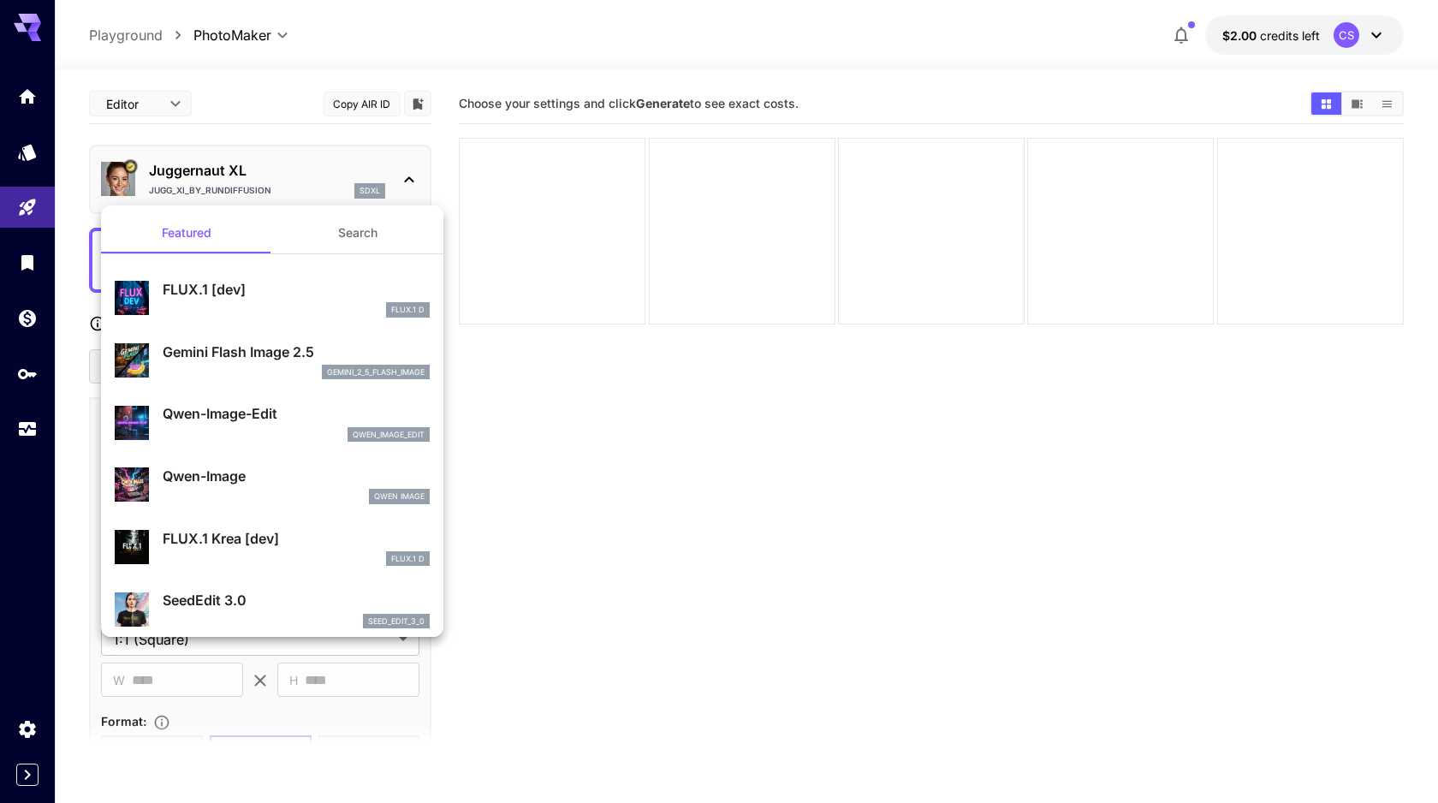
click at [271, 354] on p "Gemini Flash Image 2.5" at bounding box center [296, 352] width 267 height 21
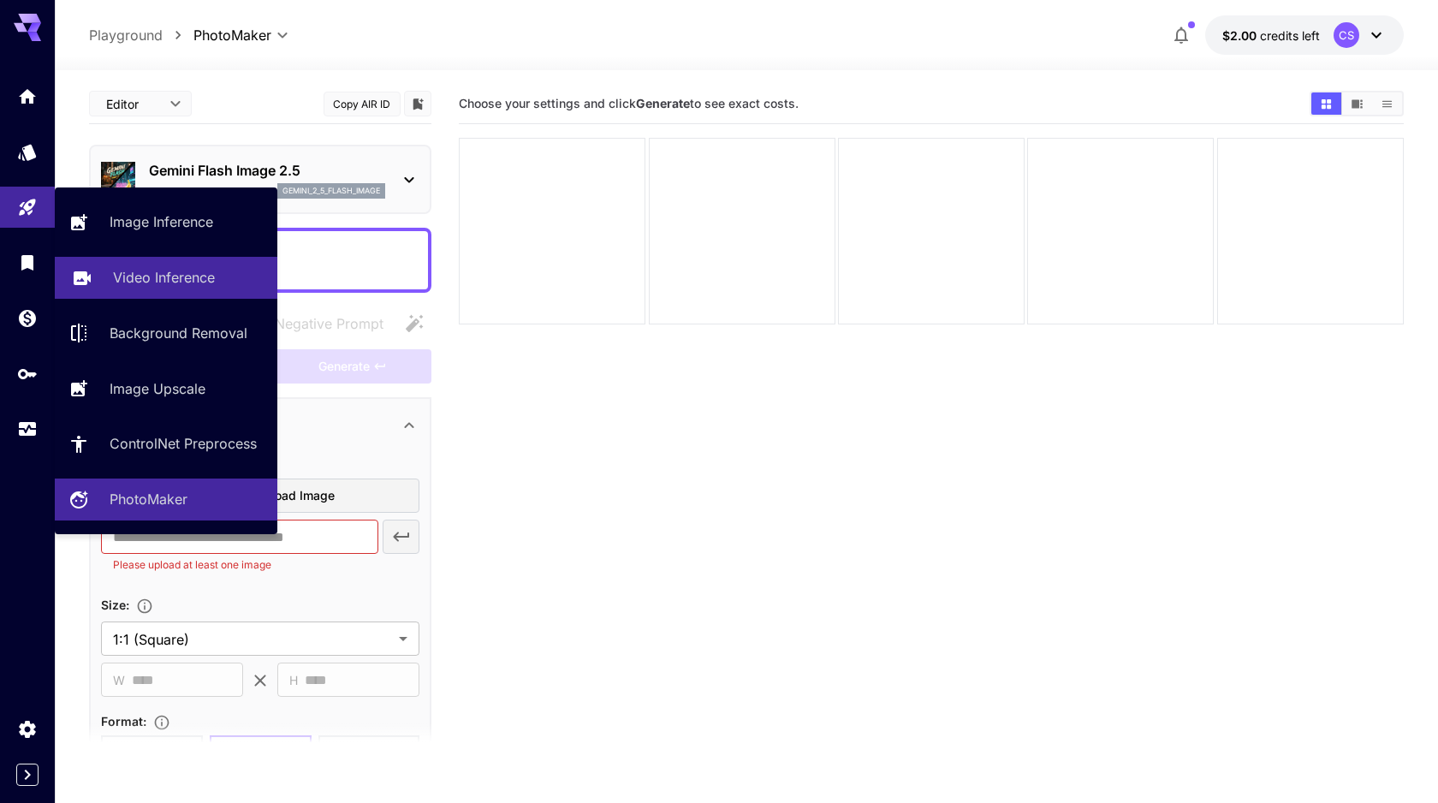
click at [98, 280] on link "Video Inference" at bounding box center [166, 278] width 223 height 42
type input "**********"
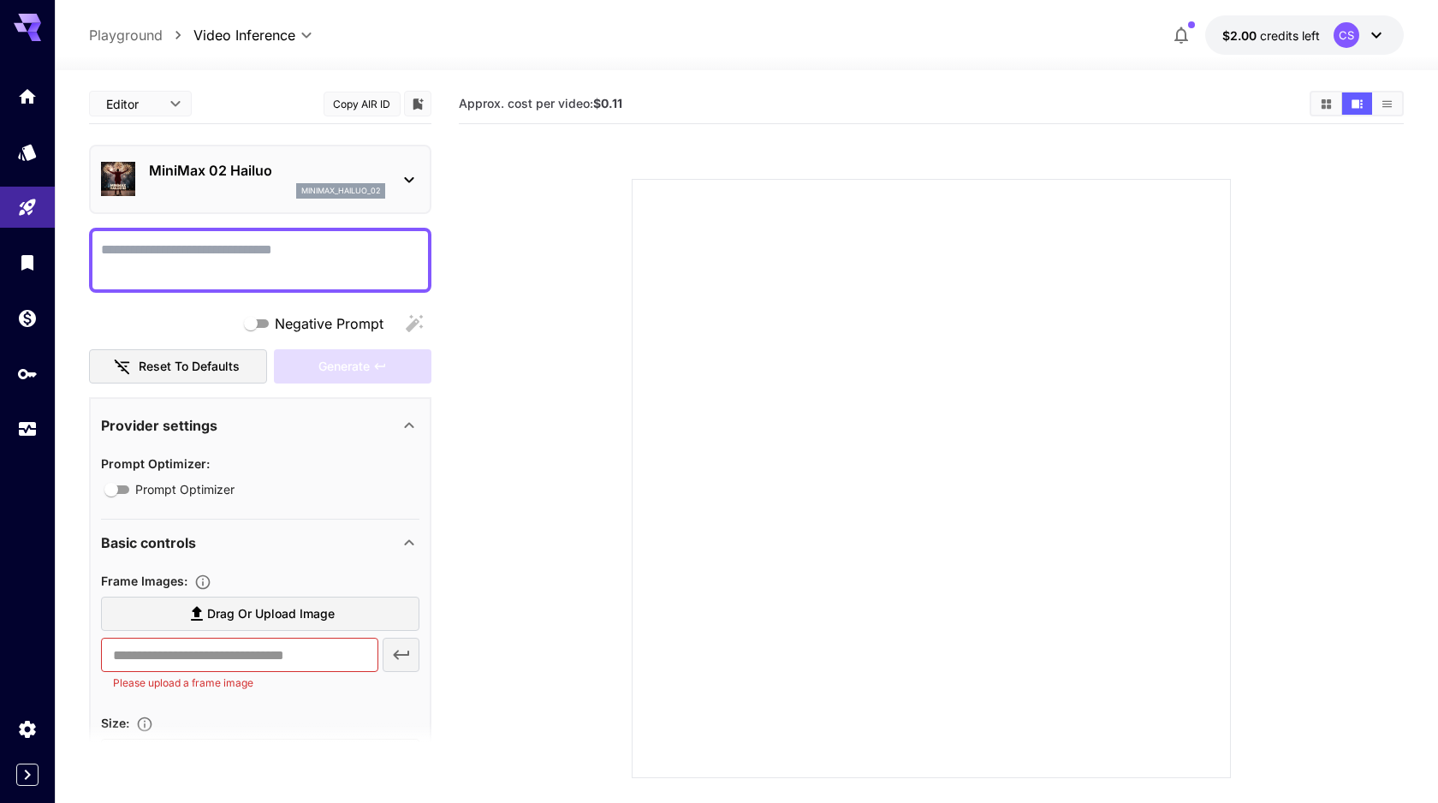
click at [251, 276] on textarea "Negative Prompt" at bounding box center [260, 260] width 318 height 41
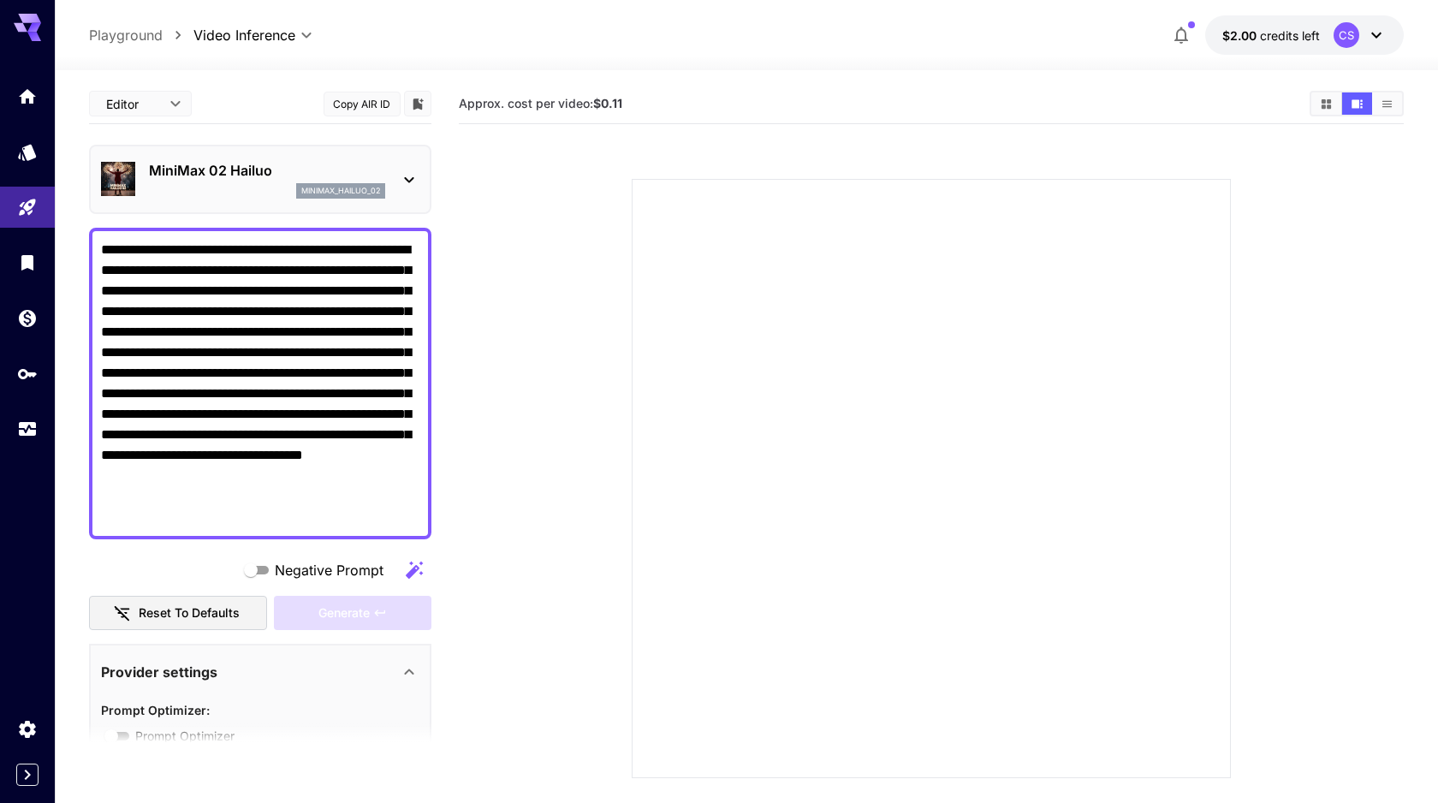
type textarea "**********"
click at [413, 169] on icon at bounding box center [409, 179] width 21 height 21
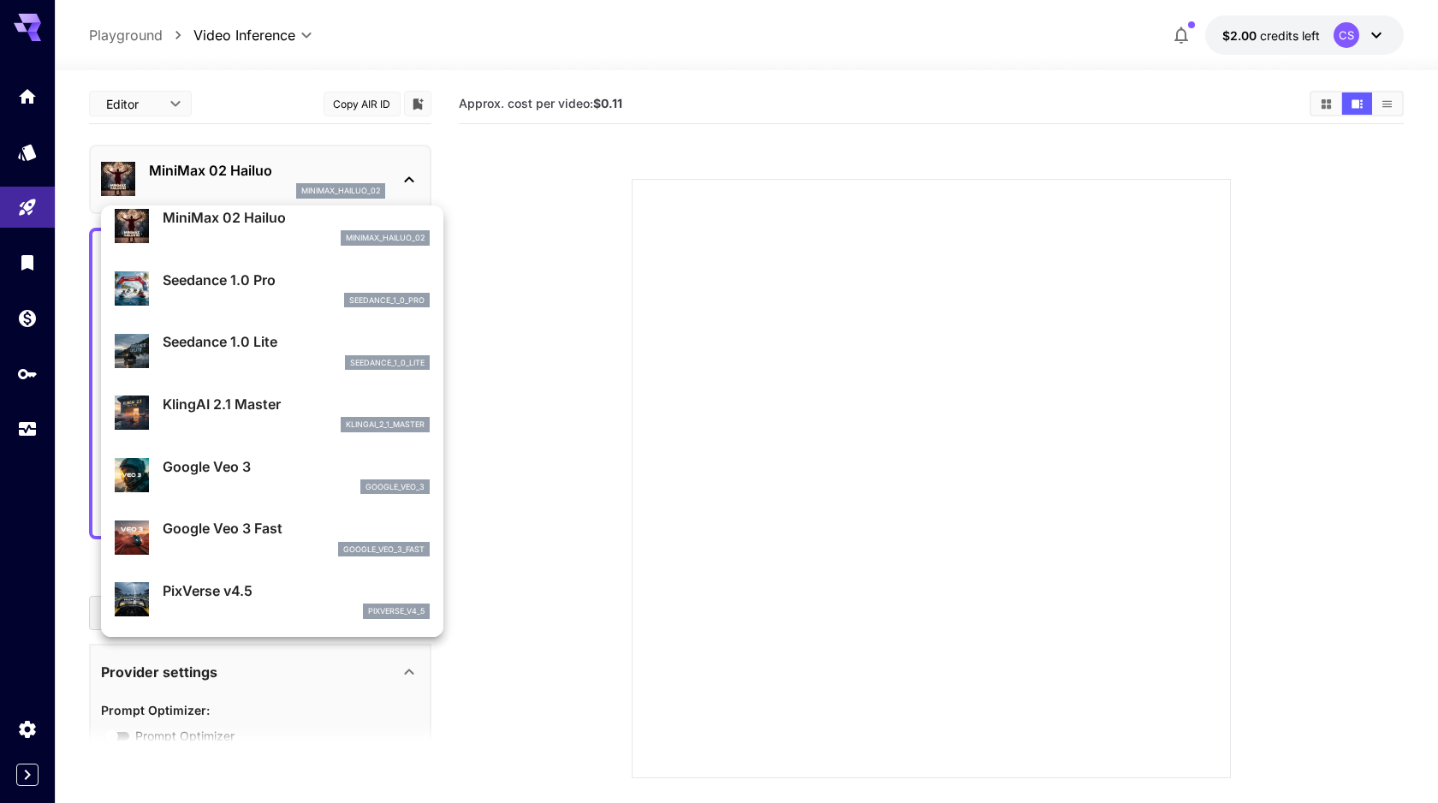
scroll to position [61, 0]
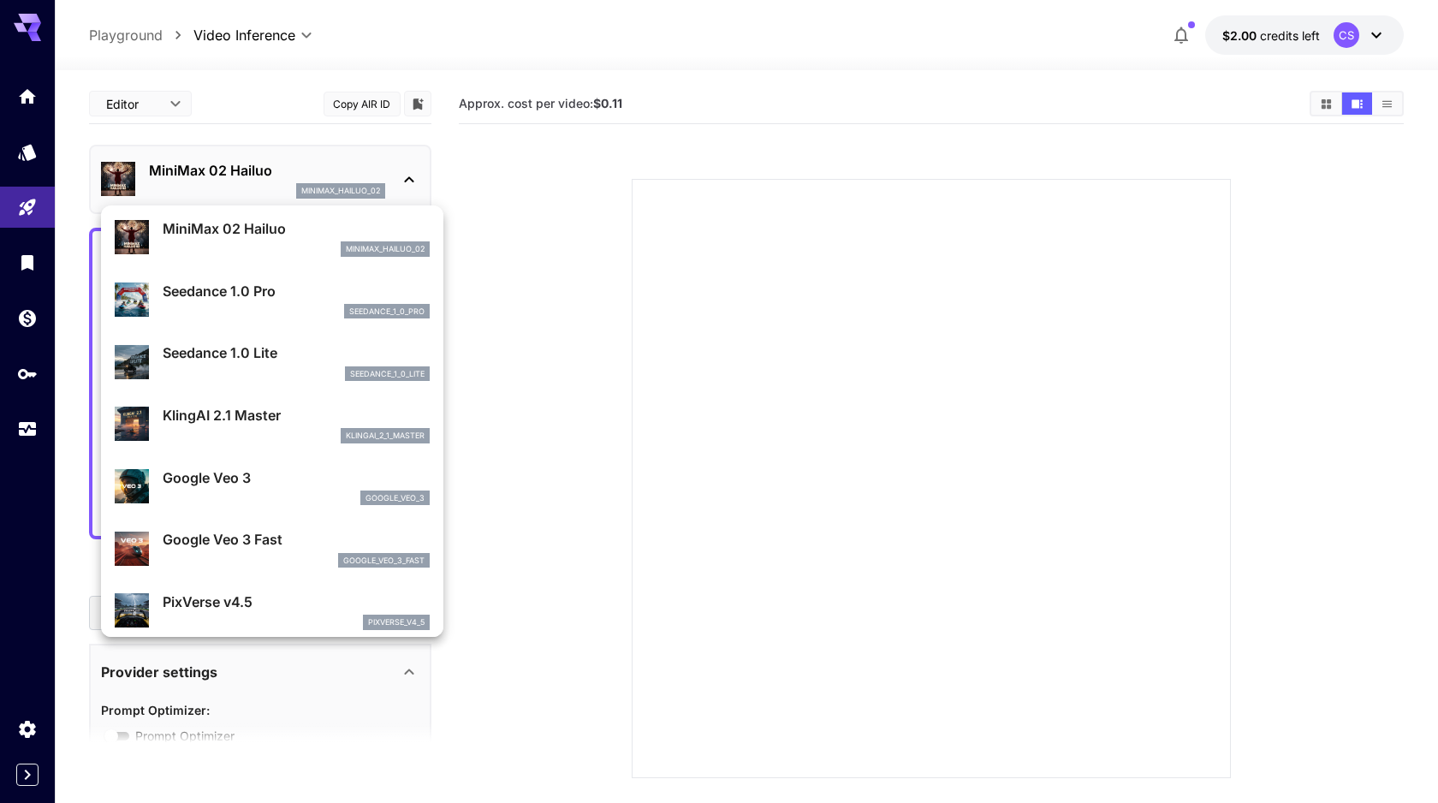
click at [265, 470] on p "Google Veo 3" at bounding box center [296, 477] width 267 height 21
type input "**********"
type input "****"
type input "***"
type input "*"
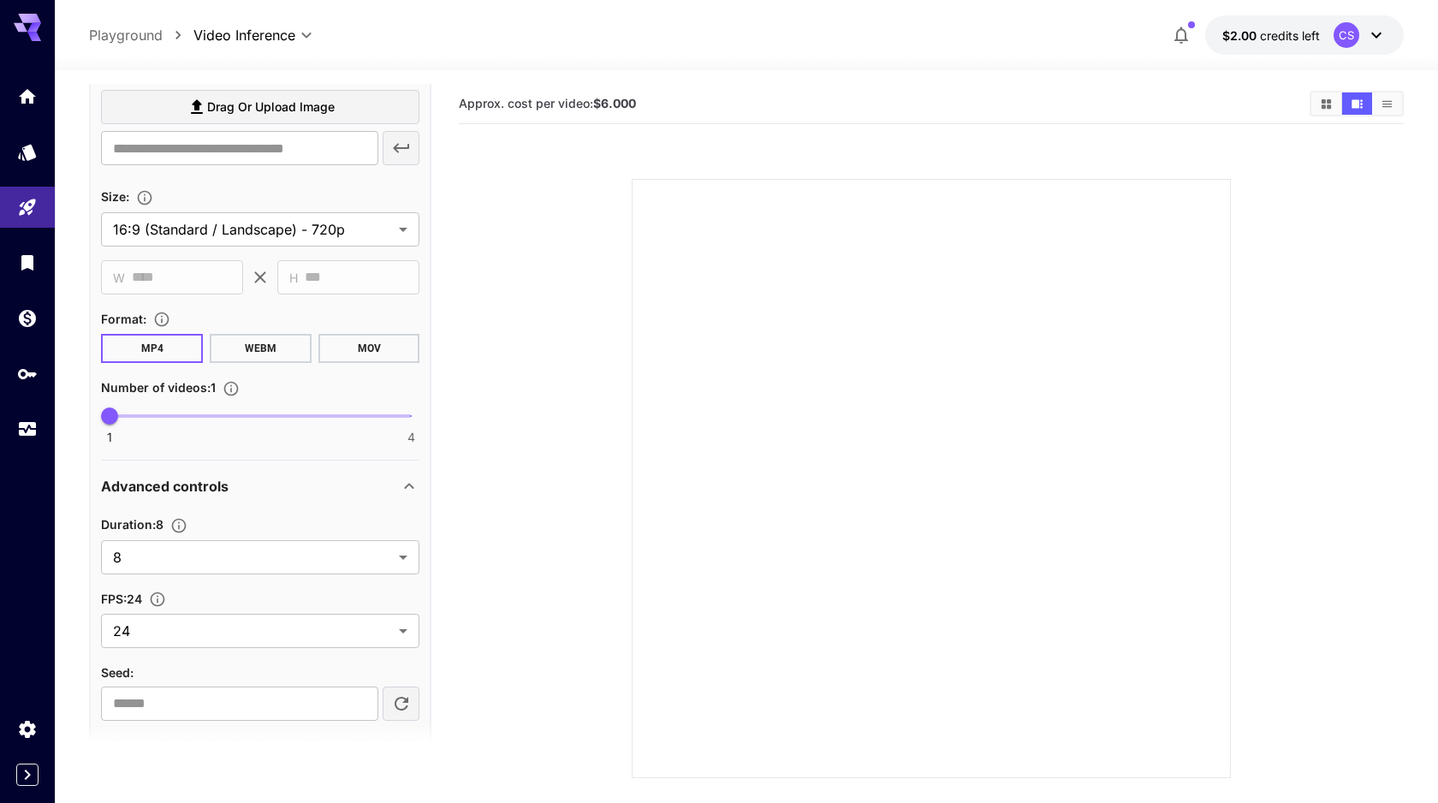
scroll to position [885, 0]
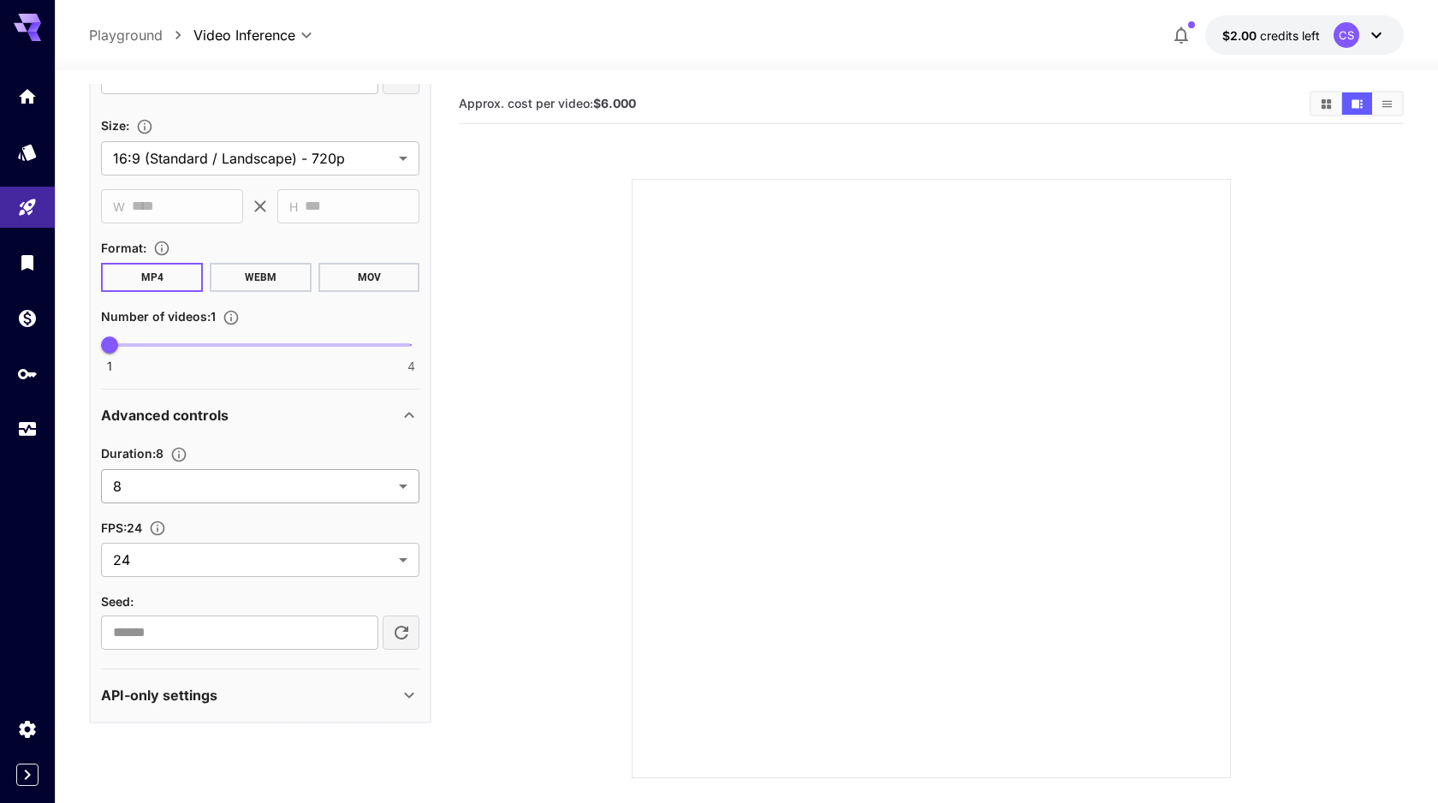
click at [350, 489] on div at bounding box center [719, 401] width 1438 height 803
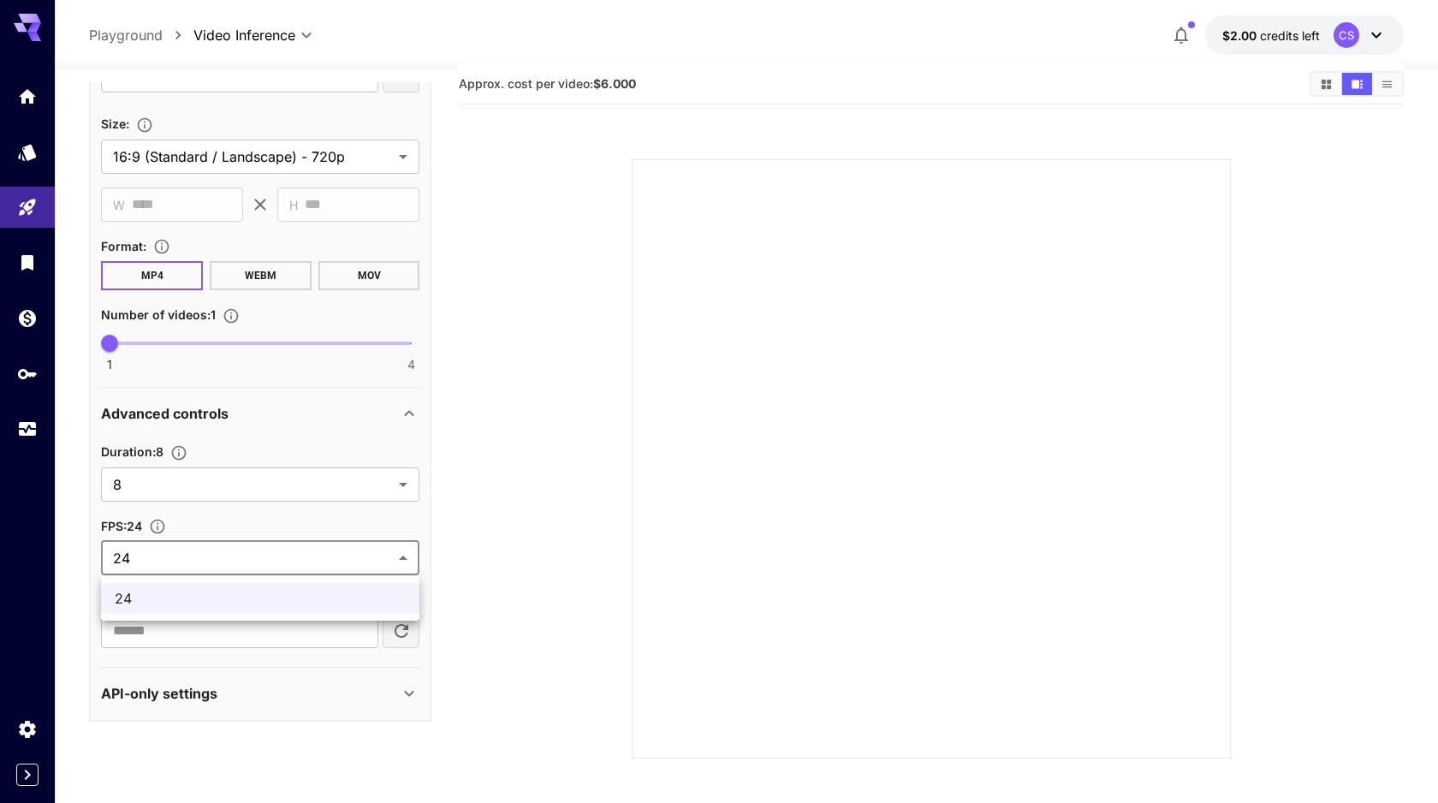
click at [316, 556] on div at bounding box center [719, 401] width 1438 height 803
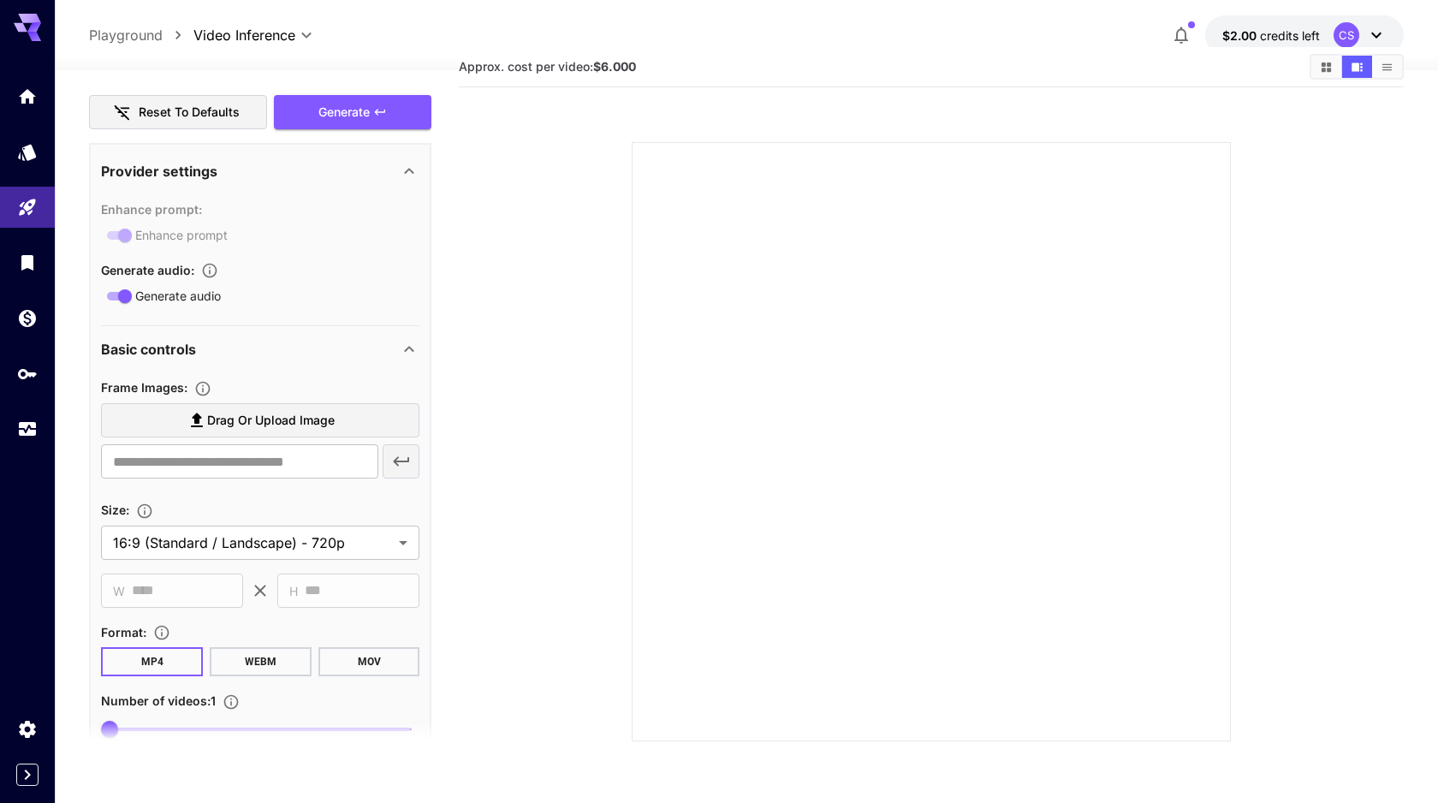
scroll to position [493, 0]
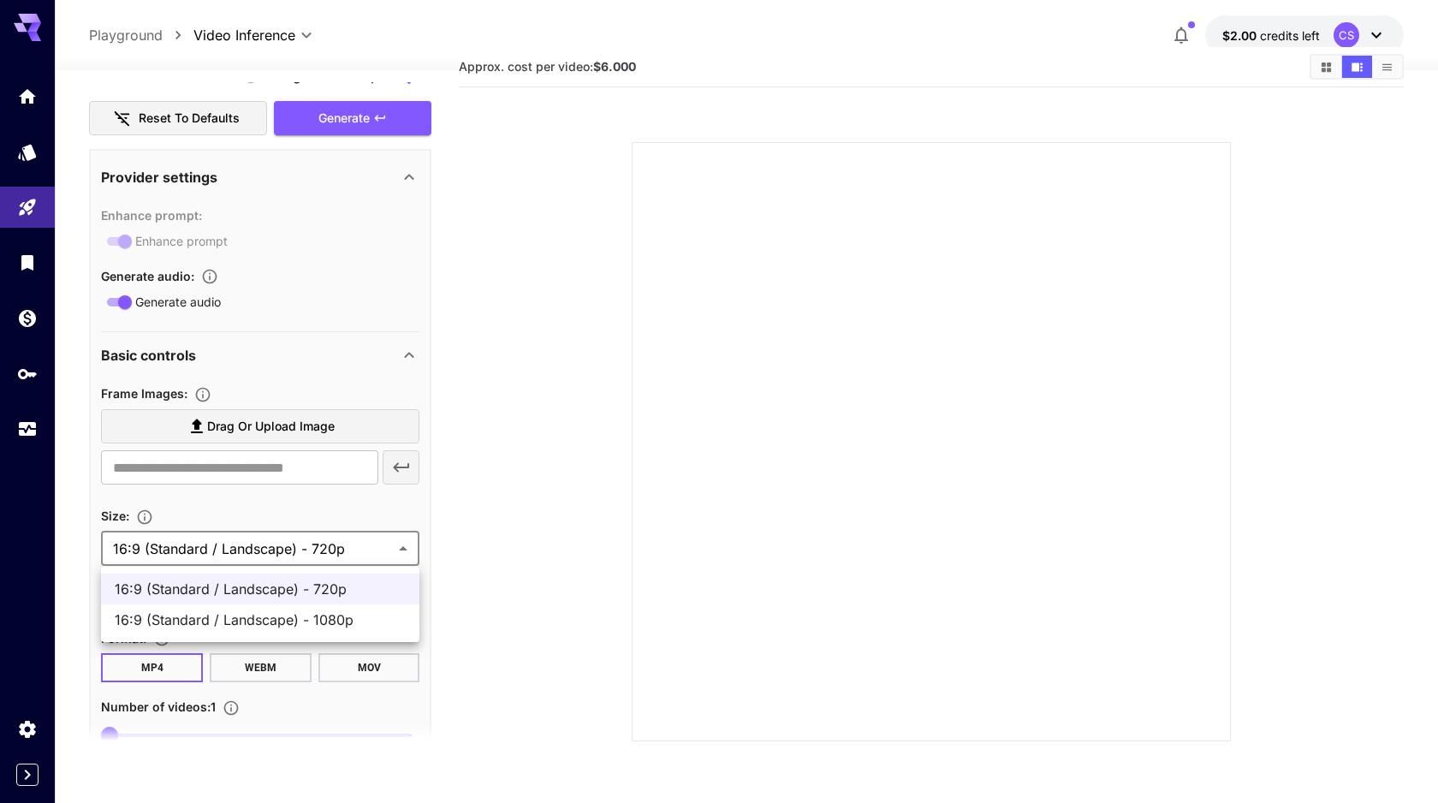
click at [323, 553] on div at bounding box center [719, 401] width 1438 height 803
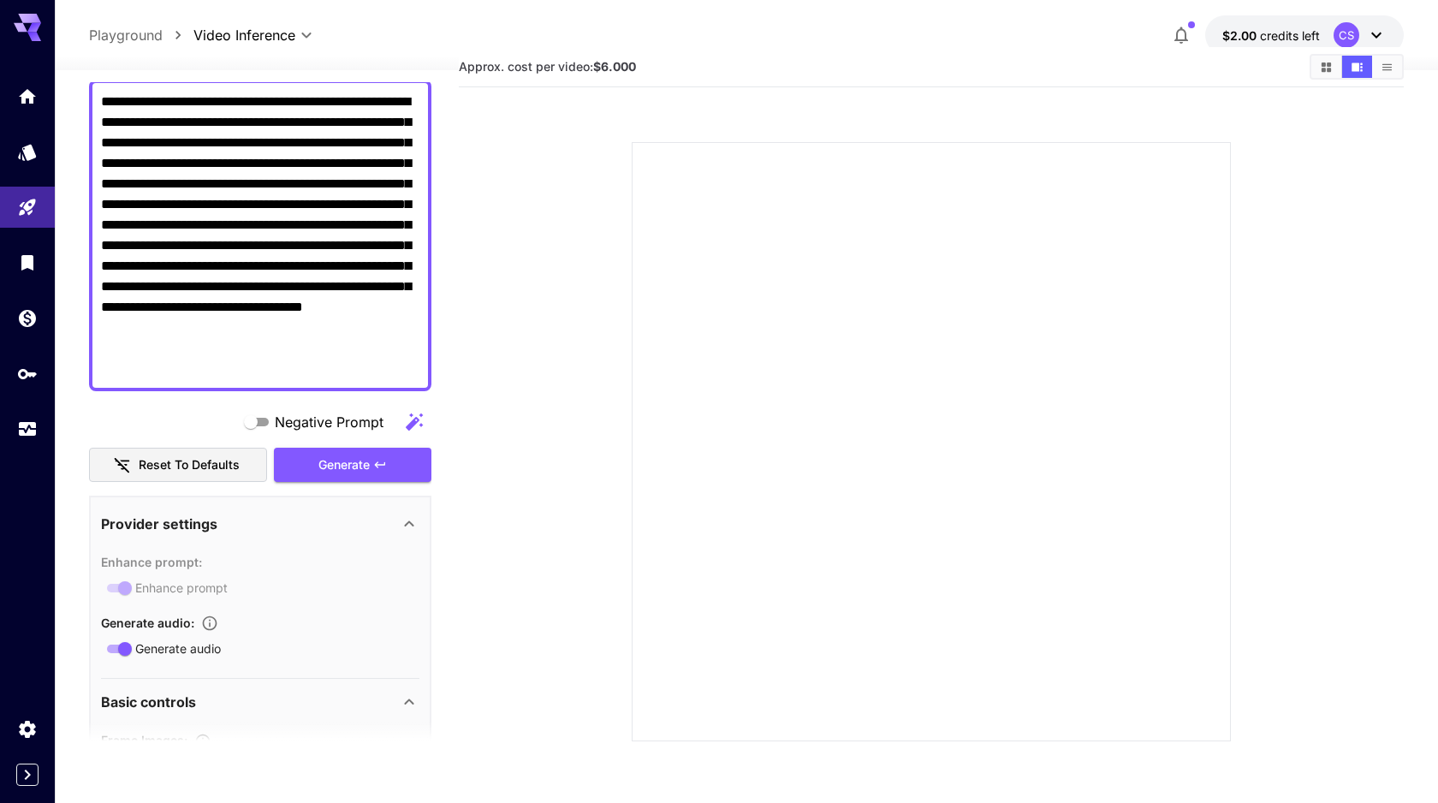
scroll to position [139, 0]
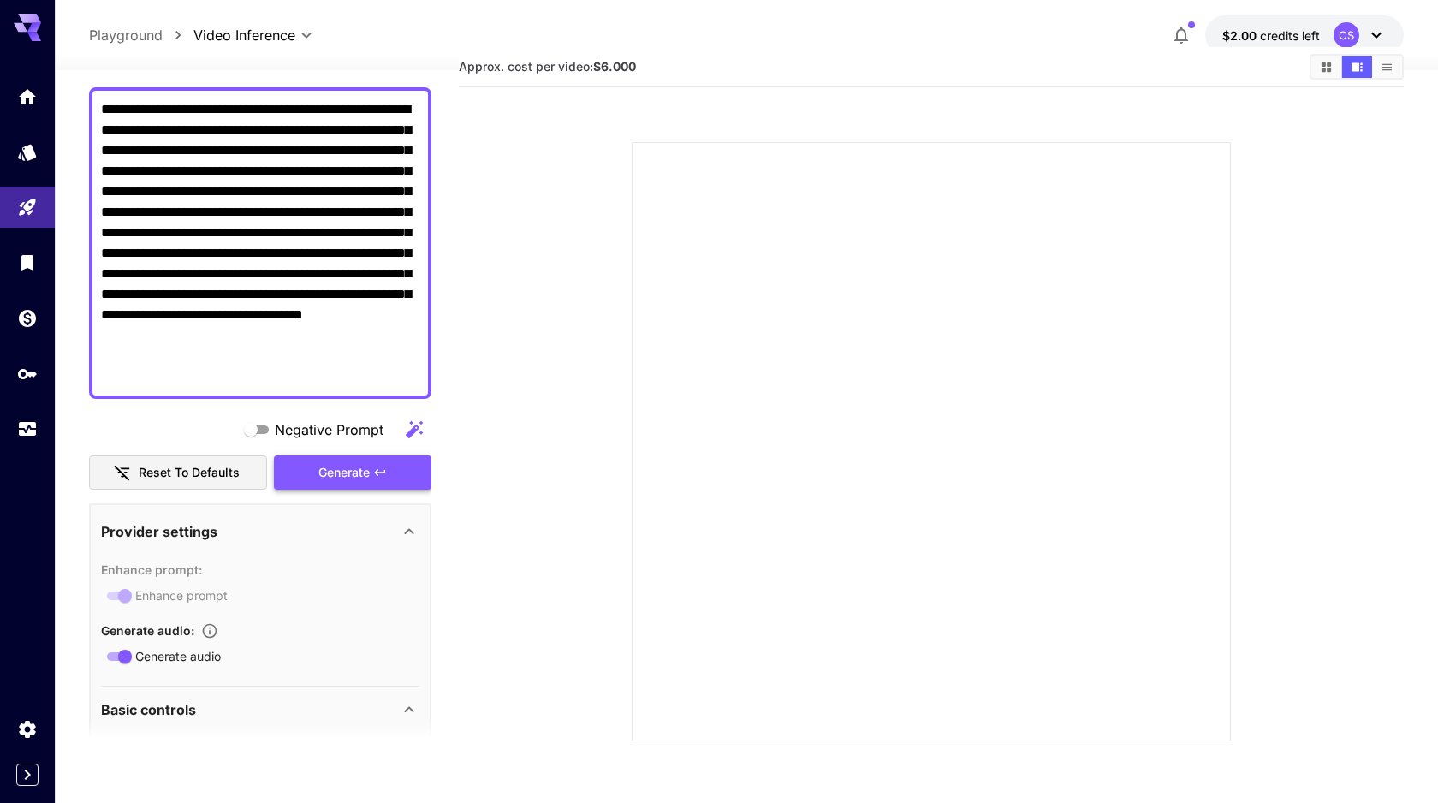
click at [348, 479] on div "Generate" at bounding box center [353, 472] width 158 height 35
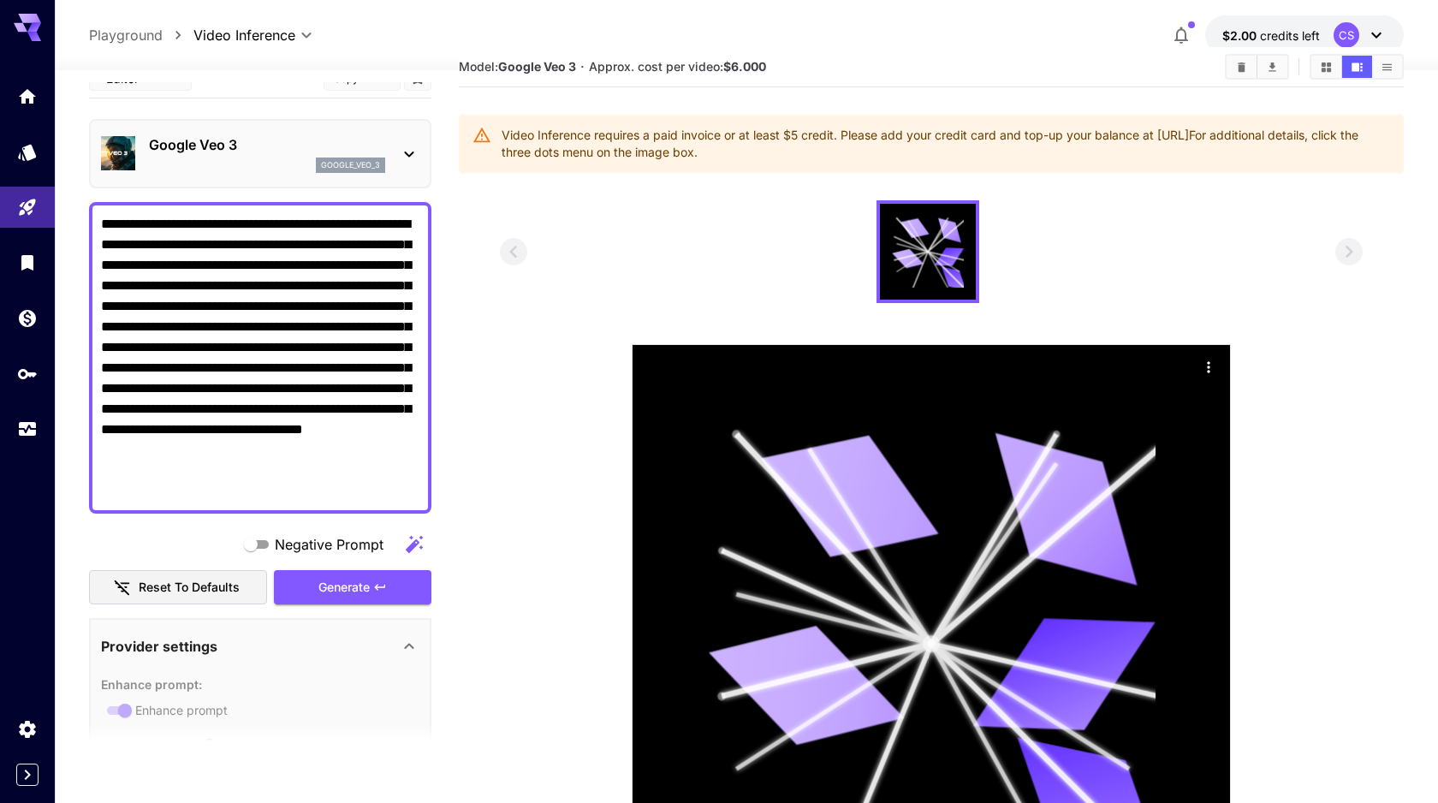
scroll to position [0, 0]
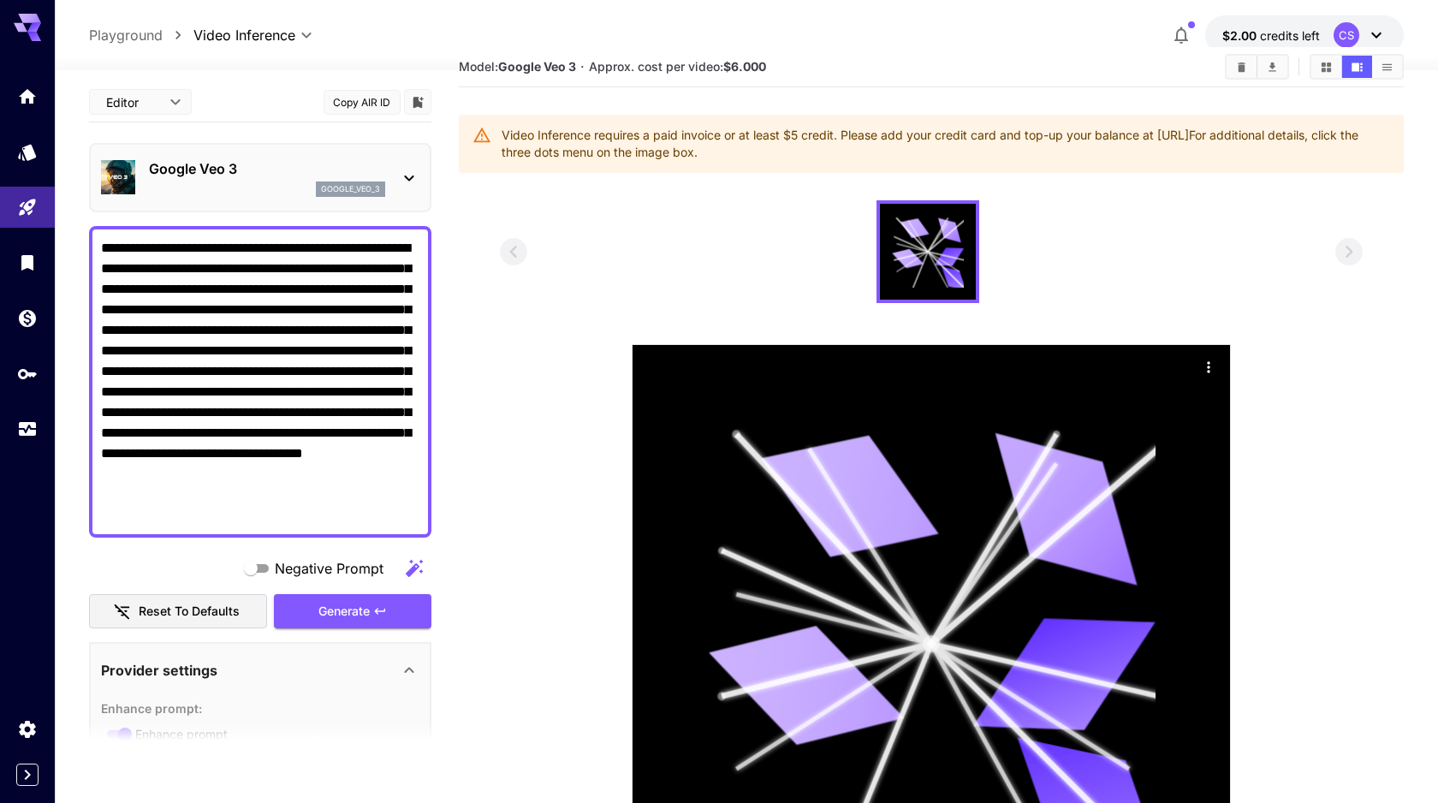
click at [253, 169] on p "Google Veo 3" at bounding box center [267, 168] width 236 height 21
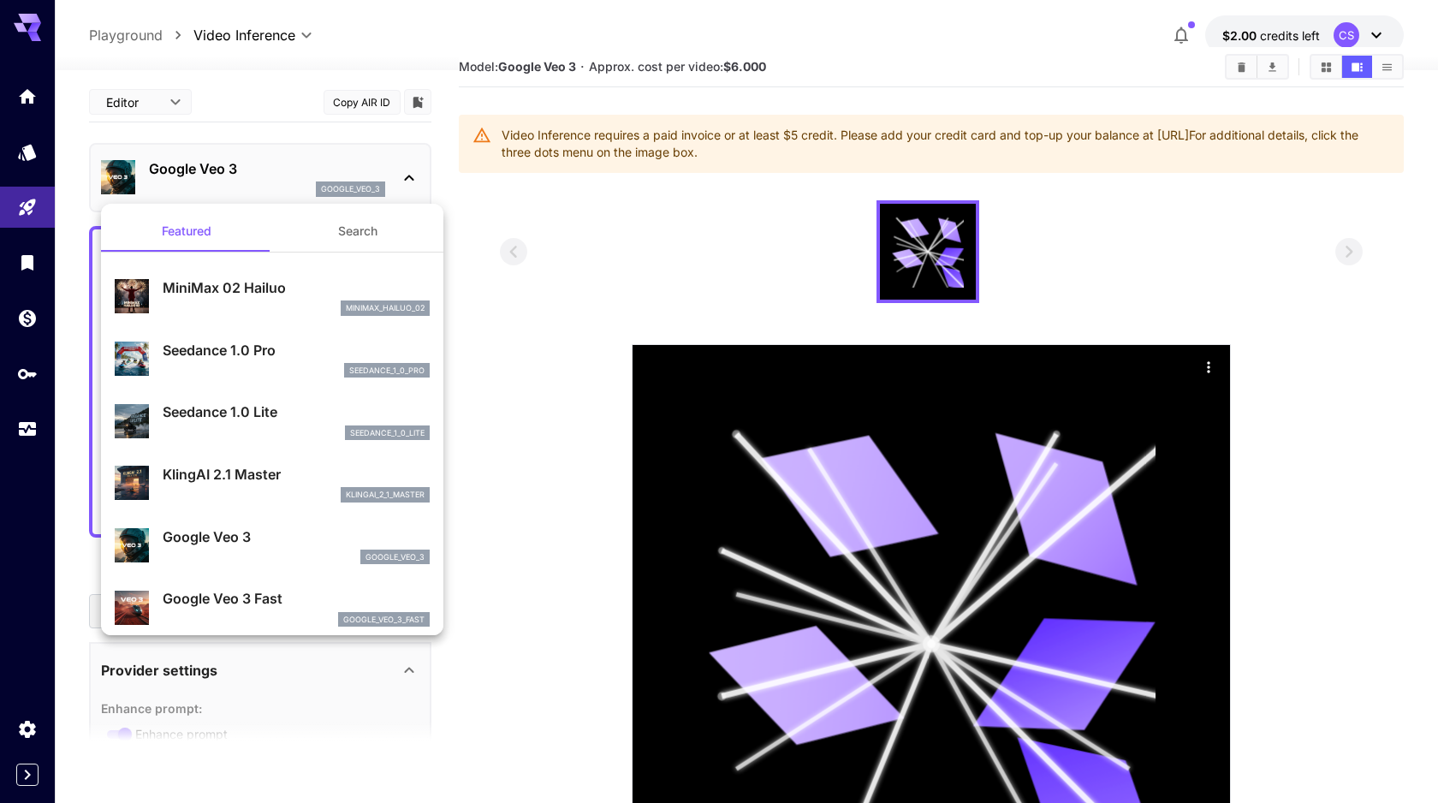
click at [31, 247] on div at bounding box center [719, 401] width 1438 height 803
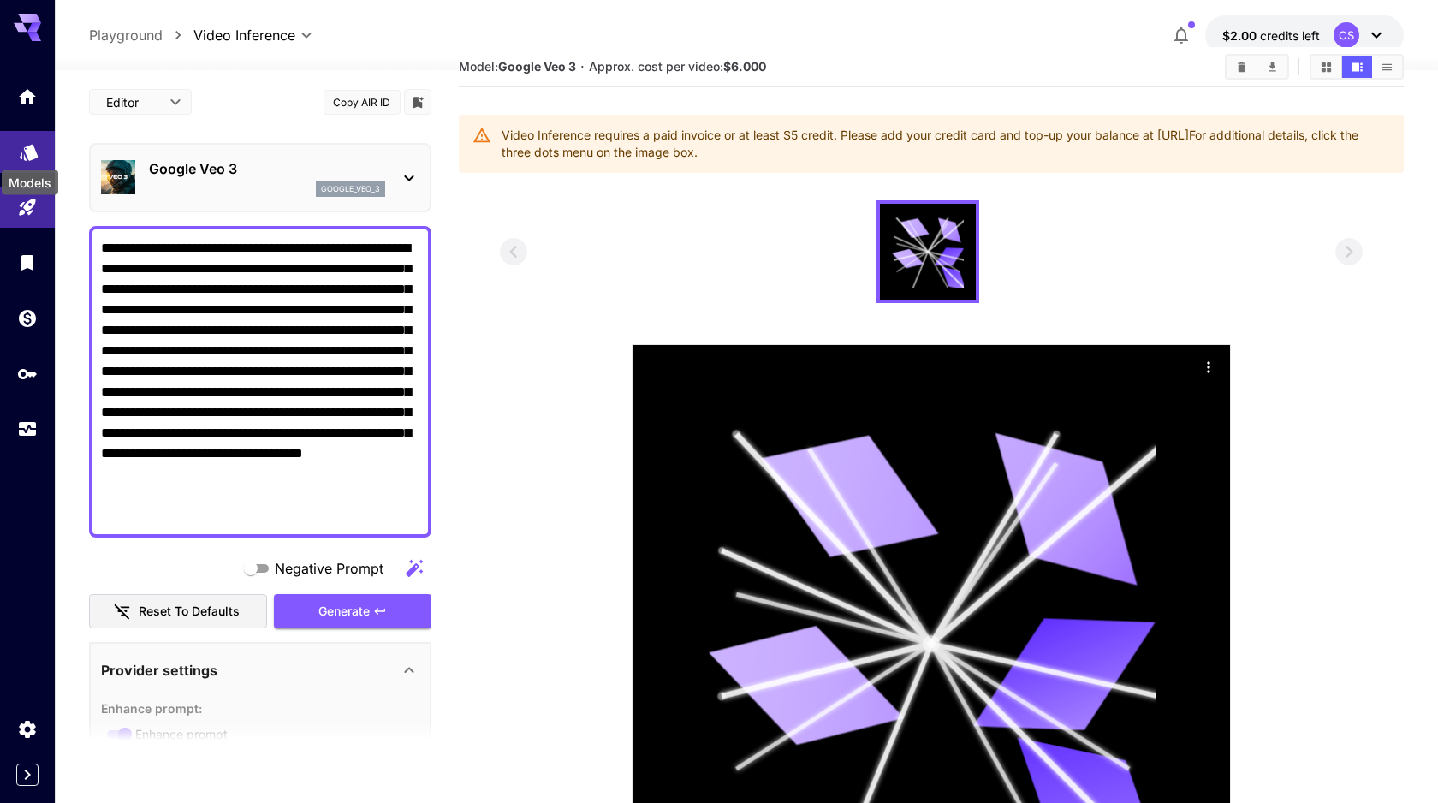
click at [27, 154] on icon "Models" at bounding box center [29, 148] width 21 height 21
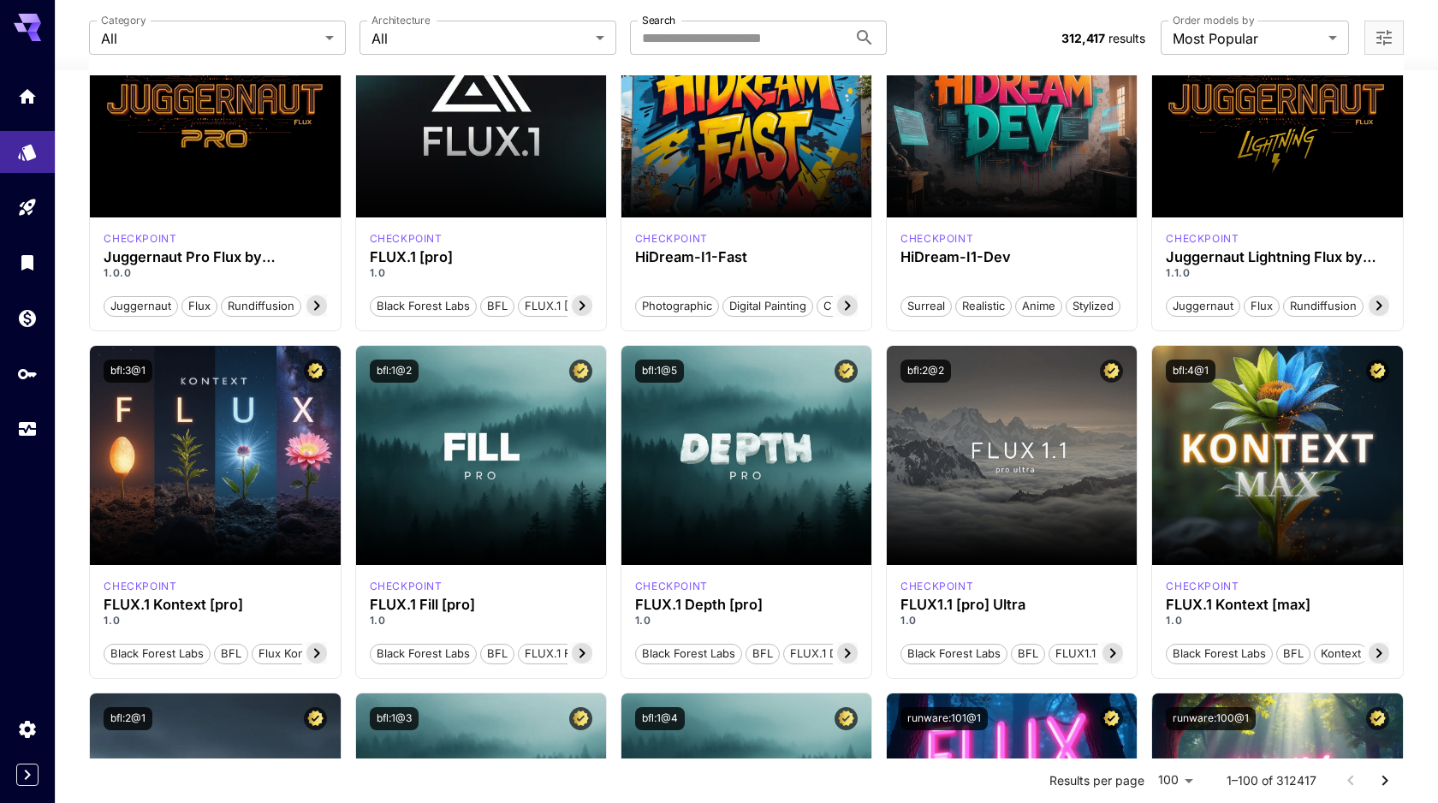
scroll to position [222, 0]
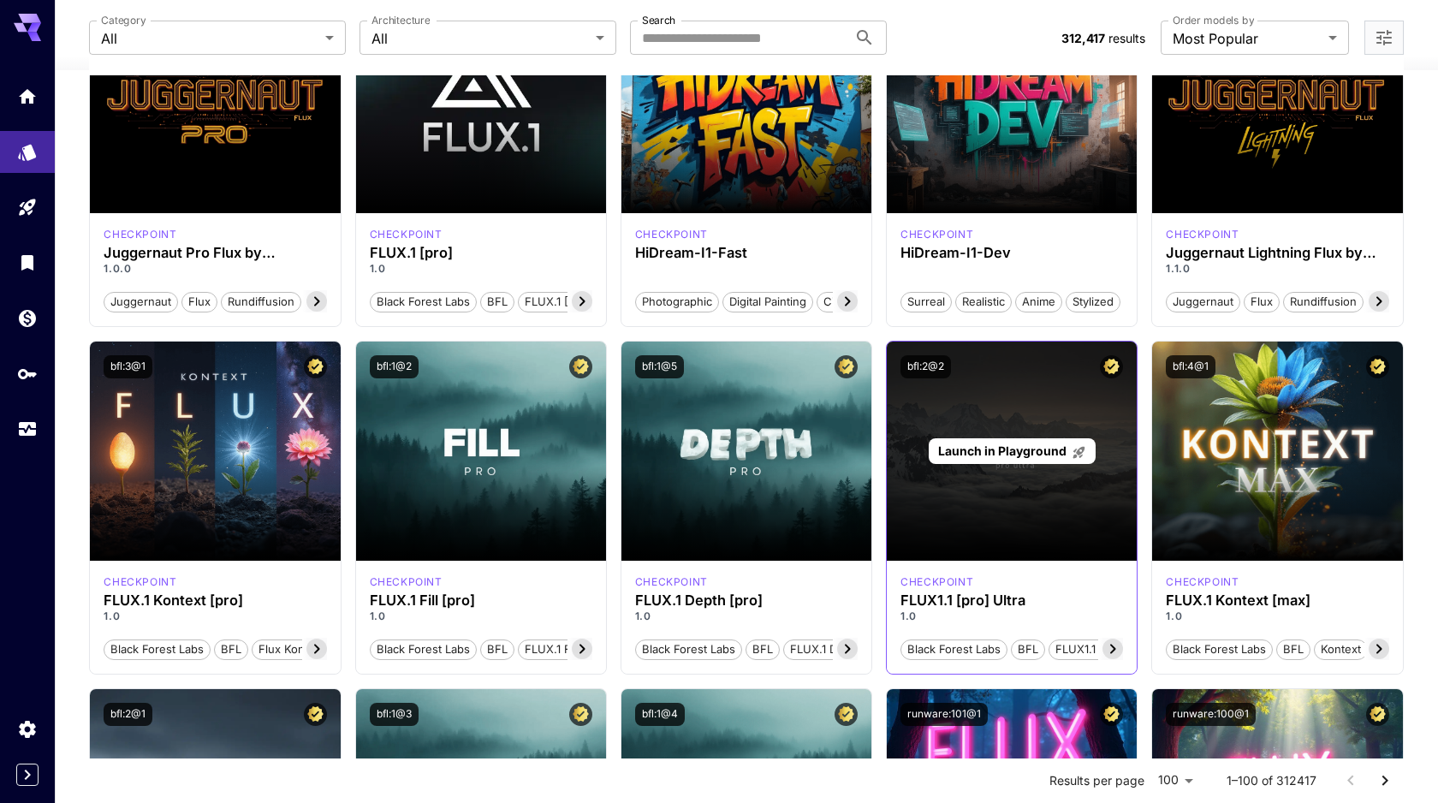
click at [1043, 456] on span "Launch in Playground" at bounding box center [1002, 450] width 128 height 15
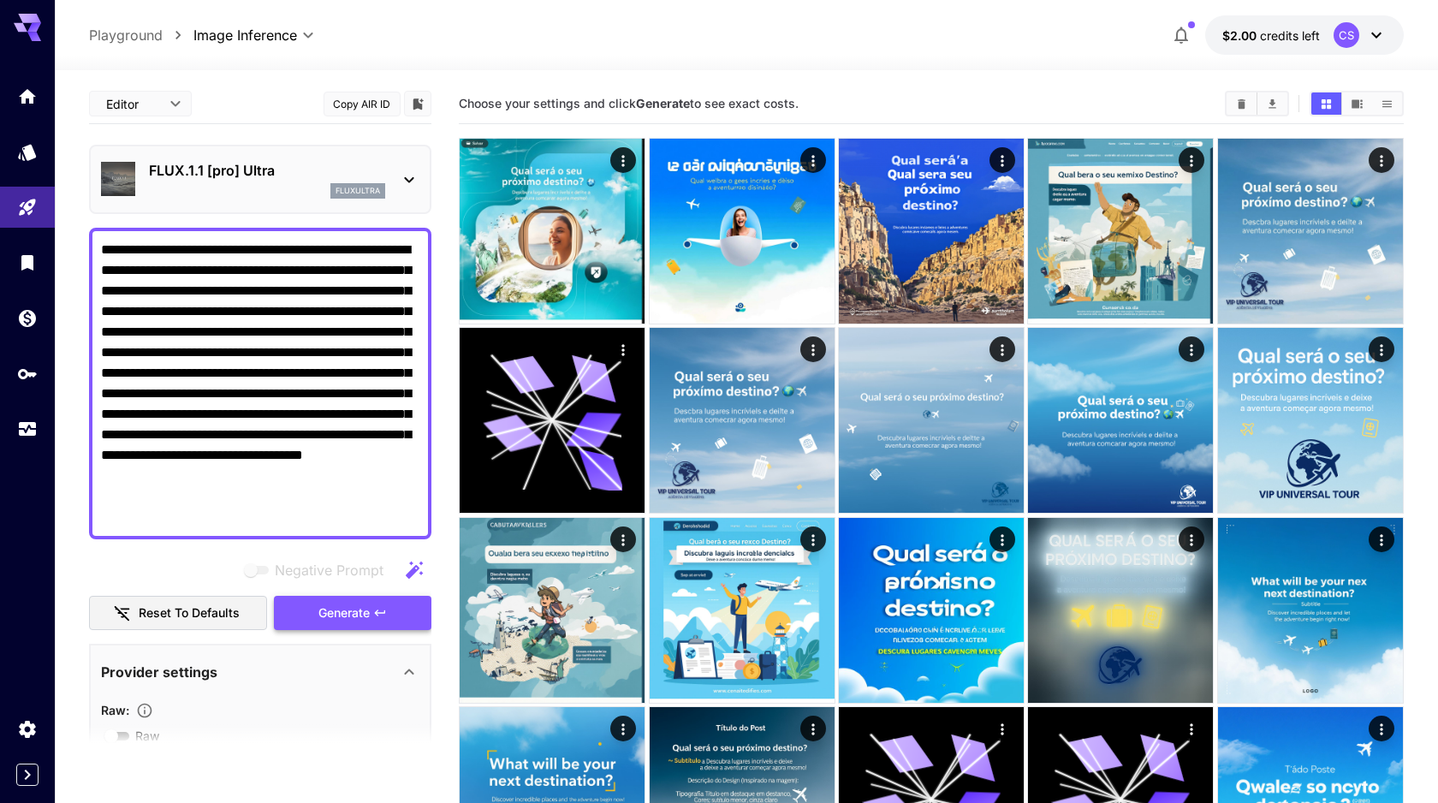
click at [359, 612] on span "Generate" at bounding box center [343, 613] width 51 height 21
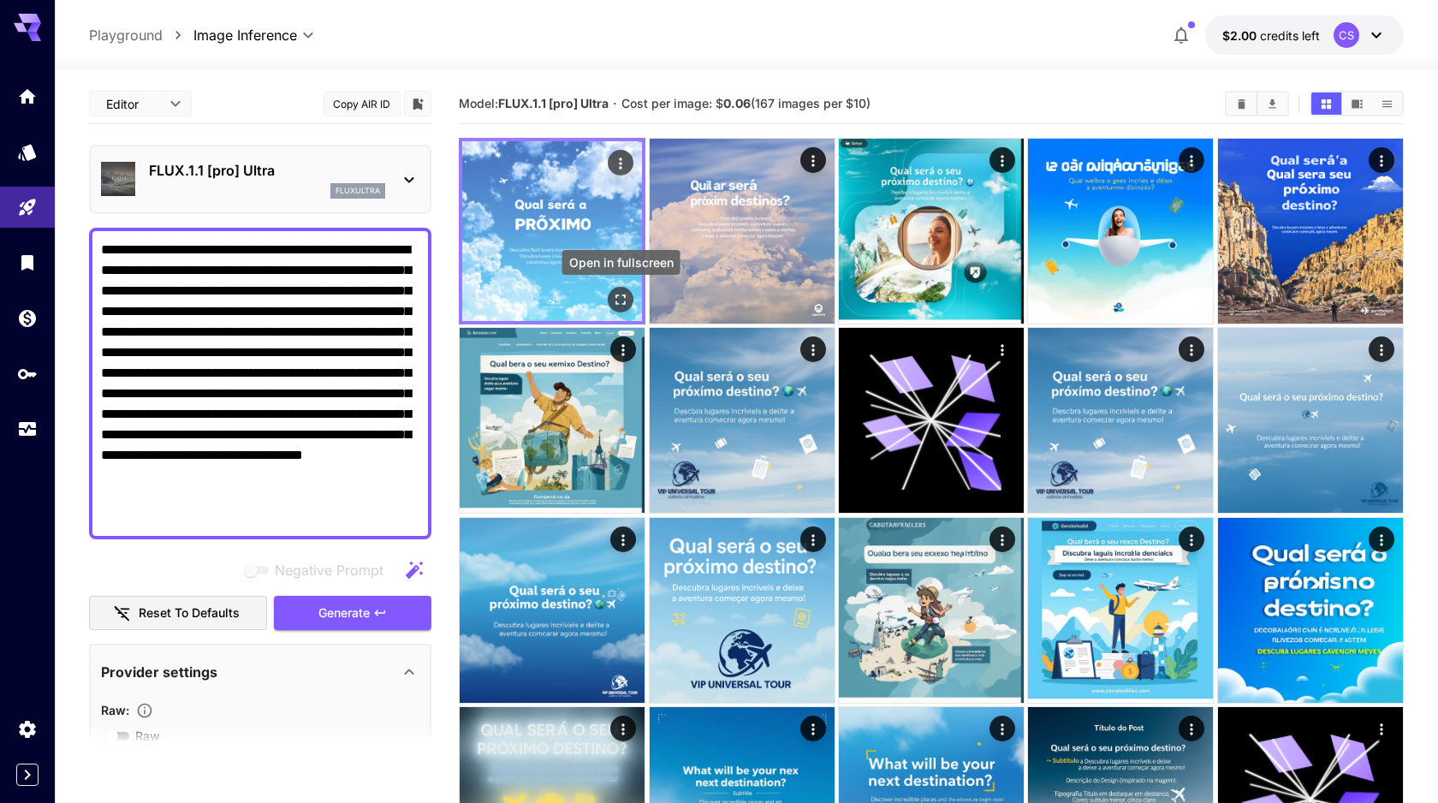
click at [622, 299] on icon "Open in fullscreen" at bounding box center [620, 299] width 17 height 17
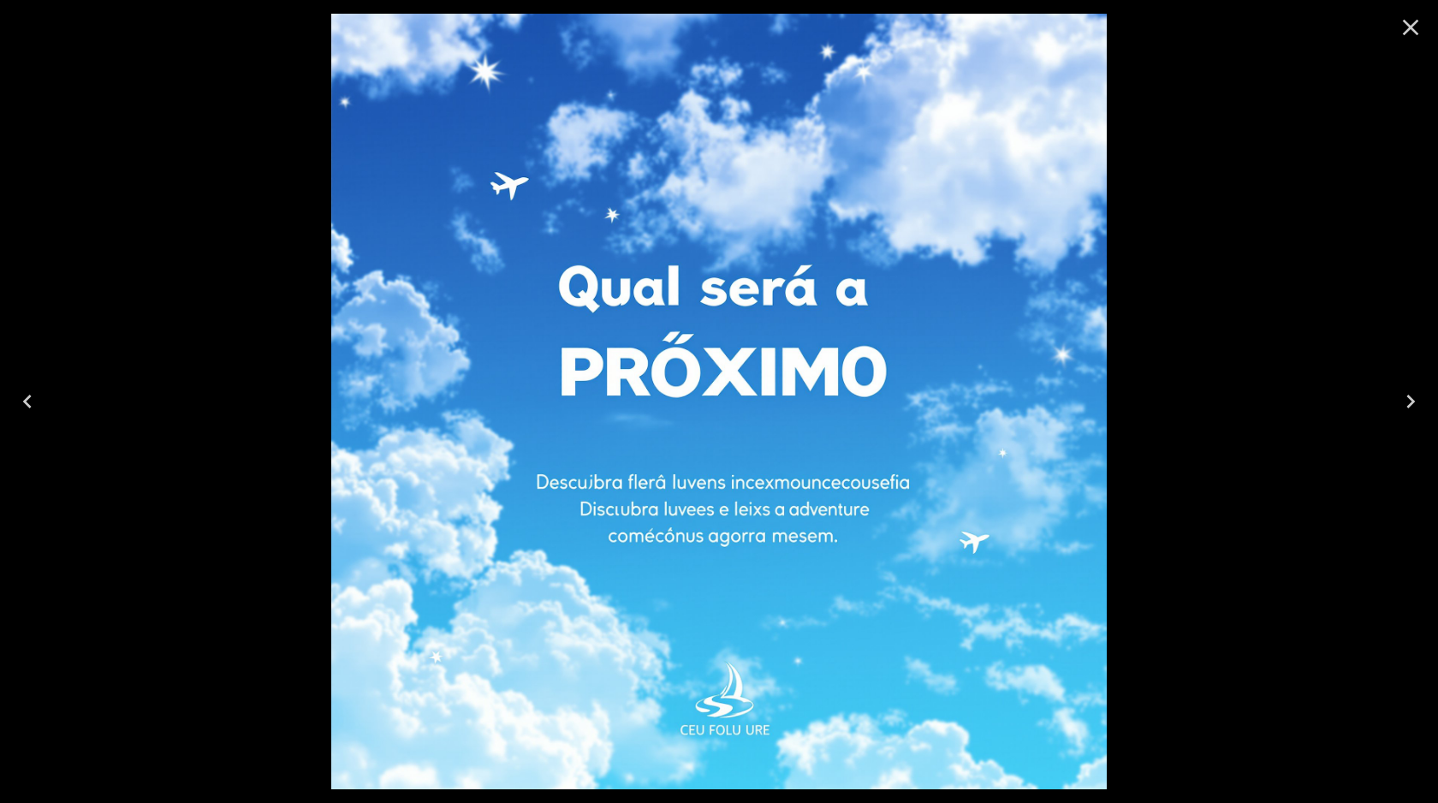
click at [1416, 30] on icon "Close" at bounding box center [1410, 27] width 27 height 27
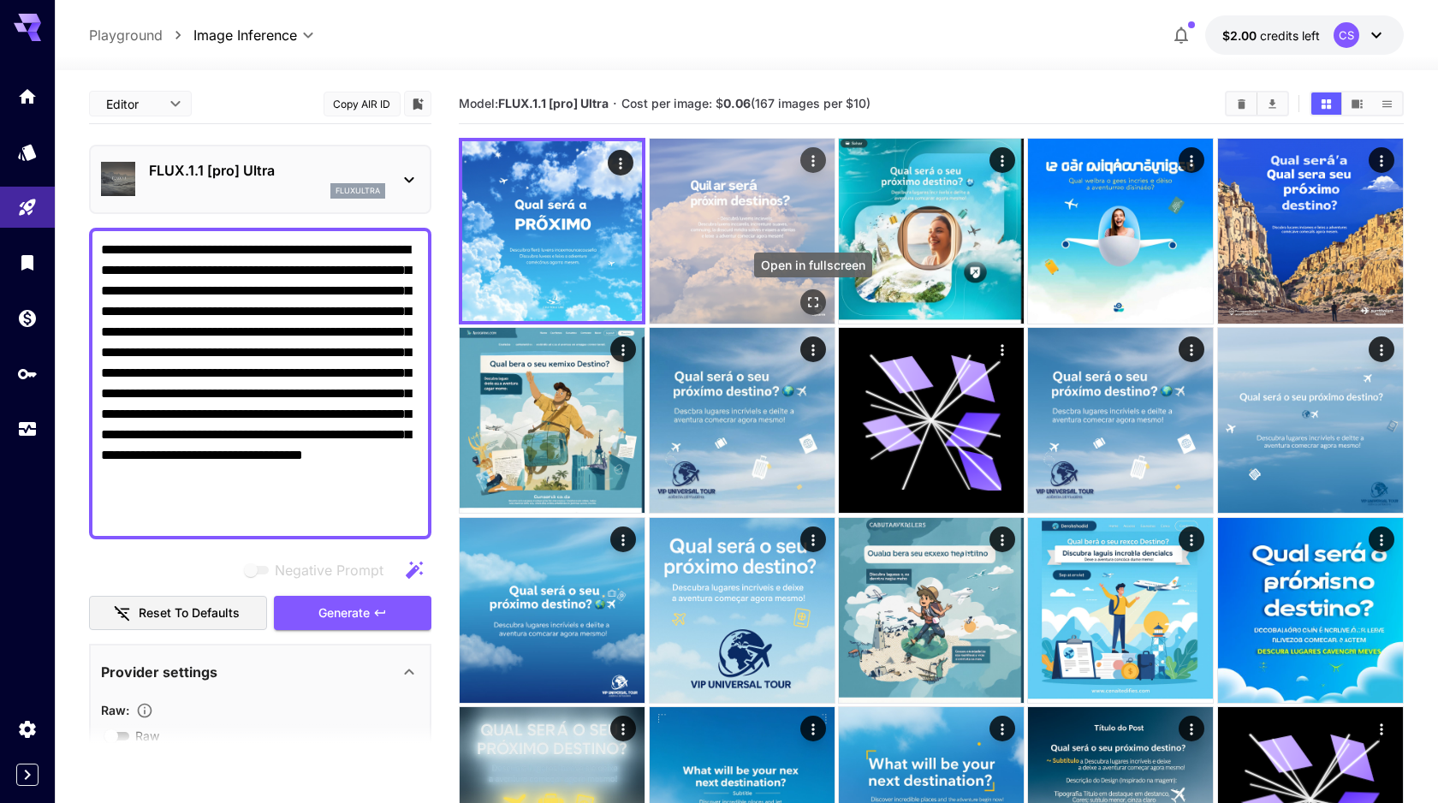
click at [812, 304] on icon "Open in fullscreen" at bounding box center [813, 302] width 17 height 17
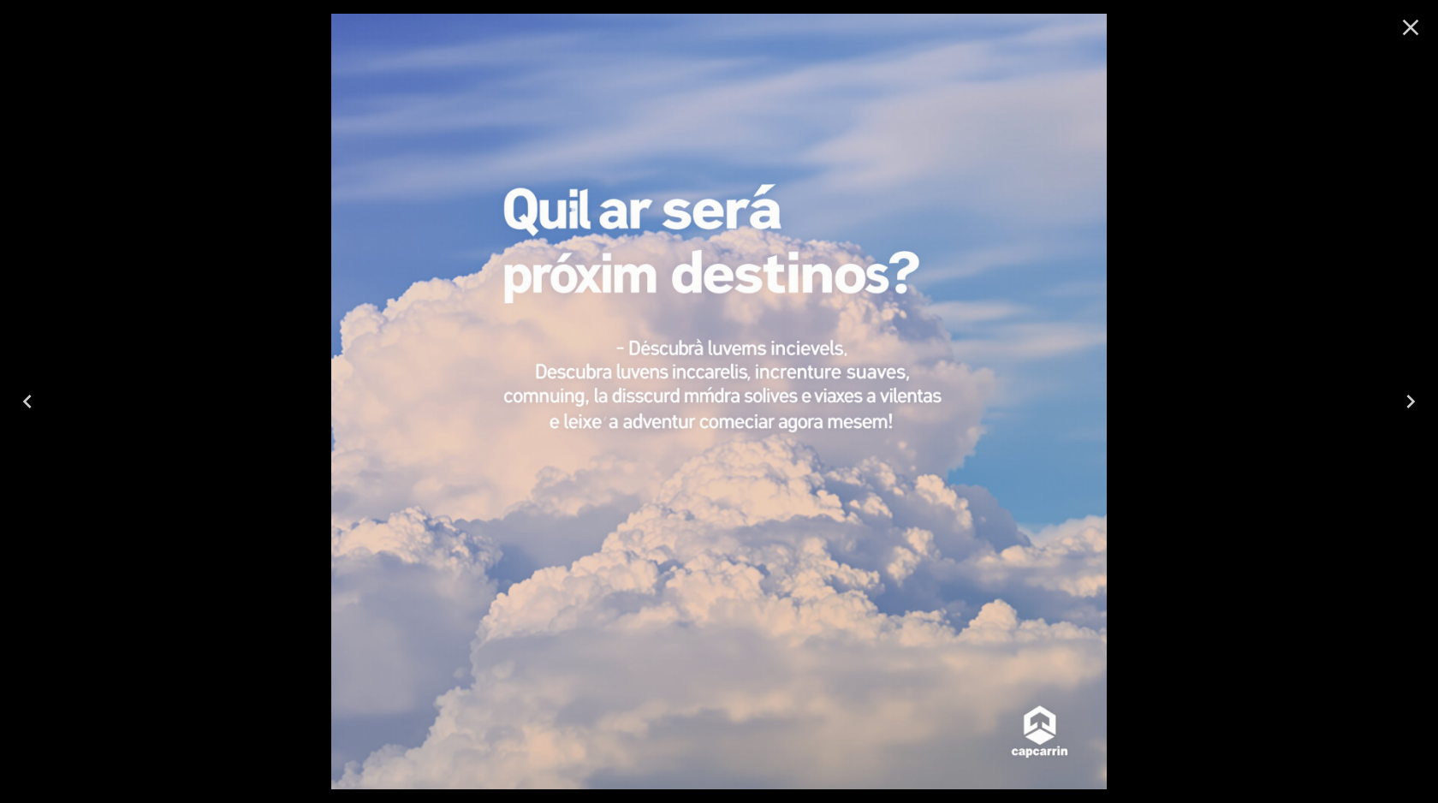
click at [1405, 31] on icon "Close" at bounding box center [1411, 28] width 16 height 16
